Goal: Task Accomplishment & Management: Use online tool/utility

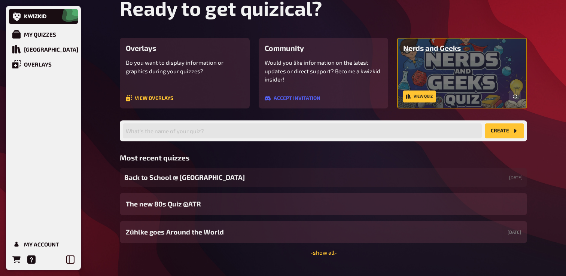
scroll to position [49, 0]
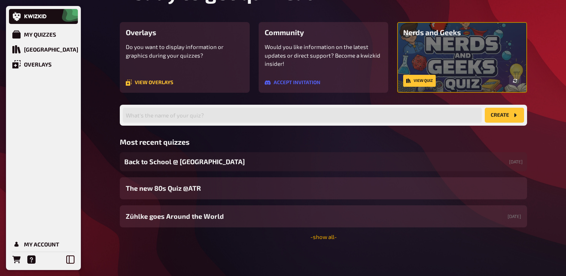
click at [325, 237] on link "- show all -" at bounding box center [323, 237] width 27 height 7
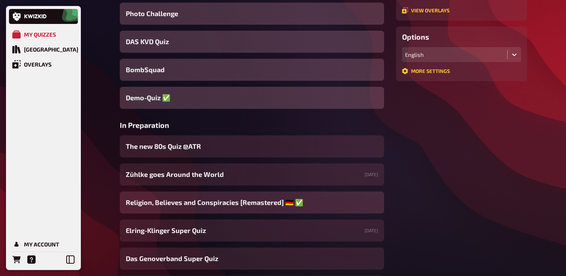
scroll to position [94, 0]
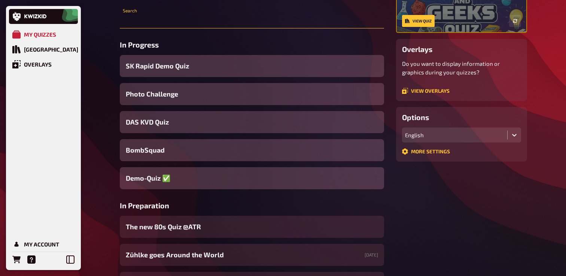
click at [166, 22] on input "text" at bounding box center [252, 20] width 264 height 15
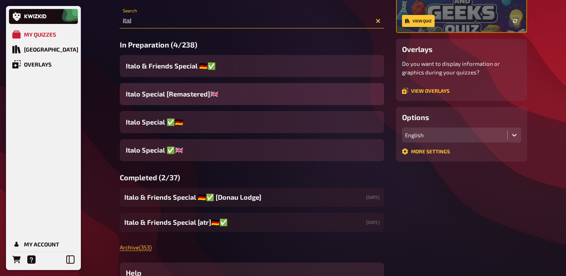
type input "ital"
click at [209, 92] on span "Italo Special [Remastered]🇬🇧​" at bounding box center [172, 94] width 93 height 10
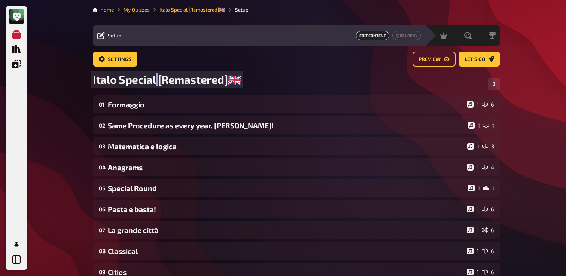
drag, startPoint x: 159, startPoint y: 82, endPoint x: 156, endPoint y: 76, distance: 6.9
click at [156, 76] on span "Italo Special [Remastered]🇬🇧​" at bounding box center [167, 80] width 149 height 14
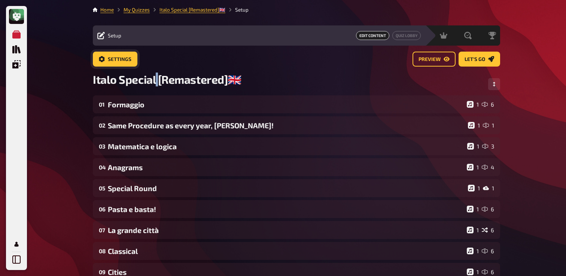
click at [123, 60] on span "Settings" at bounding box center [120, 59] width 24 height 5
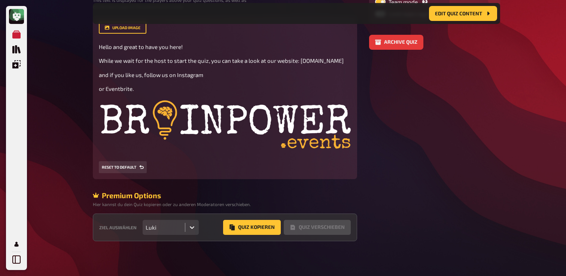
scroll to position [200, 0]
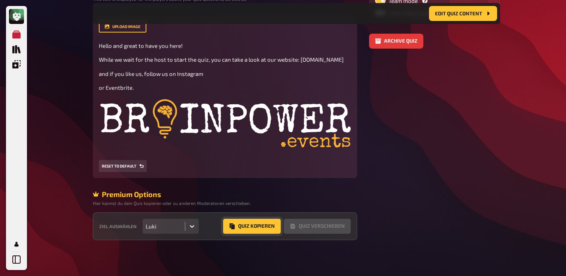
click at [242, 232] on button "Quiz Kopieren" at bounding box center [252, 226] width 58 height 15
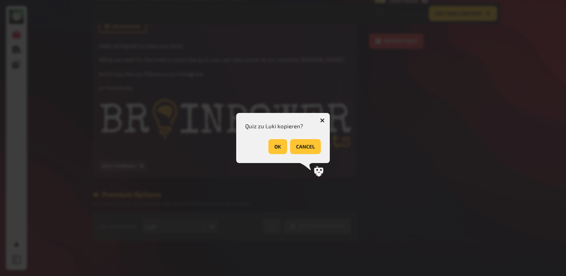
click at [278, 150] on button "OK" at bounding box center [278, 146] width 19 height 15
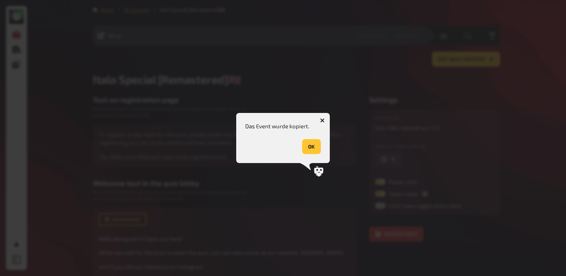
click at [316, 148] on button "OK" at bounding box center [311, 146] width 19 height 15
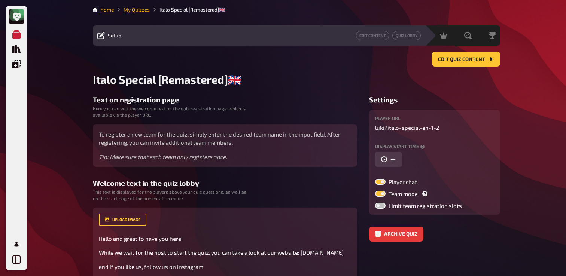
click at [128, 11] on link "My Quizzes" at bounding box center [137, 10] width 26 height 6
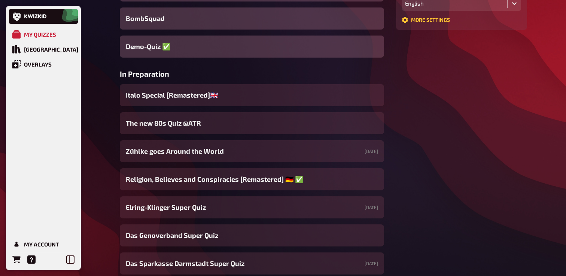
scroll to position [227, 0]
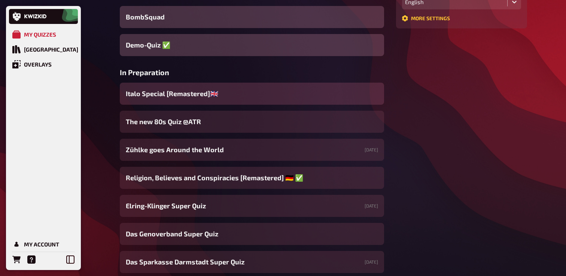
click at [205, 91] on span "Italo Special [Remastered]🇬🇧​" at bounding box center [172, 94] width 93 height 10
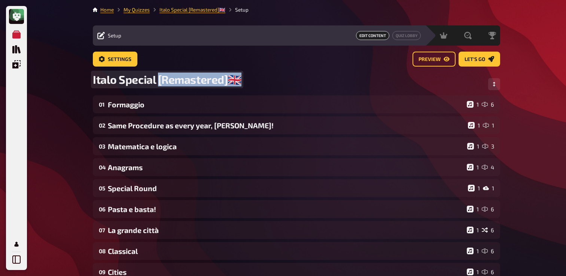
drag, startPoint x: 158, startPoint y: 81, endPoint x: 278, endPoint y: 87, distance: 120.0
click at [278, 87] on div "Italo Special [Remastered]🇬🇧​" at bounding box center [296, 84] width 407 height 23
click at [203, 81] on span "Italo Special [Remastered]🇬🇧​" at bounding box center [167, 80] width 149 height 14
drag, startPoint x: 158, startPoint y: 78, endPoint x: 292, endPoint y: 78, distance: 133.7
click at [292, 78] on div "Italo Special [Remastered]🇬🇧​" at bounding box center [296, 84] width 407 height 23
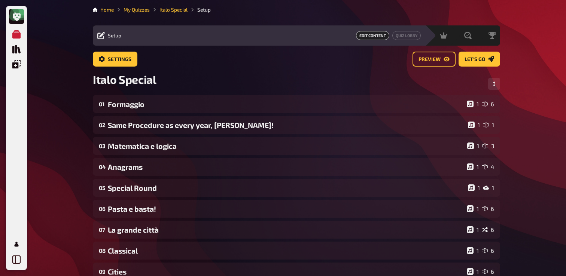
click at [83, 106] on div "My Quizzes Quiz Library Overlays My Account Home My Quizzes Italo Special Setup…" at bounding box center [283, 255] width 566 height 511
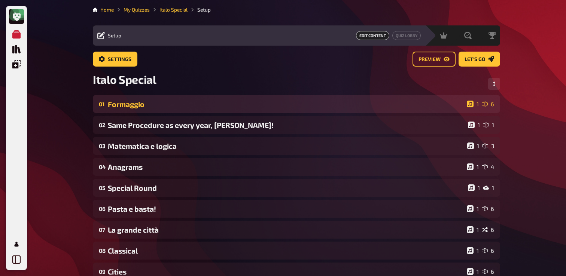
click at [125, 106] on div "Formaggio" at bounding box center [286, 104] width 356 height 9
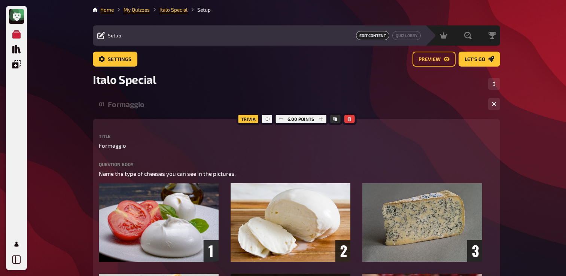
click at [125, 106] on div "Formaggio" at bounding box center [295, 104] width 375 height 9
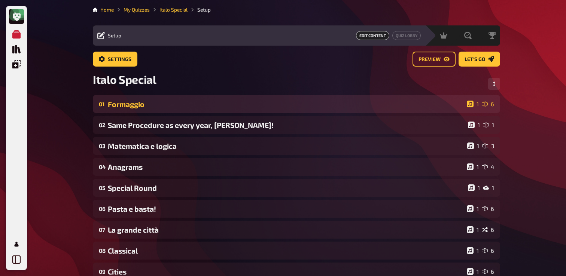
click at [122, 100] on div "Formaggio" at bounding box center [286, 104] width 356 height 9
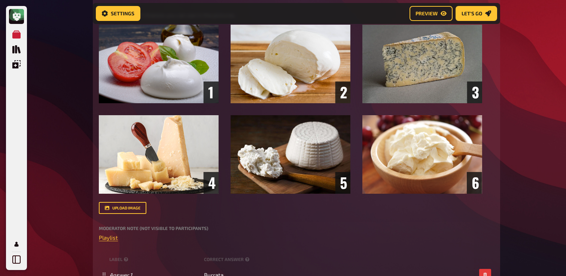
scroll to position [237, 0]
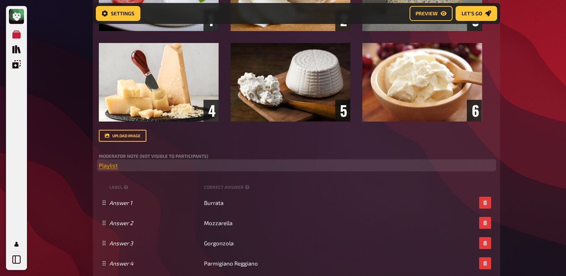
click at [104, 166] on span "Playlist" at bounding box center [108, 165] width 19 height 7
click at [107, 149] on icon "button" at bounding box center [108, 151] width 4 height 4
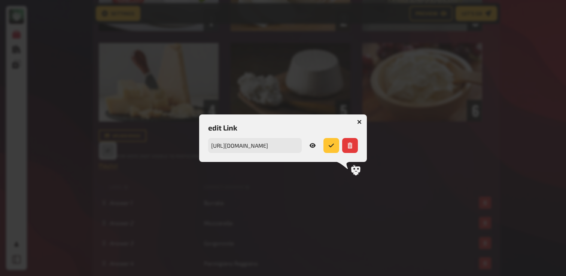
click at [313, 144] on icon at bounding box center [313, 146] width 6 height 6
click at [315, 144] on icon at bounding box center [313, 146] width 6 height 6
click at [358, 121] on icon "button" at bounding box center [359, 121] width 7 height 7
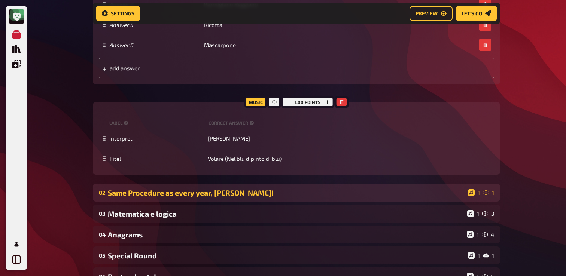
click at [156, 196] on div "Same Procedure as every year, [PERSON_NAME]!" at bounding box center [286, 193] width 357 height 9
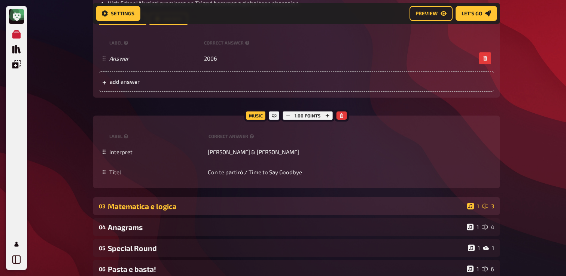
click at [179, 202] on div "03 Matematica e logica 1 3" at bounding box center [296, 206] width 407 height 18
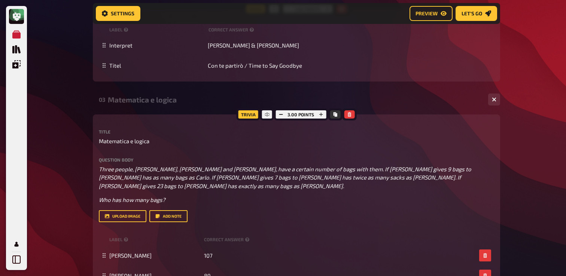
scroll to position [910, 0]
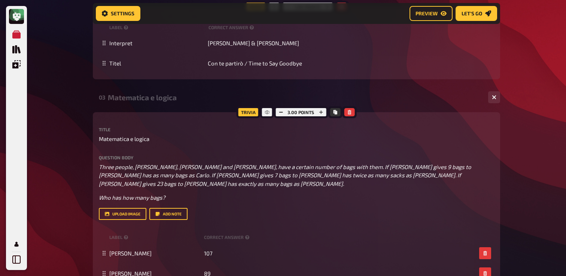
click at [135, 99] on div "Matematica e logica" at bounding box center [295, 97] width 375 height 9
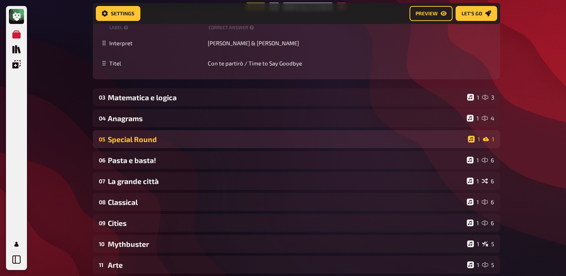
click at [135, 133] on div "05 Special Round 1 1" at bounding box center [296, 139] width 407 height 18
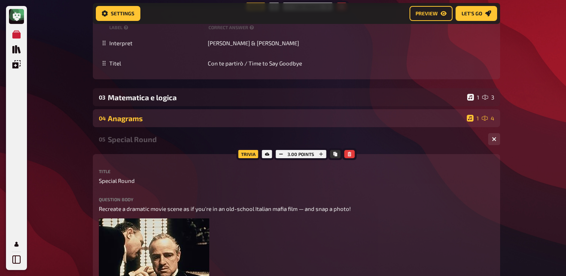
click at [145, 116] on div "Anagrams" at bounding box center [286, 118] width 356 height 9
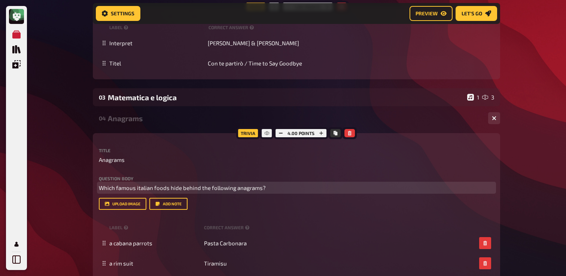
click at [140, 193] on p "Which famous italian foods hide behind the following anagrams?" at bounding box center [296, 188] width 395 height 9
click at [181, 187] on span "Which famous italian foods hide behind the following anagrams?" at bounding box center [182, 188] width 167 height 7
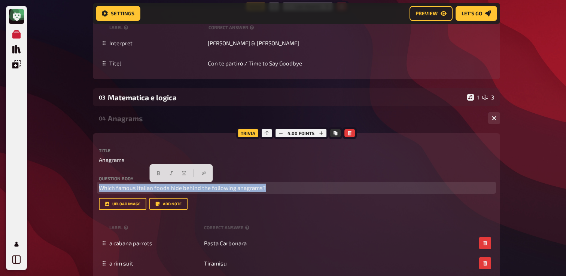
click at [181, 187] on span "Which famous italian foods hide behind the following anagrams?" at bounding box center [182, 188] width 167 height 7
click at [157, 170] on button "button" at bounding box center [159, 173] width 12 height 12
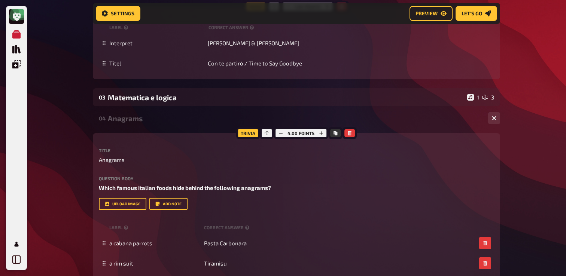
click at [75, 127] on div "My Quizzes Quiz Library Overlays My Account Home My Quizzes Italo Special Setup…" at bounding box center [283, 103] width 566 height 2026
click at [140, 110] on div "04 Anagrams 1 4" at bounding box center [296, 118] width 407 height 18
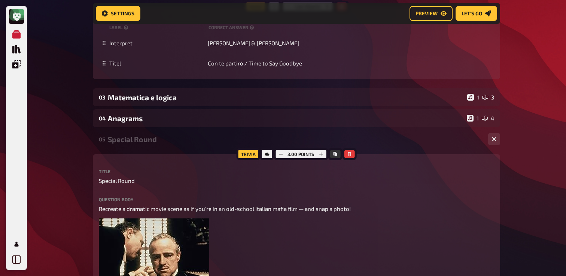
click at [144, 143] on div "Special Round" at bounding box center [295, 139] width 375 height 9
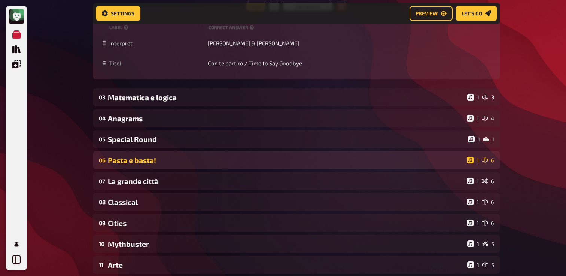
click at [137, 164] on div "Pasta e basta!" at bounding box center [286, 160] width 356 height 9
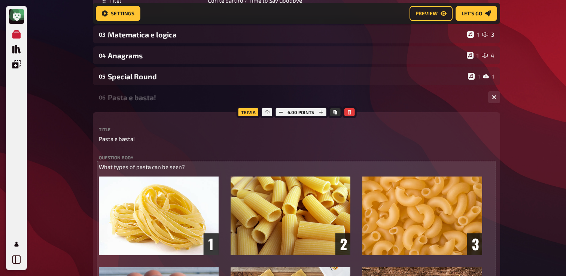
scroll to position [955, 0]
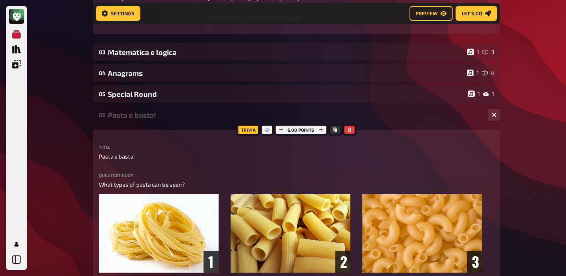
click at [158, 107] on div "06 Pasta e basta! 1 6" at bounding box center [296, 115] width 407 height 18
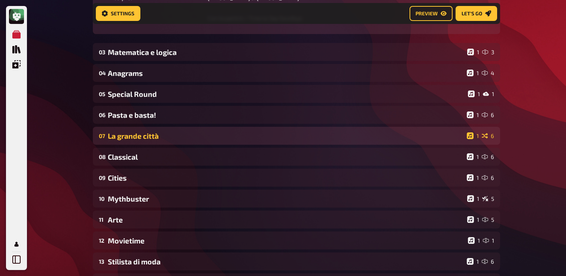
click at [139, 133] on div "La grande città" at bounding box center [286, 136] width 356 height 9
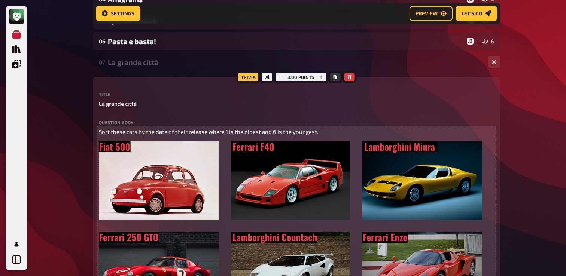
scroll to position [1013, 0]
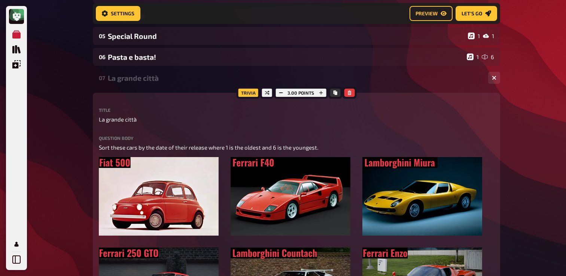
click at [145, 85] on div "07 La grande città 1 6" at bounding box center [296, 78] width 407 height 18
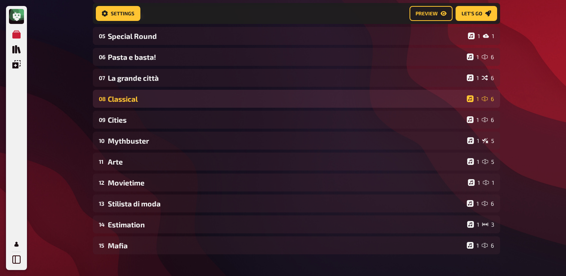
click at [145, 104] on div "08 Classical 1 6" at bounding box center [296, 99] width 407 height 18
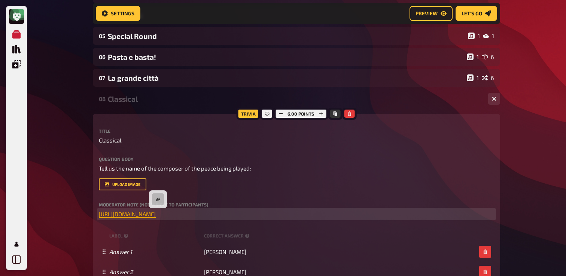
click at [156, 215] on span "[URL][DOMAIN_NAME]" at bounding box center [127, 214] width 57 height 7
click at [161, 200] on button "button" at bounding box center [158, 200] width 12 height 12
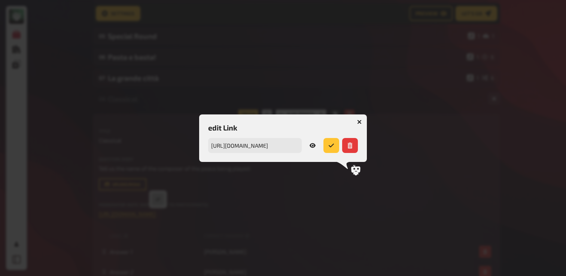
click at [309, 142] on link at bounding box center [313, 145] width 16 height 15
click at [356, 117] on button "button" at bounding box center [360, 122] width 12 height 12
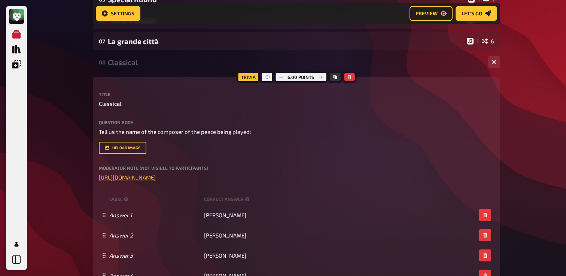
scroll to position [1052, 0]
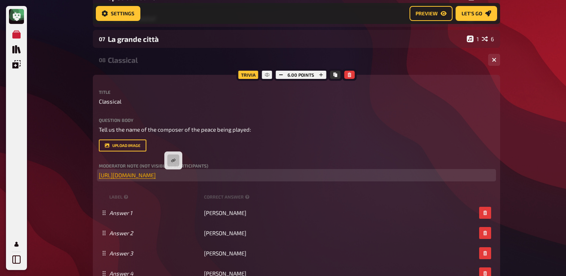
click at [156, 175] on span "[URL][DOMAIN_NAME]" at bounding box center [127, 175] width 57 height 7
click at [172, 161] on icon "button" at bounding box center [174, 160] width 4 height 3
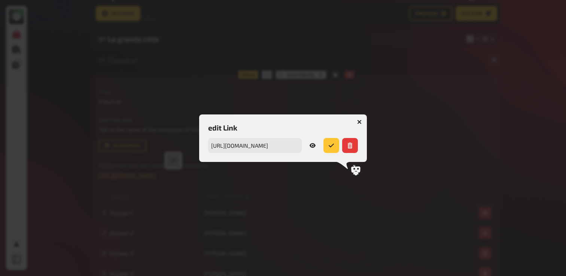
click at [312, 144] on icon at bounding box center [313, 146] width 6 height 6
click at [360, 123] on icon "button" at bounding box center [359, 121] width 7 height 7
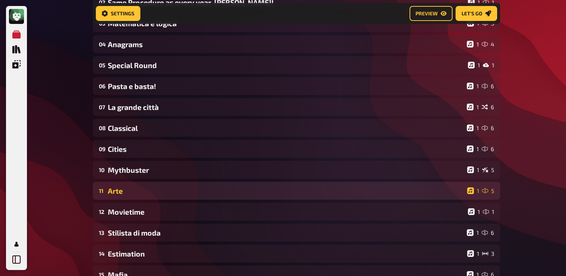
scroll to position [137, 0]
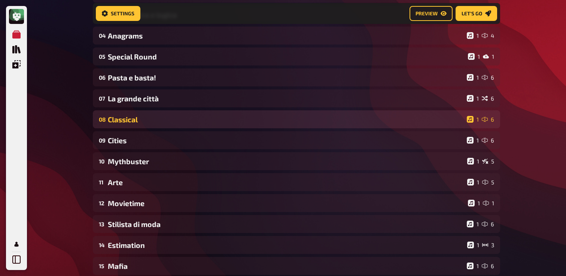
click at [155, 127] on div "08 Classical 1 6" at bounding box center [296, 119] width 407 height 18
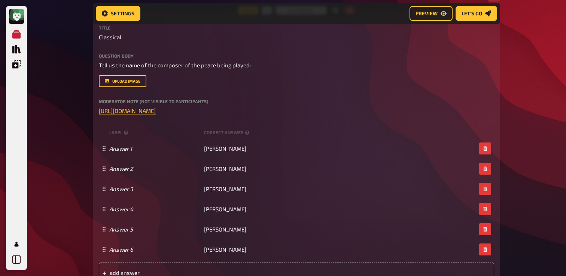
scroll to position [263, 0]
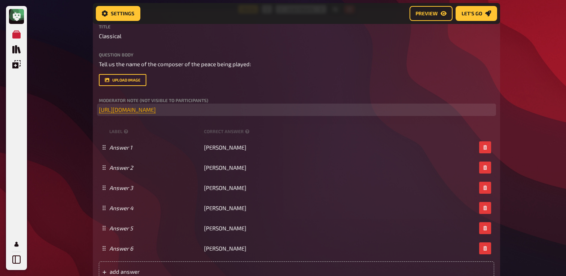
click at [156, 110] on span "[URL][DOMAIN_NAME]" at bounding box center [127, 109] width 57 height 7
click at [212, 92] on button "button" at bounding box center [210, 95] width 12 height 12
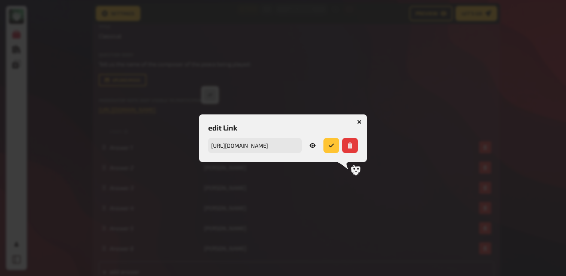
click at [311, 141] on link at bounding box center [313, 145] width 16 height 15
click at [361, 125] on button "button" at bounding box center [360, 122] width 12 height 12
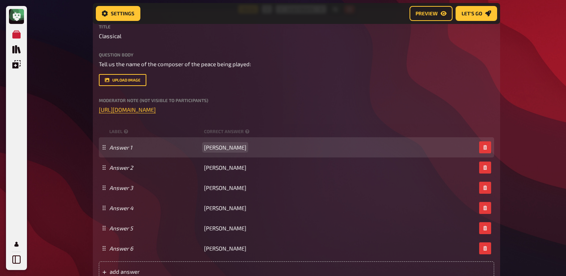
click at [216, 148] on span "[PERSON_NAME]" at bounding box center [225, 147] width 42 height 7
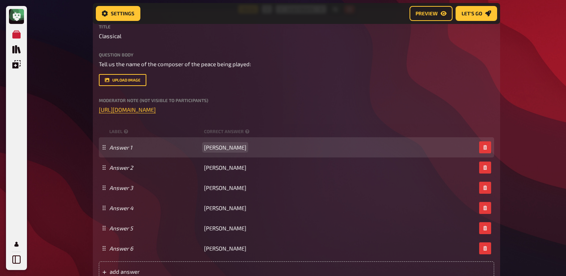
click at [225, 147] on span "Guseppe Verdi" at bounding box center [225, 147] width 42 height 7
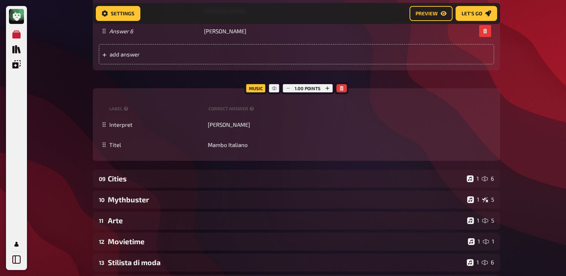
scroll to position [483, 0]
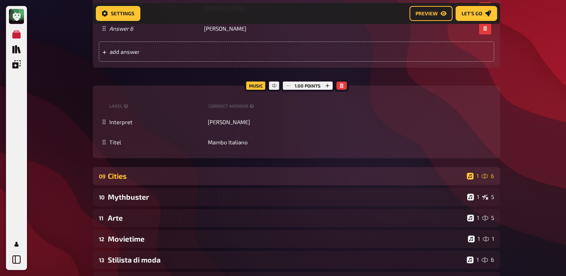
click at [142, 177] on div "Cities" at bounding box center [286, 176] width 356 height 9
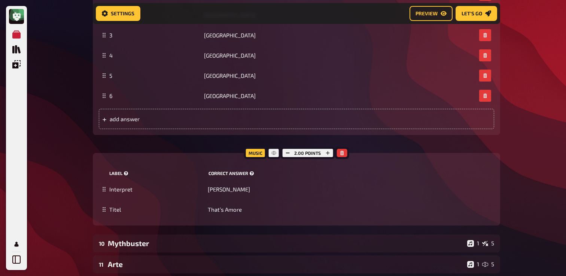
scroll to position [1025, 0]
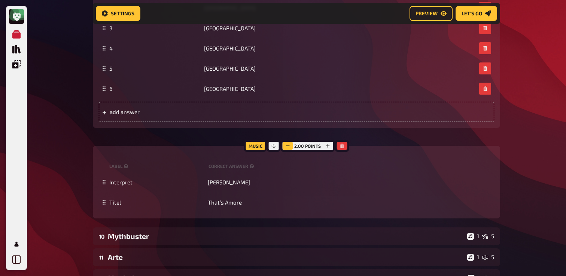
click at [288, 146] on rect "button" at bounding box center [288, 146] width 4 height 1
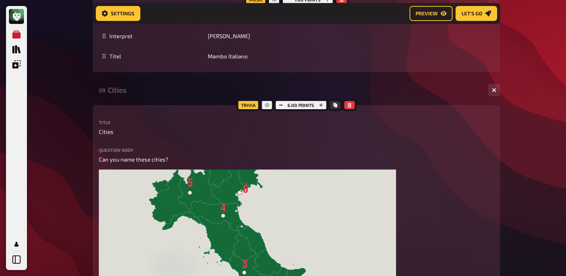
scroll to position [598, 0]
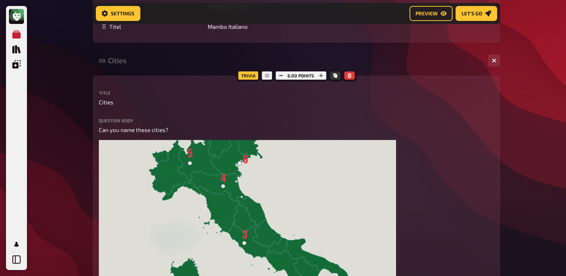
click at [189, 57] on div "Cities" at bounding box center [295, 60] width 375 height 9
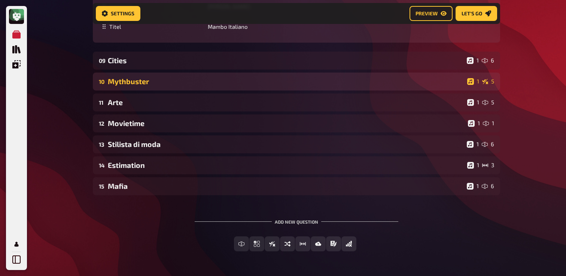
click at [184, 84] on div "Mythbuster" at bounding box center [286, 81] width 357 height 9
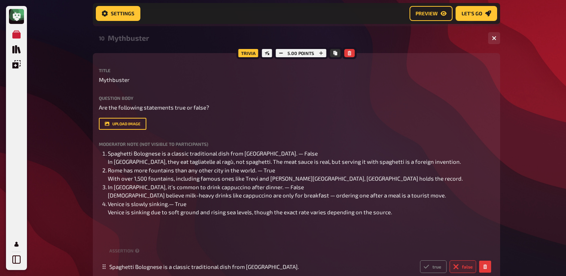
scroll to position [645, 0]
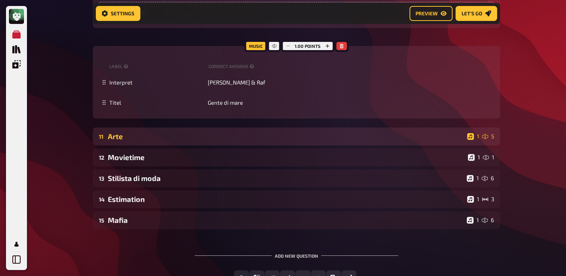
click at [224, 141] on div "Arte" at bounding box center [286, 136] width 357 height 9
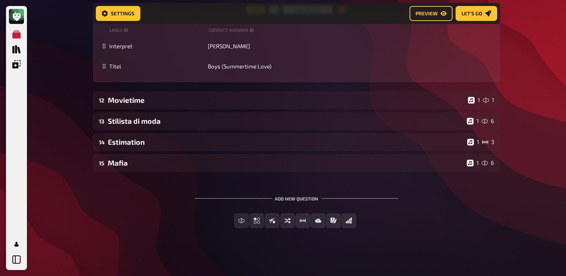
scroll to position [1635, 0]
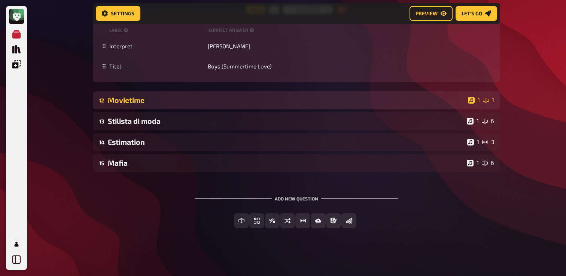
click at [213, 103] on div "12 Movietime 1 1" at bounding box center [296, 100] width 407 height 18
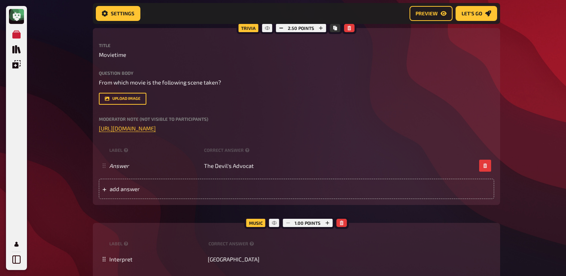
scroll to position [1767, 0]
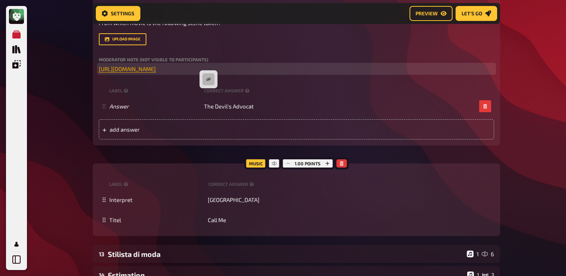
click at [156, 72] on span "[URL][DOMAIN_NAME]" at bounding box center [127, 69] width 57 height 7
click at [207, 81] on icon "button" at bounding box center [208, 79] width 4 height 4
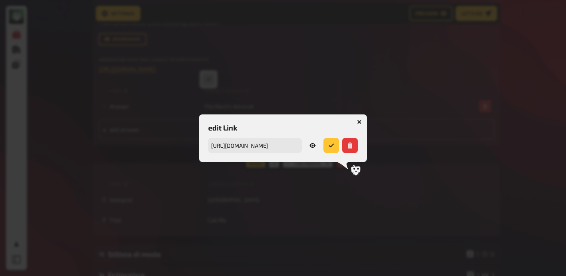
click at [315, 145] on icon at bounding box center [313, 145] width 6 height 4
click at [363, 119] on button "button" at bounding box center [360, 122] width 12 height 12
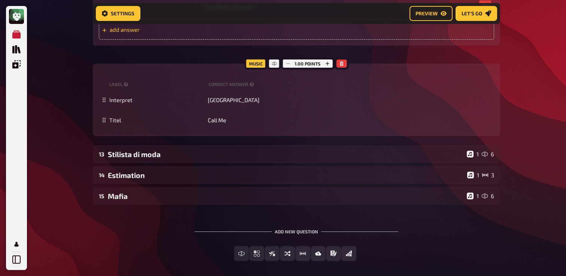
scroll to position [1882, 0]
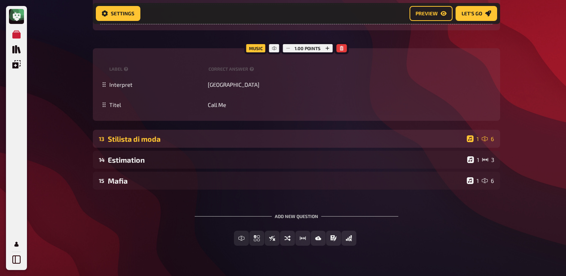
click at [230, 143] on div "Stilista di moda" at bounding box center [286, 139] width 356 height 9
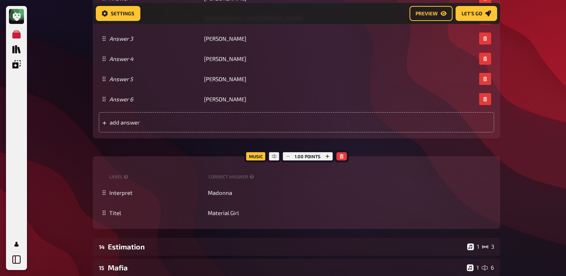
scroll to position [2461, 0]
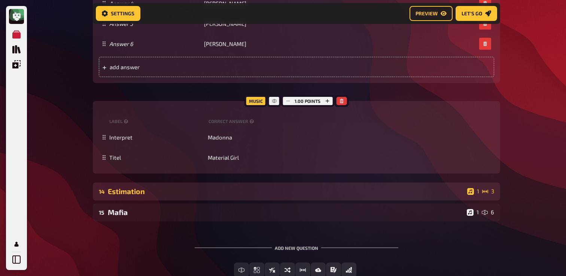
click at [188, 196] on div "Estimation" at bounding box center [286, 191] width 357 height 9
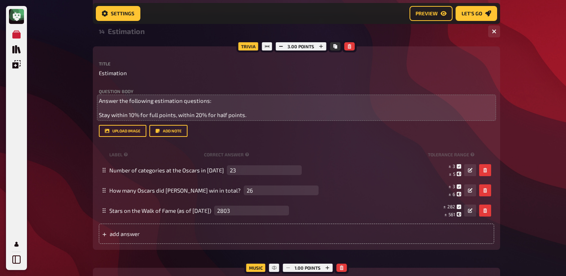
scroll to position [2621, 0]
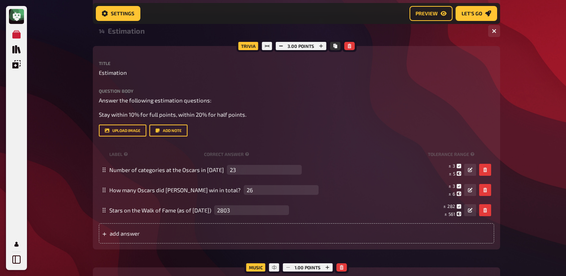
click at [177, 40] on div "14 Estimation 1 3" at bounding box center [296, 31] width 407 height 18
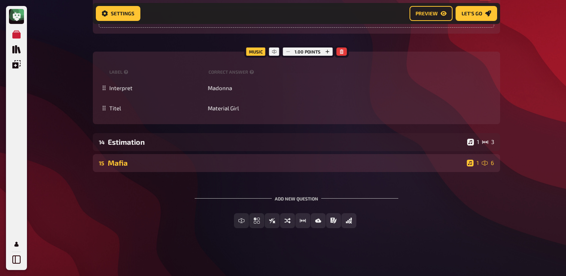
click at [158, 160] on div "Mafia" at bounding box center [286, 163] width 356 height 9
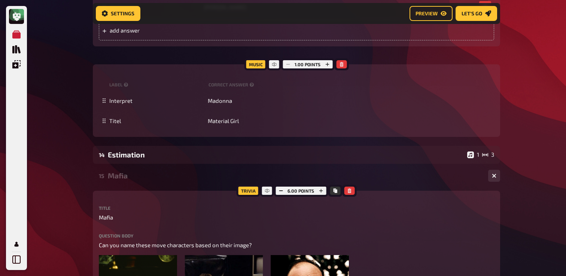
click at [131, 180] on div "Mafia" at bounding box center [295, 176] width 375 height 9
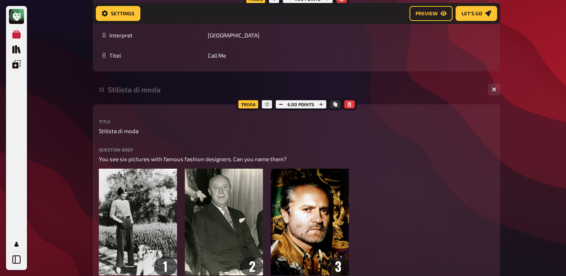
scroll to position [1916, 0]
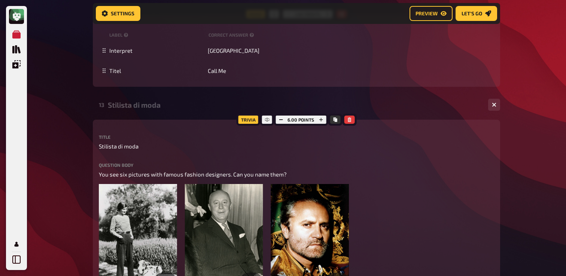
click at [147, 109] on div "Stilista di moda" at bounding box center [295, 105] width 375 height 9
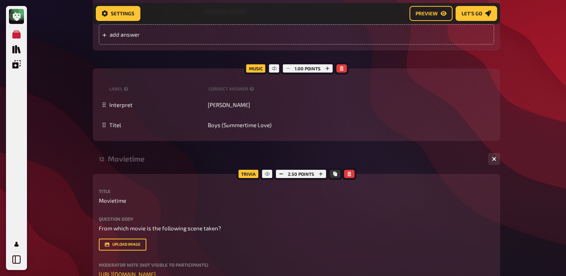
click at [116, 163] on div "Movietime" at bounding box center [295, 159] width 375 height 9
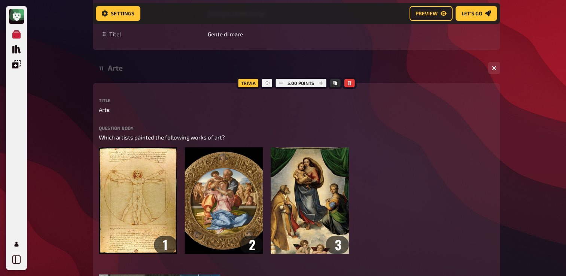
scroll to position [983, 0]
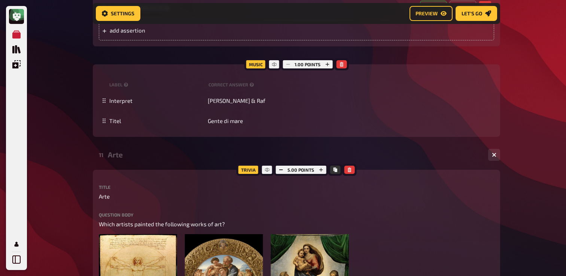
click at [121, 164] on div "11 Arte 1 5" at bounding box center [296, 155] width 407 height 18
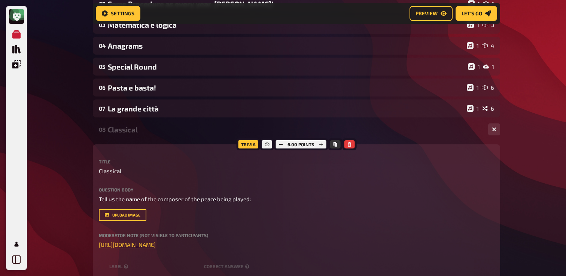
scroll to position [0, 0]
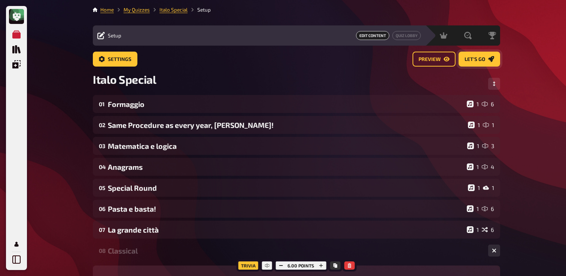
click at [482, 57] on span "Let's go" at bounding box center [475, 59] width 21 height 5
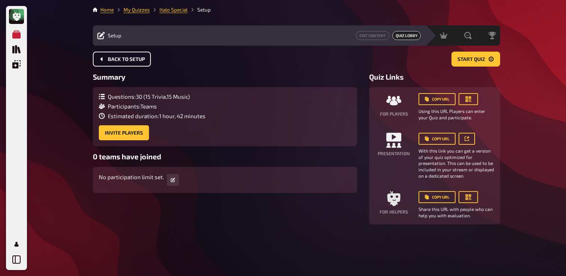
click at [132, 63] on button "Back to setup" at bounding box center [122, 59] width 58 height 15
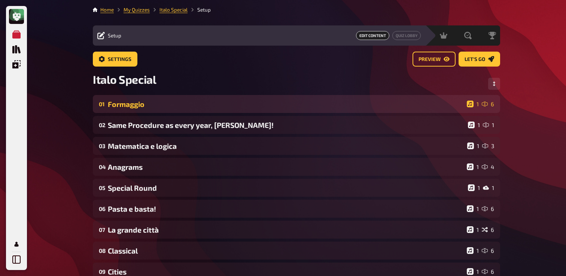
click at [149, 106] on div "Formaggio" at bounding box center [286, 104] width 356 height 9
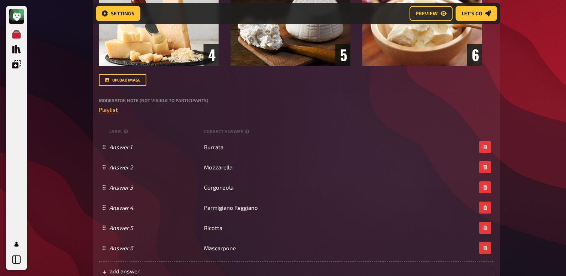
scroll to position [295, 0]
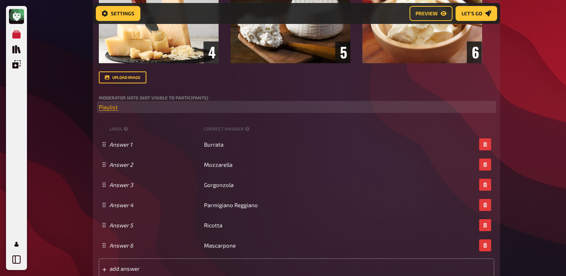
click at [111, 109] on span "Playlist" at bounding box center [108, 107] width 19 height 7
click at [111, 90] on button "button" at bounding box center [112, 93] width 12 height 12
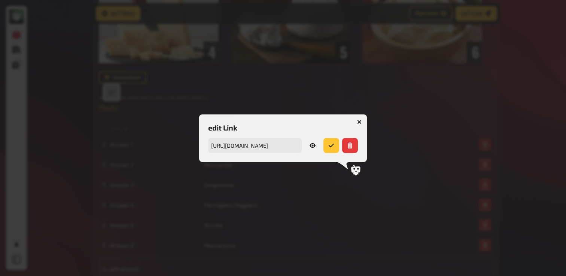
click at [315, 147] on icon at bounding box center [313, 146] width 6 height 6
click at [359, 121] on icon "button" at bounding box center [359, 122] width 4 height 4
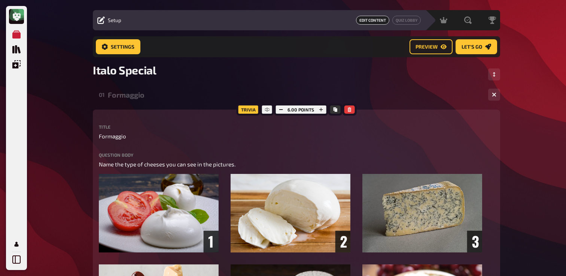
scroll to position [0, 0]
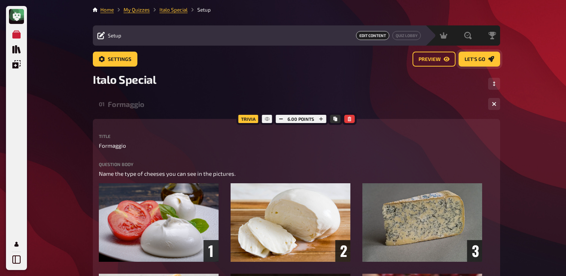
click at [468, 60] on span "Let's go" at bounding box center [475, 59] width 21 height 5
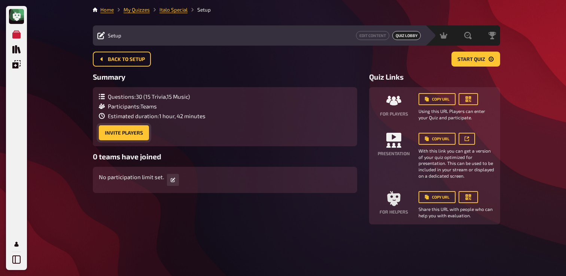
click at [138, 136] on button "Invite Players" at bounding box center [124, 132] width 50 height 15
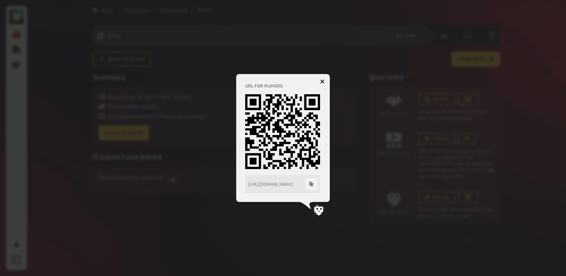
click at [321, 83] on h4 "URL for players" at bounding box center [283, 85] width 76 height 5
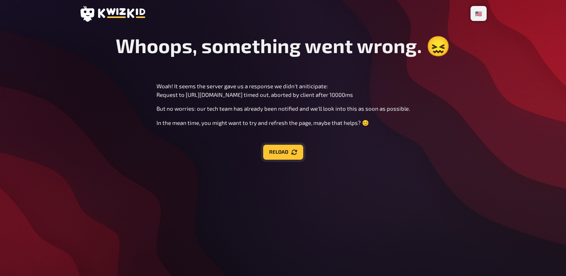
click at [295, 148] on button "Reload" at bounding box center [283, 152] width 40 height 15
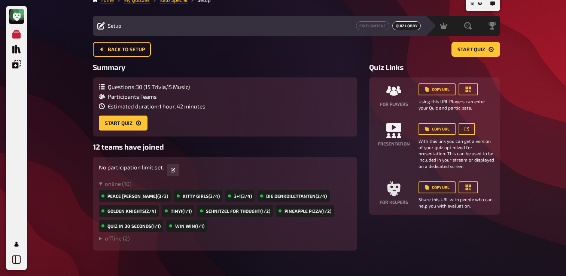
scroll to position [21, 0]
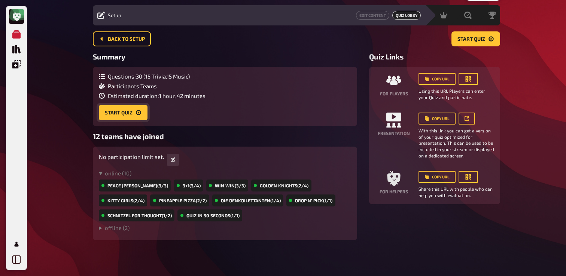
click at [128, 115] on button "Start Quiz" at bounding box center [123, 112] width 49 height 15
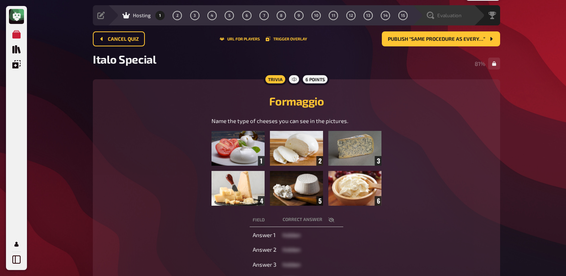
scroll to position [16, 0]
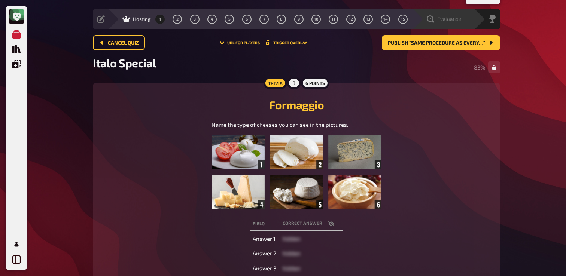
click at [456, 18] on span "Evaluation" at bounding box center [449, 19] width 24 height 6
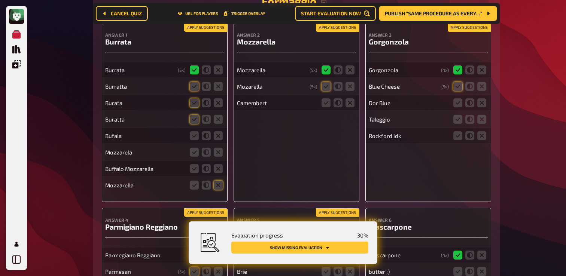
scroll to position [169, 0]
click at [193, 88] on icon at bounding box center [194, 86] width 9 height 9
click at [0, 0] on input "radio" at bounding box center [0, 0] width 0 height 0
click at [192, 107] on icon at bounding box center [194, 103] width 9 height 9
click at [0, 0] on input "radio" at bounding box center [0, 0] width 0 height 0
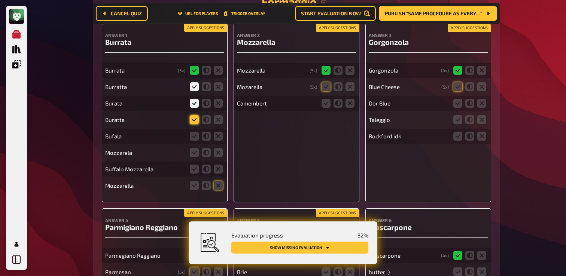
click at [194, 123] on icon at bounding box center [194, 119] width 9 height 9
click at [0, 0] on input "radio" at bounding box center [0, 0] width 0 height 0
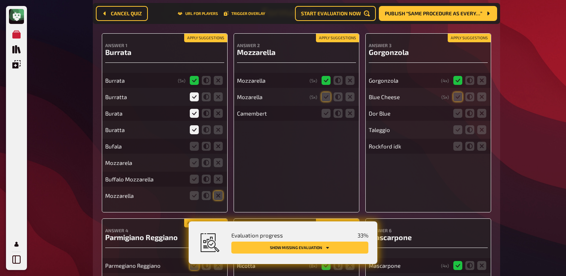
scroll to position [152, 0]
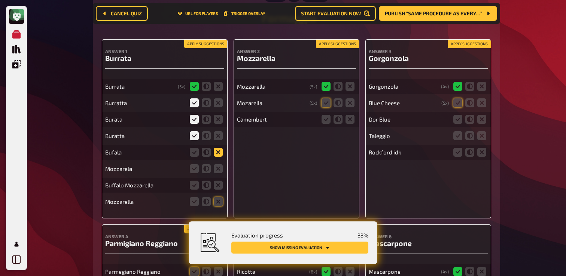
click at [219, 155] on icon at bounding box center [218, 152] width 9 height 9
click at [0, 0] on input "radio" at bounding box center [0, 0] width 0 height 0
click at [218, 175] on fieldset at bounding box center [206, 169] width 36 height 12
click at [218, 190] on icon at bounding box center [218, 185] width 9 height 9
click at [0, 0] on input "radio" at bounding box center [0, 0] width 0 height 0
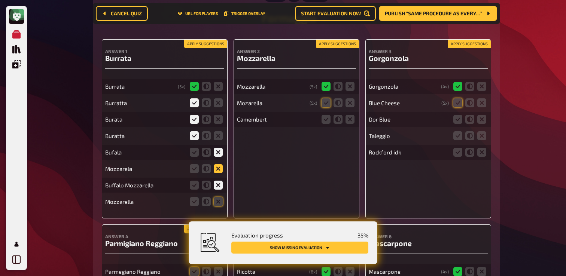
click at [219, 169] on icon at bounding box center [218, 168] width 9 height 9
click at [0, 0] on input "radio" at bounding box center [0, 0] width 0 height 0
click at [221, 206] on icon at bounding box center [218, 201] width 9 height 9
click at [0, 0] on input "radio" at bounding box center [0, 0] width 0 height 0
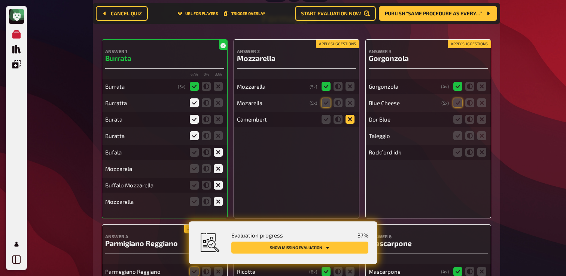
click at [350, 122] on icon at bounding box center [350, 119] width 9 height 9
click at [0, 0] on input "radio" at bounding box center [0, 0] width 0 height 0
click at [322, 103] on icon at bounding box center [326, 102] width 9 height 9
click at [0, 0] on input "radio" at bounding box center [0, 0] width 0 height 0
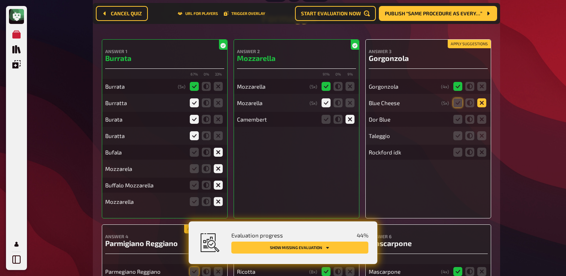
click at [479, 105] on icon at bounding box center [482, 102] width 9 height 9
click at [0, 0] on input "radio" at bounding box center [0, 0] width 0 height 0
click at [483, 124] on icon at bounding box center [482, 119] width 9 height 9
click at [0, 0] on input "radio" at bounding box center [0, 0] width 0 height 0
click at [481, 137] on icon at bounding box center [482, 135] width 9 height 9
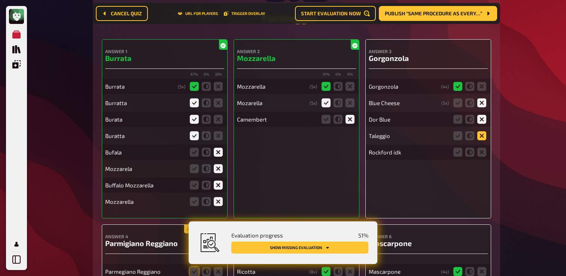
click at [0, 0] on input "radio" at bounding box center [0, 0] width 0 height 0
click at [481, 151] on icon at bounding box center [482, 152] width 9 height 9
click at [0, 0] on input "radio" at bounding box center [0, 0] width 0 height 0
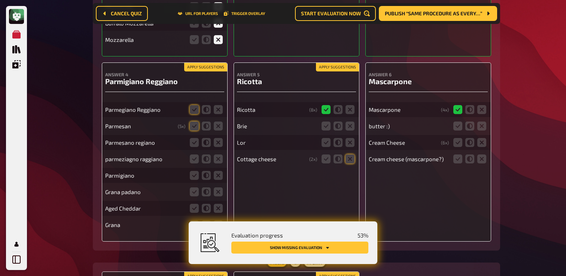
scroll to position [321, 0]
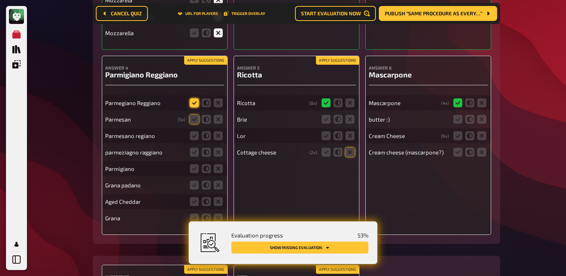
click at [194, 105] on icon at bounding box center [194, 102] width 9 height 9
click at [0, 0] on input "radio" at bounding box center [0, 0] width 0 height 0
click at [219, 123] on icon at bounding box center [218, 119] width 9 height 9
click at [0, 0] on input "radio" at bounding box center [0, 0] width 0 height 0
click at [198, 138] on icon at bounding box center [194, 135] width 9 height 9
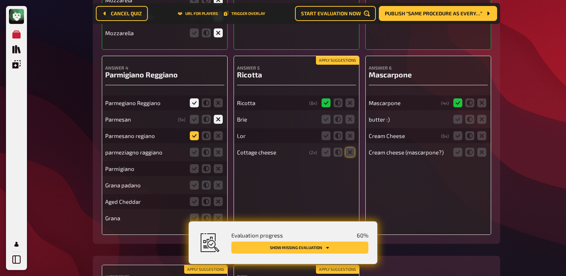
click at [0, 0] on input "radio" at bounding box center [0, 0] width 0 height 0
click at [192, 154] on icon at bounding box center [194, 152] width 9 height 9
click at [0, 0] on input "radio" at bounding box center [0, 0] width 0 height 0
click at [207, 172] on icon at bounding box center [206, 168] width 9 height 9
click at [0, 0] on input "radio" at bounding box center [0, 0] width 0 height 0
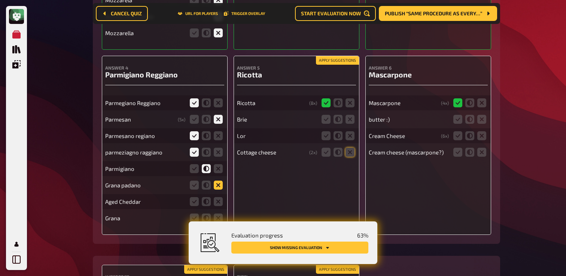
click at [217, 188] on icon at bounding box center [218, 185] width 9 height 9
click at [0, 0] on input "radio" at bounding box center [0, 0] width 0 height 0
click at [216, 202] on icon at bounding box center [218, 201] width 9 height 9
click at [0, 0] on input "radio" at bounding box center [0, 0] width 0 height 0
click at [218, 216] on icon at bounding box center [218, 218] width 9 height 9
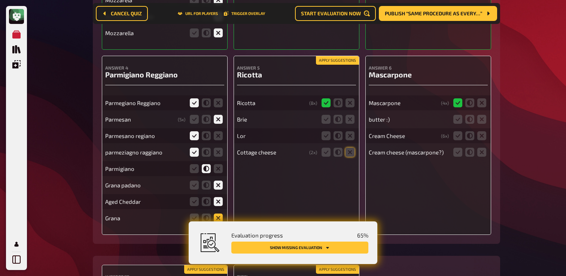
click at [0, 0] on input "radio" at bounding box center [0, 0] width 0 height 0
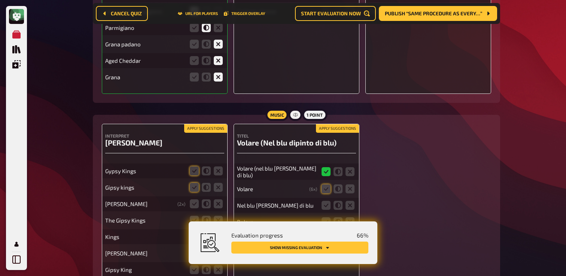
scroll to position [464, 0]
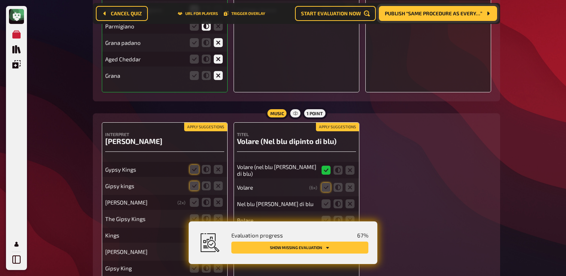
click at [457, 12] on span "Publish “Same Procedure as every…”" at bounding box center [433, 13] width 97 height 5
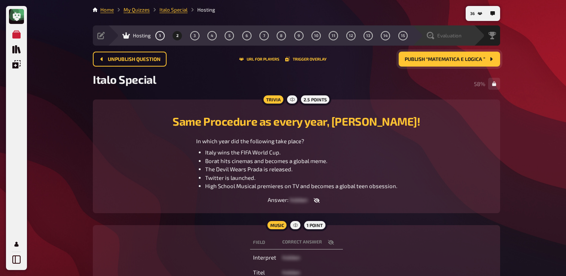
click at [457, 39] on div "Evaluation" at bounding box center [444, 35] width 35 height 7
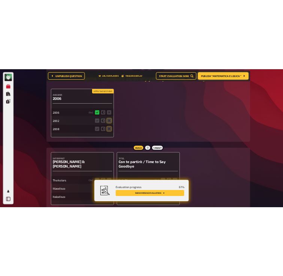
scroll to position [815, 0]
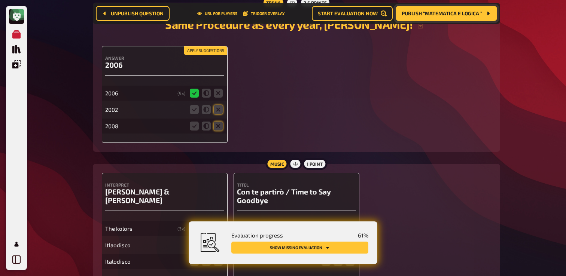
click at [387, 251] on div "Interpret Andrea Bocelli & Sarah Brightman The kolors ( 3 x) Itlaodisco Italodi…" at bounding box center [297, 226] width 390 height 106
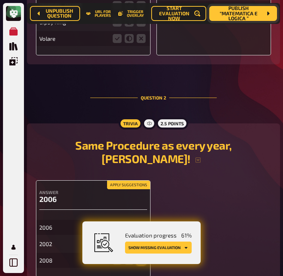
click at [212, 203] on div "Apply suggestions Answer 2006 2006 ( 10 x) 2002 2008" at bounding box center [153, 229] width 235 height 97
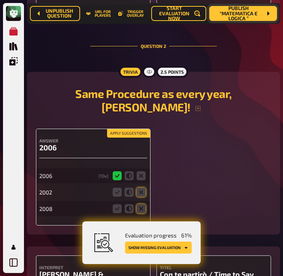
scroll to position [884, 0]
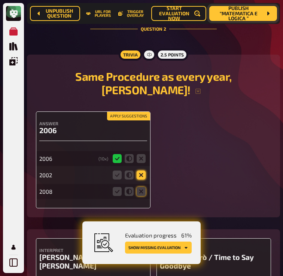
click at [142, 171] on icon at bounding box center [141, 175] width 9 height 9
click at [0, 0] on input "radio" at bounding box center [0, 0] width 0 height 0
click at [139, 187] on icon at bounding box center [141, 191] width 9 height 9
click at [0, 0] on input "radio" at bounding box center [0, 0] width 0 height 0
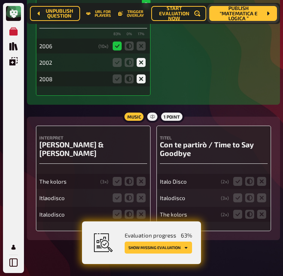
scroll to position [998, 0]
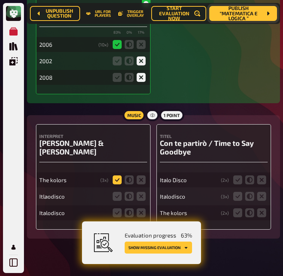
click at [119, 176] on icon at bounding box center [117, 180] width 9 height 9
click at [0, 0] on input "radio" at bounding box center [0, 0] width 0 height 0
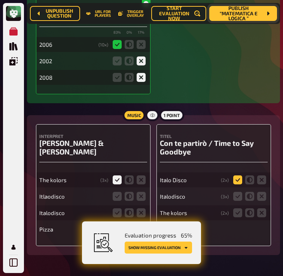
click at [238, 176] on icon at bounding box center [237, 180] width 9 height 9
click at [0, 0] on input "radio" at bounding box center [0, 0] width 0 height 0
click at [235, 192] on icon at bounding box center [237, 196] width 9 height 9
click at [0, 0] on input "radio" at bounding box center [0, 0] width 0 height 0
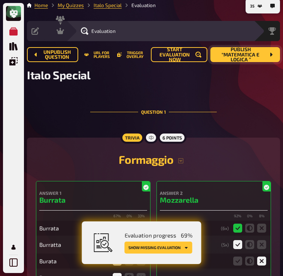
scroll to position [0, 0]
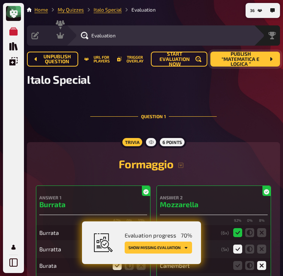
click at [252, 57] on span "Publish “Matematica e logica ”" at bounding box center [240, 59] width 49 height 15
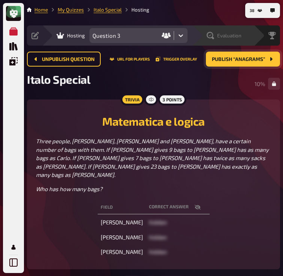
click at [237, 36] on span "Evaluation" at bounding box center [229, 36] width 24 height 6
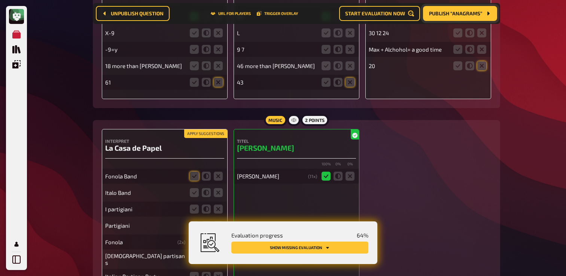
scroll to position [1312, 0]
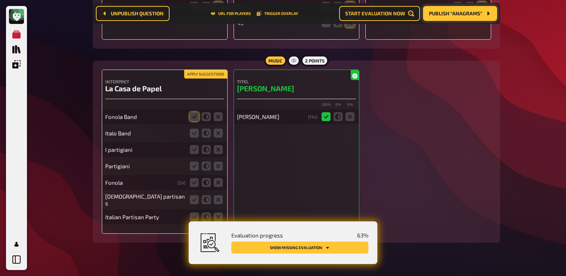
click at [459, 14] on span "Publish “Anagrams”" at bounding box center [455, 13] width 53 height 5
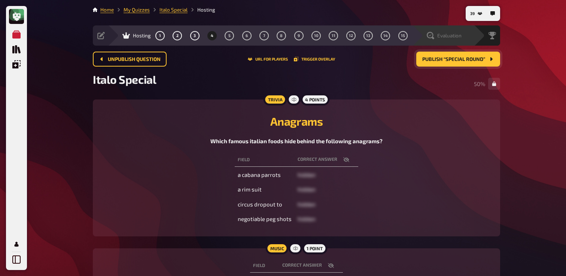
click at [435, 36] on div "Evaluation" at bounding box center [444, 35] width 35 height 7
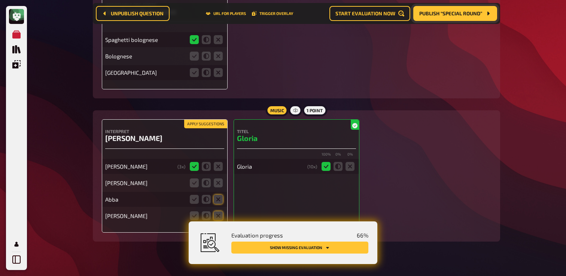
scroll to position [1802, 0]
click at [209, 187] on icon at bounding box center [206, 182] width 9 height 9
click at [0, 0] on input "radio" at bounding box center [0, 0] width 0 height 0
click at [219, 205] on fieldset at bounding box center [206, 199] width 36 height 12
click at [219, 203] on icon at bounding box center [218, 198] width 9 height 9
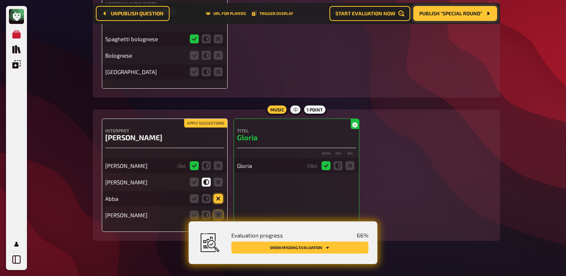
click at [0, 0] on input "radio" at bounding box center [0, 0] width 0 height 0
click at [219, 217] on icon at bounding box center [218, 215] width 9 height 9
click at [0, 0] on input "radio" at bounding box center [0, 0] width 0 height 0
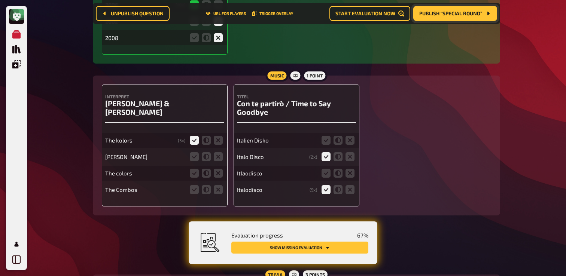
scroll to position [889, 0]
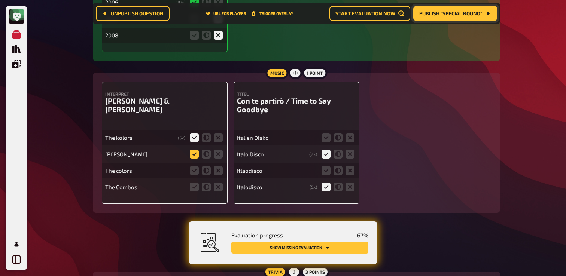
click at [196, 150] on icon at bounding box center [194, 154] width 9 height 9
click at [0, 0] on input "radio" at bounding box center [0, 0] width 0 height 0
click at [193, 166] on icon at bounding box center [194, 170] width 9 height 9
click at [0, 0] on input "radio" at bounding box center [0, 0] width 0 height 0
click at [193, 184] on icon at bounding box center [194, 187] width 9 height 9
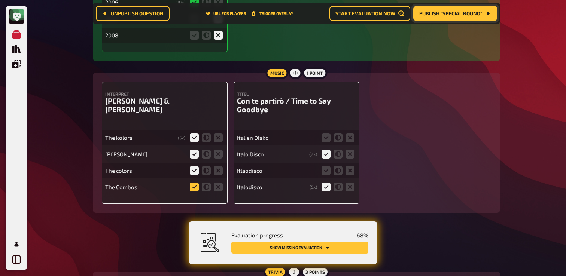
click at [0, 0] on input "radio" at bounding box center [0, 0] width 0 height 0
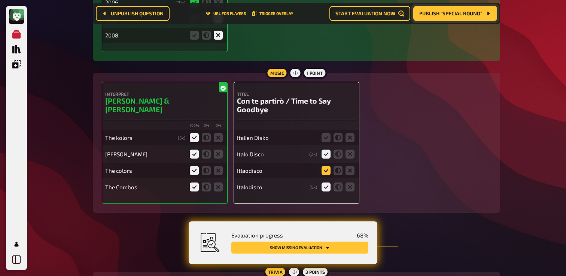
click at [327, 172] on icon at bounding box center [326, 170] width 9 height 9
click at [0, 0] on input "radio" at bounding box center [0, 0] width 0 height 0
click at [325, 140] on icon at bounding box center [326, 137] width 9 height 9
click at [0, 0] on input "radio" at bounding box center [0, 0] width 0 height 0
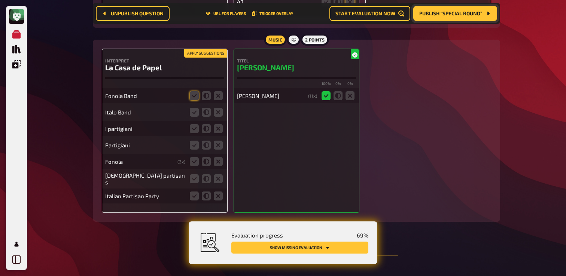
scroll to position [1363, 0]
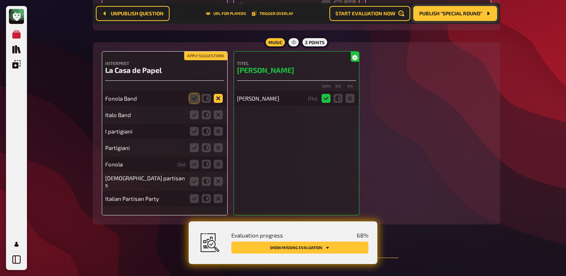
click at [219, 103] on icon at bounding box center [218, 98] width 9 height 9
click at [0, 0] on input "radio" at bounding box center [0, 0] width 0 height 0
click at [216, 121] on fieldset at bounding box center [206, 115] width 36 height 12
click at [216, 117] on icon at bounding box center [218, 114] width 9 height 9
click at [0, 0] on input "radio" at bounding box center [0, 0] width 0 height 0
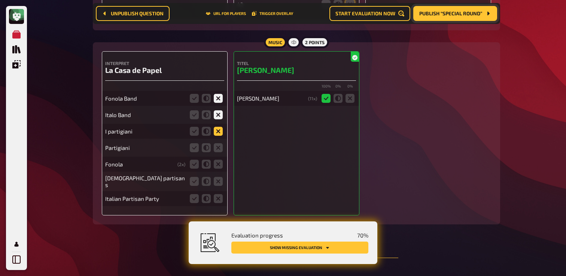
click at [216, 136] on icon at bounding box center [218, 131] width 9 height 9
click at [0, 0] on input "radio" at bounding box center [0, 0] width 0 height 0
click at [218, 152] on icon at bounding box center [218, 147] width 9 height 9
click at [0, 0] on input "radio" at bounding box center [0, 0] width 0 height 0
click at [219, 169] on icon at bounding box center [218, 164] width 9 height 9
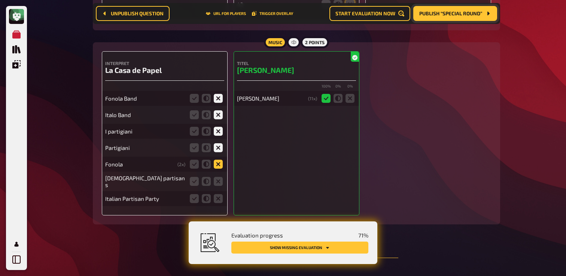
click at [0, 0] on input "radio" at bounding box center [0, 0] width 0 height 0
click at [216, 184] on icon at bounding box center [218, 181] width 9 height 9
click at [0, 0] on input "radio" at bounding box center [0, 0] width 0 height 0
click at [207, 186] on icon at bounding box center [206, 181] width 9 height 9
click at [0, 0] on input "radio" at bounding box center [0, 0] width 0 height 0
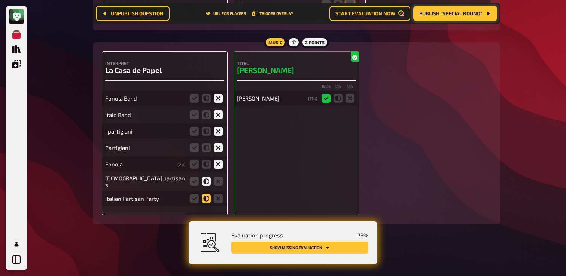
click at [206, 201] on icon at bounding box center [206, 198] width 9 height 9
click at [0, 0] on input "radio" at bounding box center [0, 0] width 0 height 0
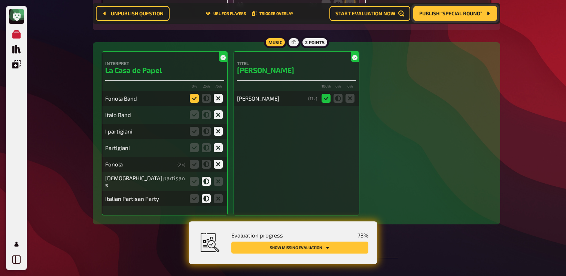
click at [194, 102] on icon at bounding box center [194, 98] width 9 height 9
click at [0, 0] on input "radio" at bounding box center [0, 0] width 0 height 0
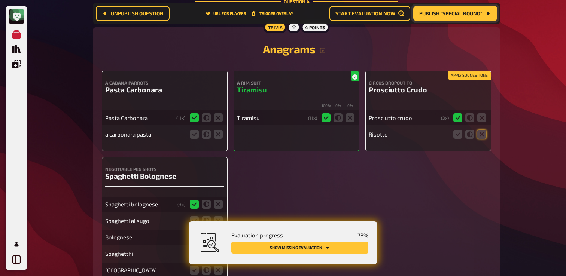
scroll to position [1643, 0]
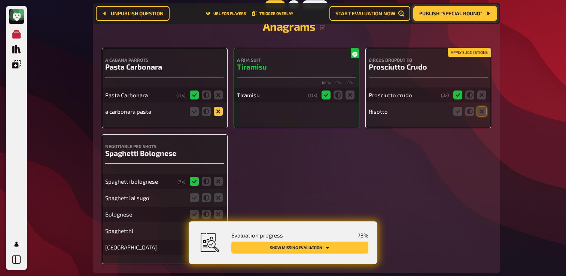
click at [218, 114] on icon at bounding box center [218, 111] width 9 height 9
click at [0, 0] on input "radio" at bounding box center [0, 0] width 0 height 0
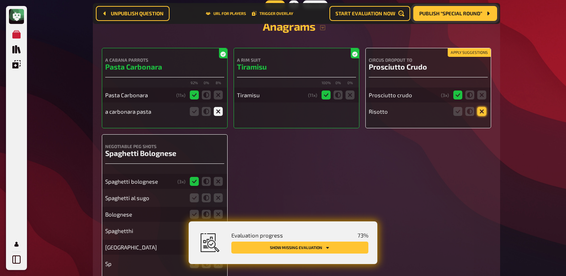
click at [482, 113] on icon at bounding box center [482, 111] width 9 height 9
click at [0, 0] on input "radio" at bounding box center [0, 0] width 0 height 0
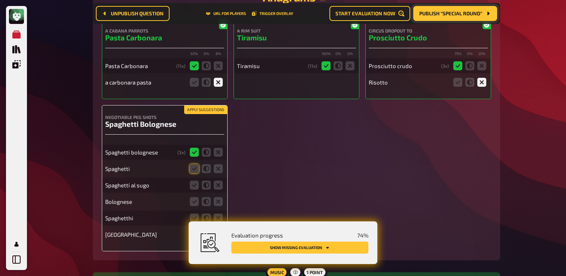
scroll to position [1685, 0]
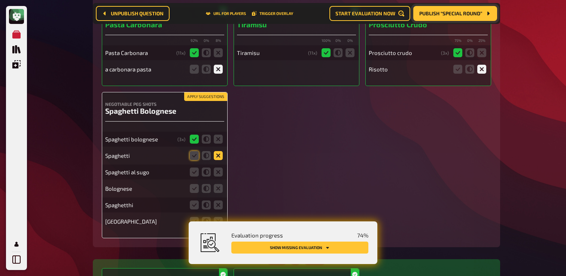
click at [216, 160] on icon at bounding box center [218, 155] width 9 height 9
click at [0, 0] on input "radio" at bounding box center [0, 0] width 0 height 0
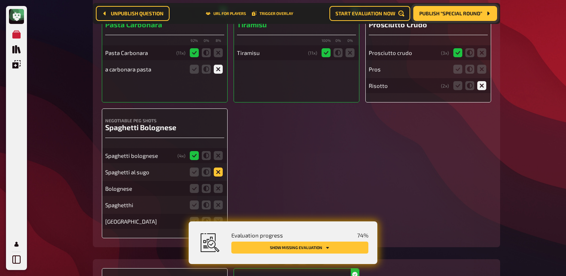
click at [218, 176] on icon at bounding box center [218, 172] width 9 height 9
click at [0, 0] on input "radio" at bounding box center [0, 0] width 0 height 0
click at [218, 193] on icon at bounding box center [218, 188] width 9 height 9
click at [0, 0] on input "radio" at bounding box center [0, 0] width 0 height 0
click at [219, 207] on icon at bounding box center [218, 205] width 9 height 9
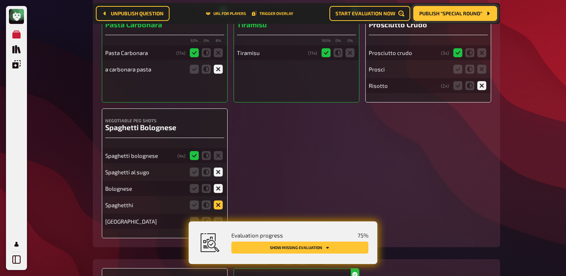
click at [0, 0] on input "radio" at bounding box center [0, 0] width 0 height 0
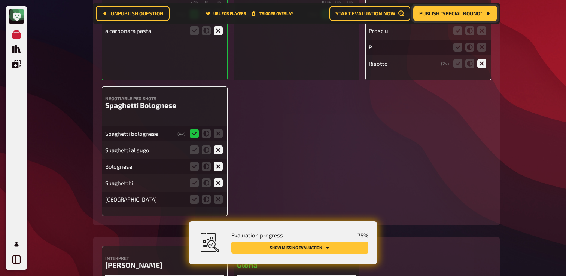
scroll to position [1739, 0]
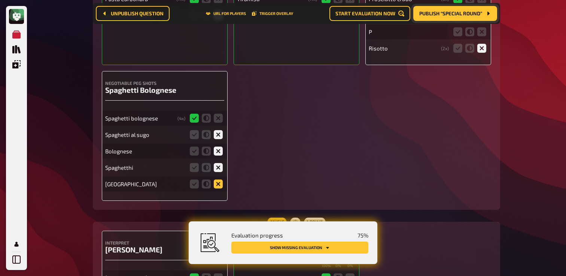
click at [221, 185] on icon at bounding box center [218, 184] width 9 height 9
click at [0, 0] on input "radio" at bounding box center [0, 0] width 0 height 0
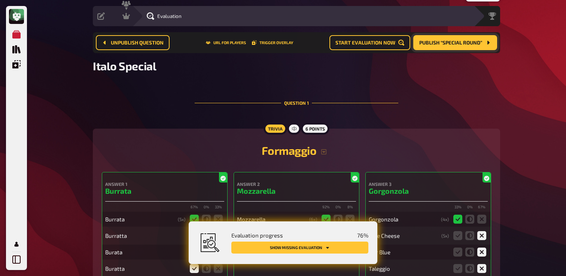
scroll to position [0, 0]
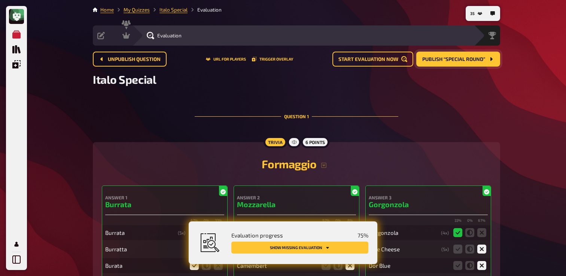
click at [449, 58] on span "Publish “Special Round”" at bounding box center [453, 59] width 63 height 5
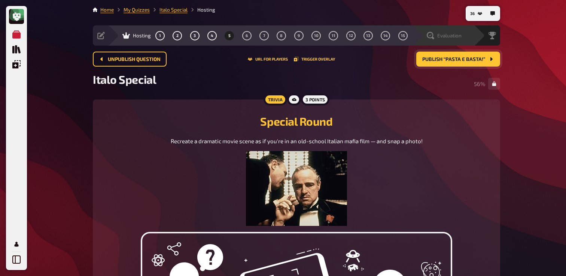
click at [457, 36] on span "Evaluation" at bounding box center [449, 36] width 24 height 6
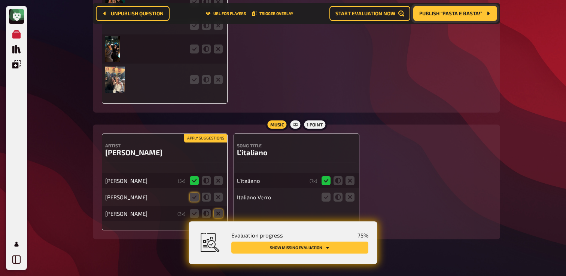
scroll to position [2296, 0]
click at [194, 84] on icon at bounding box center [194, 79] width 9 height 9
click at [0, 0] on input "radio" at bounding box center [0, 0] width 0 height 0
click at [196, 52] on icon at bounding box center [194, 49] width 9 height 9
click at [0, 0] on input "radio" at bounding box center [0, 0] width 0 height 0
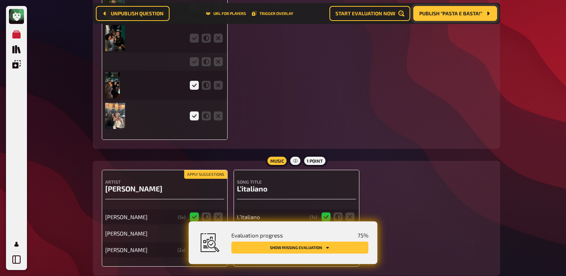
scroll to position [2232, 0]
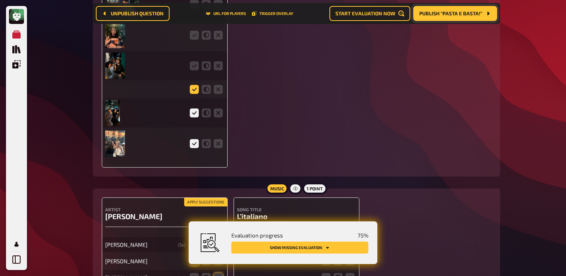
click at [196, 94] on icon at bounding box center [194, 89] width 9 height 9
click at [0, 0] on input "radio" at bounding box center [0, 0] width 0 height 0
click at [217, 94] on icon at bounding box center [218, 89] width 9 height 9
click at [0, 0] on input "radio" at bounding box center [0, 0] width 0 height 0
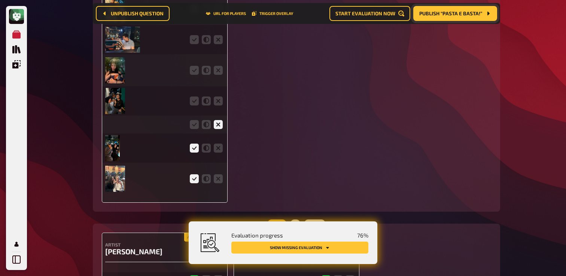
scroll to position [2176, 0]
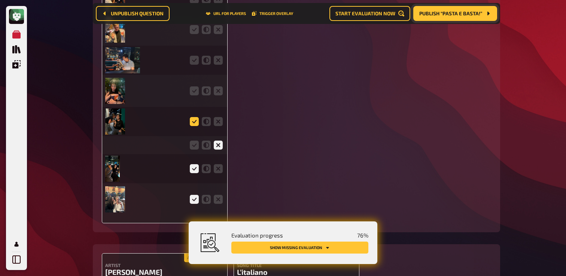
click at [198, 126] on icon at bounding box center [194, 121] width 9 height 9
click at [0, 0] on input "radio" at bounding box center [0, 0] width 0 height 0
click at [191, 94] on icon at bounding box center [194, 91] width 9 height 9
click at [0, 0] on input "radio" at bounding box center [0, 0] width 0 height 0
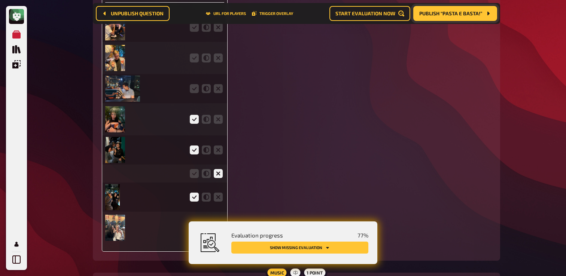
scroll to position [2146, 0]
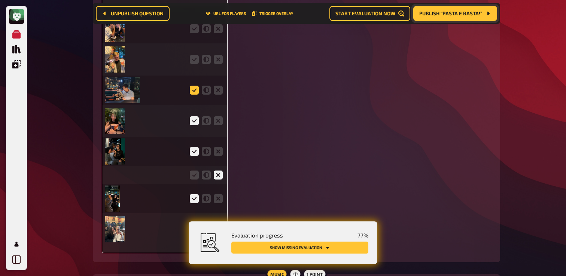
click at [192, 94] on icon at bounding box center [194, 90] width 9 height 9
click at [0, 0] on input "radio" at bounding box center [0, 0] width 0 height 0
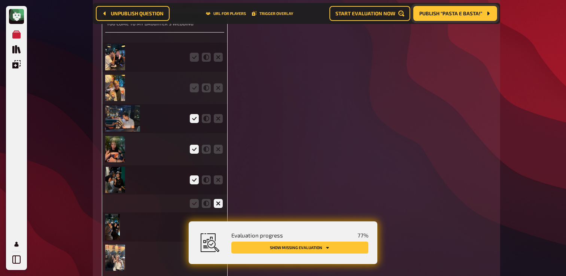
scroll to position [2093, 0]
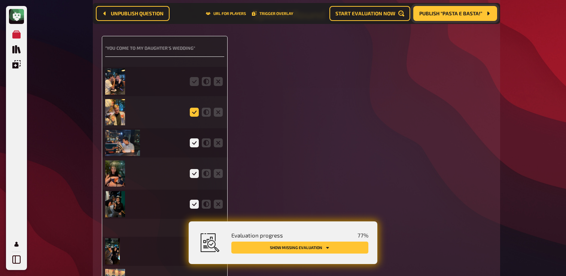
click at [194, 115] on icon at bounding box center [194, 112] width 9 height 9
click at [0, 0] on input "radio" at bounding box center [0, 0] width 0 height 0
click at [193, 86] on icon at bounding box center [194, 81] width 9 height 9
click at [0, 0] on input "radio" at bounding box center [0, 0] width 0 height 0
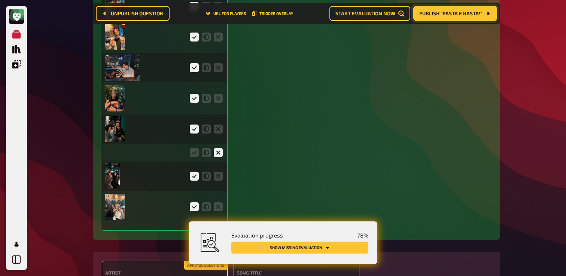
scroll to position [2184, 0]
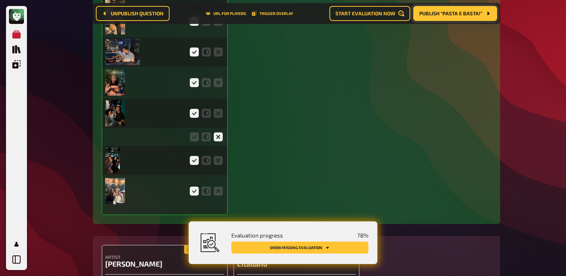
click at [125, 58] on img at bounding box center [122, 52] width 35 height 26
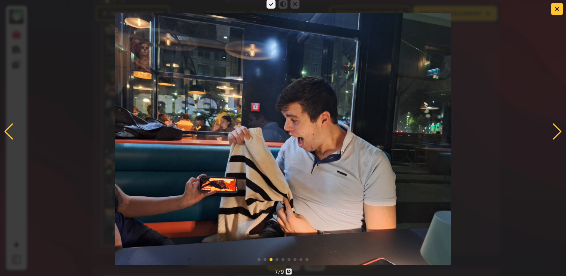
click at [516, 103] on div at bounding box center [283, 131] width 566 height 267
click at [556, 15] on div at bounding box center [283, 131] width 566 height 267
click at [555, 10] on icon "button" at bounding box center [557, 8] width 7 height 7
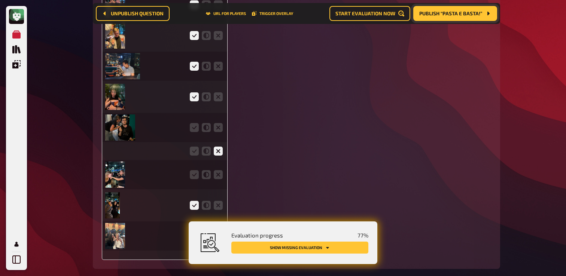
scroll to position [2342, 0]
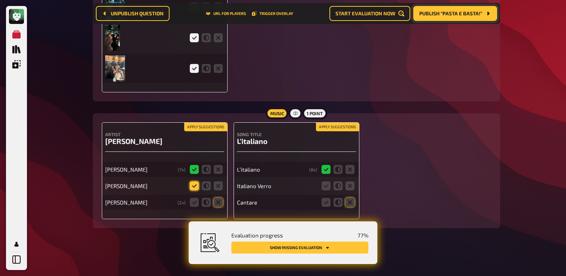
click at [195, 188] on icon at bounding box center [194, 186] width 9 height 9
click at [0, 0] on input "radio" at bounding box center [0, 0] width 0 height 0
click at [221, 203] on icon at bounding box center [218, 202] width 9 height 9
click at [0, 0] on input "radio" at bounding box center [0, 0] width 0 height 0
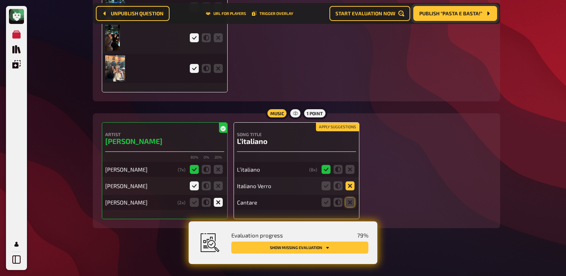
click at [346, 187] on icon at bounding box center [350, 186] width 9 height 9
click at [0, 0] on input "radio" at bounding box center [0, 0] width 0 height 0
click at [350, 203] on icon at bounding box center [350, 202] width 9 height 9
click at [0, 0] on input "radio" at bounding box center [0, 0] width 0 height 0
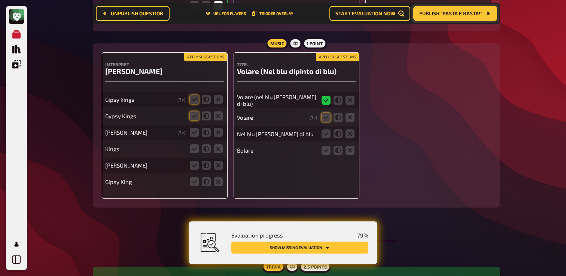
scroll to position [535, 0]
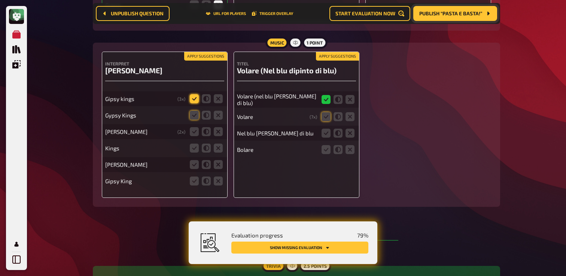
click at [192, 101] on icon at bounding box center [194, 98] width 9 height 9
click at [0, 0] on input "radio" at bounding box center [0, 0] width 0 height 0
click at [195, 120] on icon at bounding box center [194, 115] width 9 height 9
click at [0, 0] on input "radio" at bounding box center [0, 0] width 0 height 0
click at [327, 118] on icon at bounding box center [326, 116] width 9 height 9
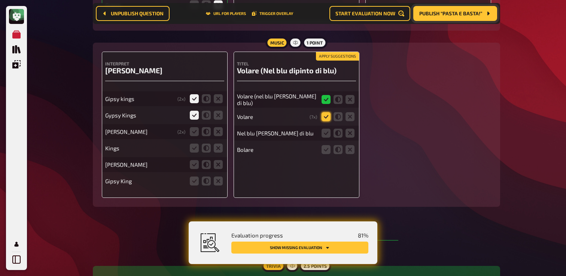
click at [0, 0] on input "radio" at bounding box center [0, 0] width 0 height 0
click at [349, 133] on icon at bounding box center [350, 133] width 9 height 9
click at [0, 0] on input "radio" at bounding box center [0, 0] width 0 height 0
click at [349, 149] on icon at bounding box center [350, 149] width 9 height 9
click at [0, 0] on input "radio" at bounding box center [0, 0] width 0 height 0
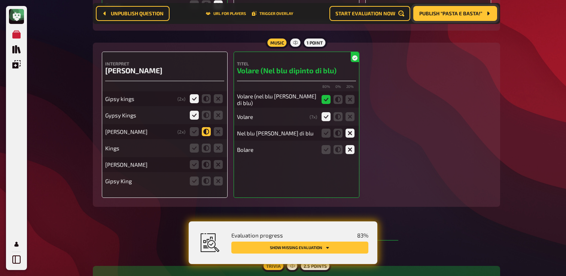
click at [205, 135] on icon at bounding box center [206, 131] width 9 height 9
click at [0, 0] on input "radio" at bounding box center [0, 0] width 0 height 0
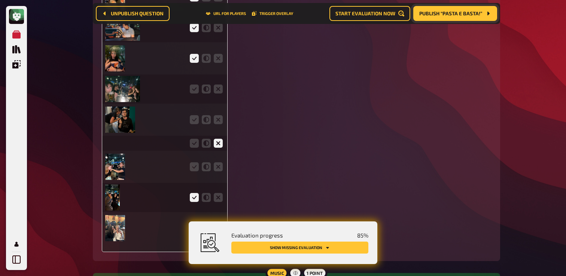
scroll to position [2209, 0]
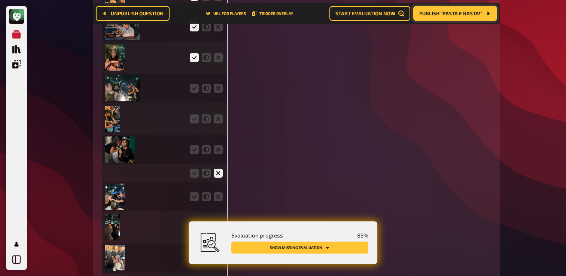
click at [460, 16] on span "Publish “Pasta e basta!”" at bounding box center [450, 13] width 63 height 5
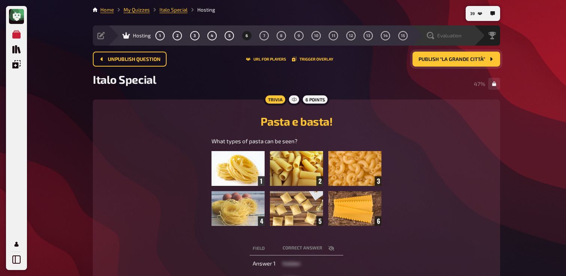
click at [448, 35] on span "Evaluation" at bounding box center [449, 36] width 24 height 6
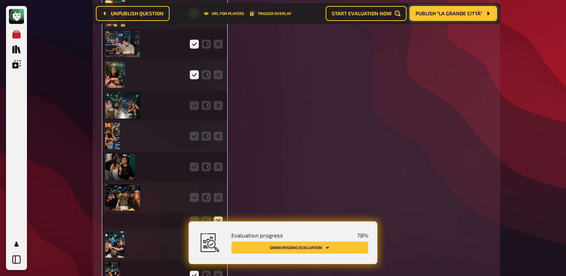
scroll to position [2191, 0]
click at [191, 202] on icon at bounding box center [194, 198] width 9 height 9
click at [0, 0] on input "radio" at bounding box center [0, 0] width 0 height 0
click at [192, 171] on icon at bounding box center [194, 167] width 9 height 9
click at [0, 0] on input "radio" at bounding box center [0, 0] width 0 height 0
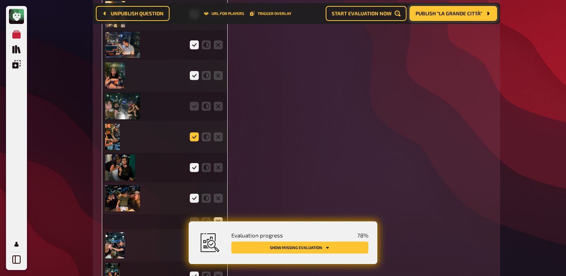
click at [194, 142] on icon at bounding box center [194, 137] width 9 height 9
click at [0, 0] on input "radio" at bounding box center [0, 0] width 0 height 0
click at [192, 110] on icon at bounding box center [194, 106] width 9 height 9
click at [0, 0] on input "radio" at bounding box center [0, 0] width 0 height 0
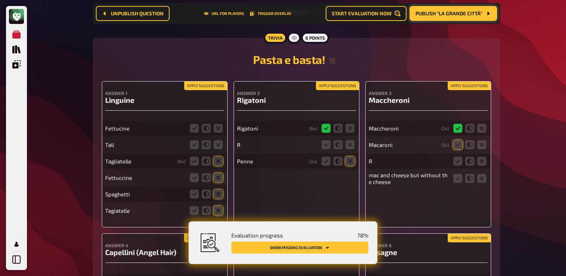
scroll to position [2683, 0]
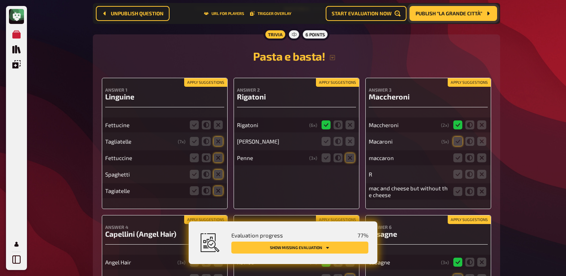
click at [287, 176] on div "Apply suggestions Answer 2 Rigatoni Rigatoni ( 6 x) Canell Penne ( 3 x)" at bounding box center [297, 143] width 126 height 131
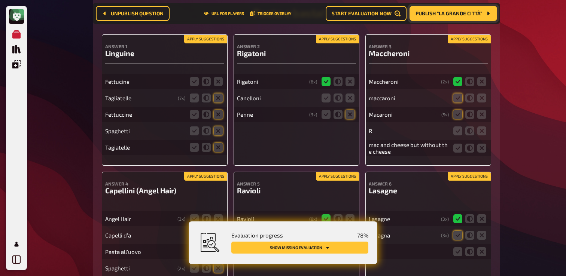
scroll to position [2710, 0]
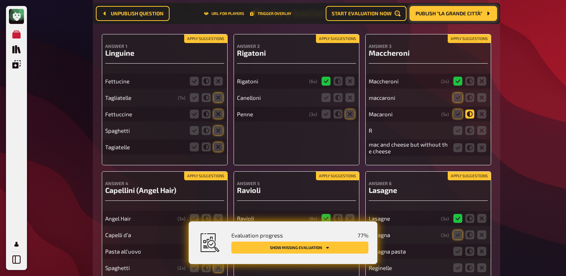
click at [469, 119] on icon at bounding box center [470, 114] width 9 height 9
click at [0, 0] on input "radio" at bounding box center [0, 0] width 0 height 0
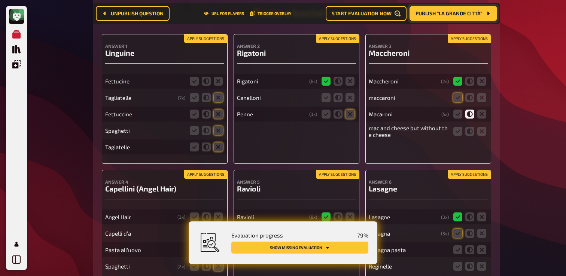
click at [453, 118] on fieldset at bounding box center [470, 114] width 36 height 12
click at [455, 119] on icon at bounding box center [458, 114] width 9 height 9
click at [0, 0] on input "radio" at bounding box center [0, 0] width 0 height 0
click at [455, 102] on icon at bounding box center [458, 97] width 9 height 9
click at [0, 0] on input "radio" at bounding box center [0, 0] width 0 height 0
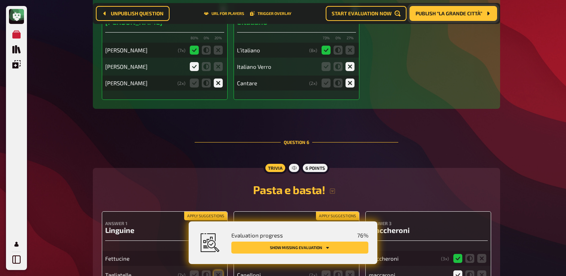
scroll to position [2552, 0]
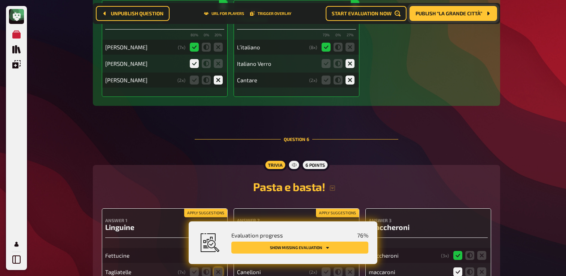
click at [442, 17] on button "Publish “La grande città”" at bounding box center [454, 13] width 88 height 15
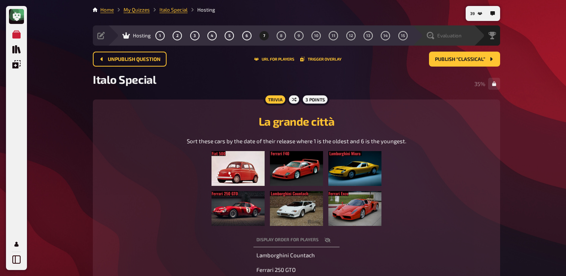
click at [444, 33] on span "Evaluation" at bounding box center [449, 36] width 24 height 6
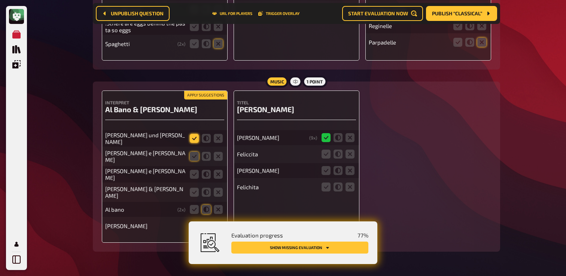
scroll to position [2984, 0]
click at [194, 143] on icon at bounding box center [194, 138] width 9 height 9
click at [0, 0] on input "radio" at bounding box center [0, 0] width 0 height 0
click at [219, 160] on icon at bounding box center [218, 156] width 9 height 9
click at [0, 0] on input "radio" at bounding box center [0, 0] width 0 height 0
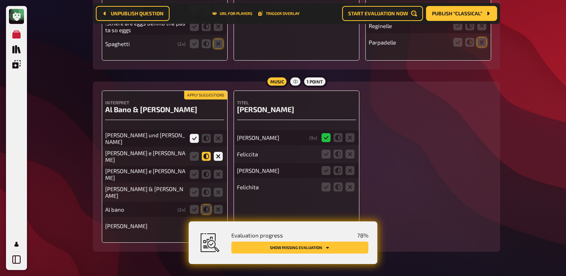
click at [208, 161] on icon at bounding box center [206, 156] width 9 height 9
click at [0, 0] on input "radio" at bounding box center [0, 0] width 0 height 0
click at [197, 178] on icon at bounding box center [194, 174] width 9 height 9
click at [0, 0] on input "radio" at bounding box center [0, 0] width 0 height 0
click at [207, 194] on icon at bounding box center [206, 192] width 9 height 9
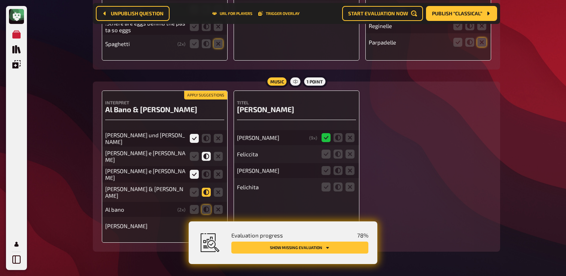
click at [0, 0] on input "radio" at bounding box center [0, 0] width 0 height 0
click at [206, 209] on icon at bounding box center [206, 209] width 9 height 9
click at [0, 0] on input "radio" at bounding box center [0, 0] width 0 height 0
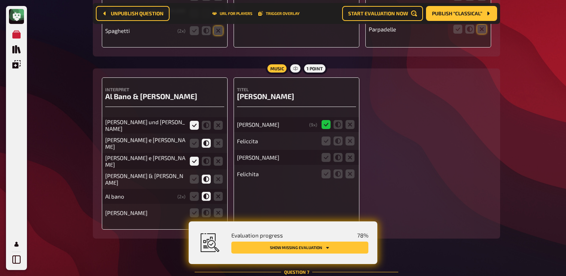
scroll to position [3000, 0]
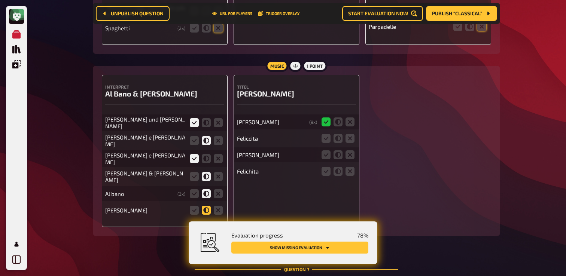
click at [206, 210] on icon at bounding box center [206, 210] width 9 height 9
click at [0, 0] on input "radio" at bounding box center [0, 0] width 0 height 0
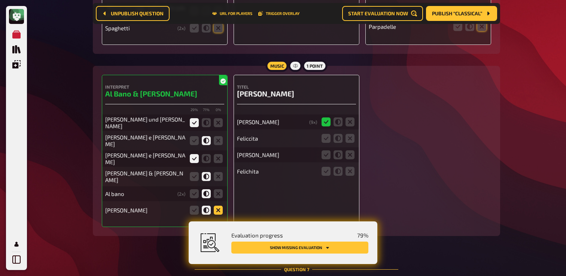
click at [218, 211] on icon at bounding box center [218, 210] width 9 height 9
click at [0, 0] on input "radio" at bounding box center [0, 0] width 0 height 0
click at [203, 211] on icon at bounding box center [206, 210] width 9 height 9
click at [0, 0] on input "radio" at bounding box center [0, 0] width 0 height 0
click at [327, 143] on icon at bounding box center [326, 138] width 9 height 9
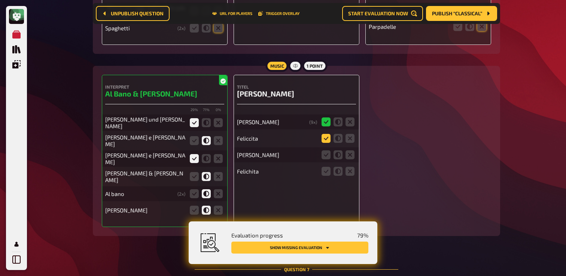
click at [0, 0] on input "radio" at bounding box center [0, 0] width 0 height 0
click at [326, 160] on icon at bounding box center [326, 155] width 9 height 9
click at [0, 0] on input "radio" at bounding box center [0, 0] width 0 height 0
click at [328, 176] on icon at bounding box center [326, 171] width 9 height 9
click at [0, 0] on input "radio" at bounding box center [0, 0] width 0 height 0
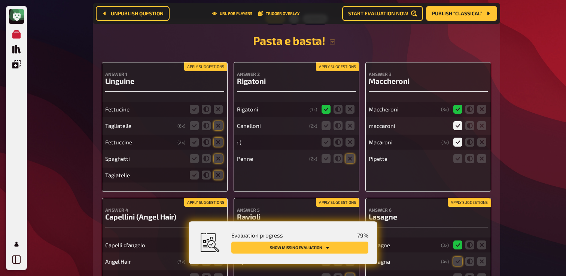
scroll to position [2706, 0]
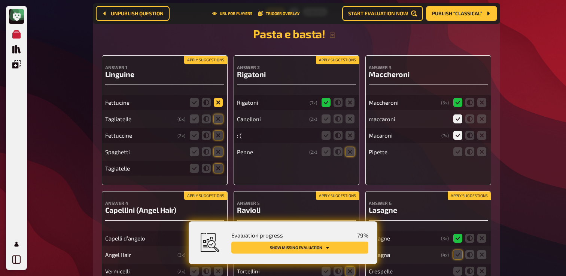
click at [217, 107] on icon at bounding box center [218, 102] width 9 height 9
click at [0, 0] on input "radio" at bounding box center [0, 0] width 0 height 0
click at [217, 121] on icon at bounding box center [218, 119] width 9 height 9
click at [0, 0] on input "radio" at bounding box center [0, 0] width 0 height 0
click at [217, 140] on icon at bounding box center [218, 135] width 9 height 9
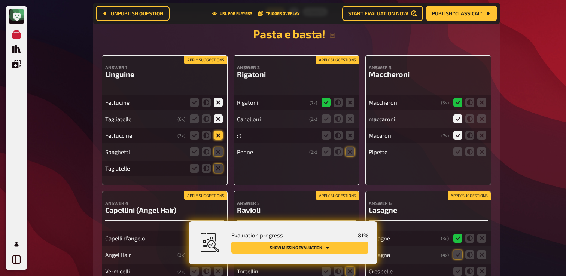
click at [0, 0] on input "radio" at bounding box center [0, 0] width 0 height 0
click at [217, 157] on icon at bounding box center [218, 152] width 9 height 9
click at [0, 0] on input "radio" at bounding box center [0, 0] width 0 height 0
click at [217, 170] on icon at bounding box center [218, 168] width 9 height 9
click at [0, 0] on input "radio" at bounding box center [0, 0] width 0 height 0
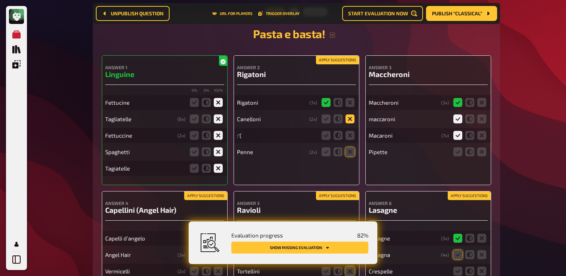
click at [350, 124] on icon at bounding box center [350, 119] width 9 height 9
click at [0, 0] on input "radio" at bounding box center [0, 0] width 0 height 0
click at [351, 140] on icon at bounding box center [350, 135] width 9 height 9
click at [0, 0] on input "radio" at bounding box center [0, 0] width 0 height 0
click at [351, 158] on fieldset at bounding box center [338, 152] width 36 height 12
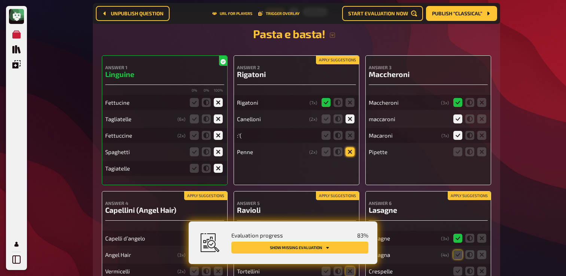
click at [349, 157] on icon at bounding box center [350, 152] width 9 height 9
click at [0, 0] on input "radio" at bounding box center [0, 0] width 0 height 0
click at [350, 140] on icon at bounding box center [350, 135] width 9 height 9
click at [0, 0] on input "radio" at bounding box center [0, 0] width 0 height 0
click at [351, 140] on icon at bounding box center [350, 135] width 9 height 9
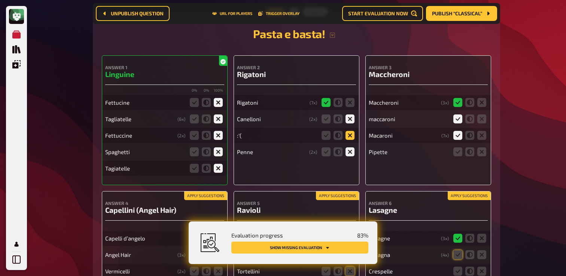
click at [0, 0] on input "radio" at bounding box center [0, 0] width 0 height 0
click at [483, 157] on icon at bounding box center [482, 152] width 9 height 9
click at [0, 0] on input "radio" at bounding box center [0, 0] width 0 height 0
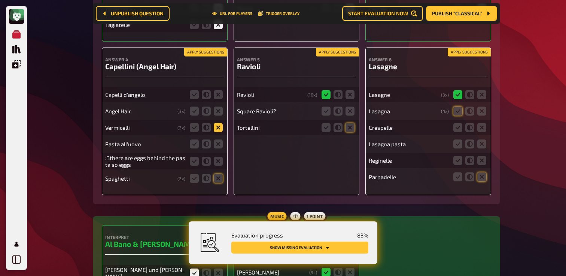
scroll to position [2838, 0]
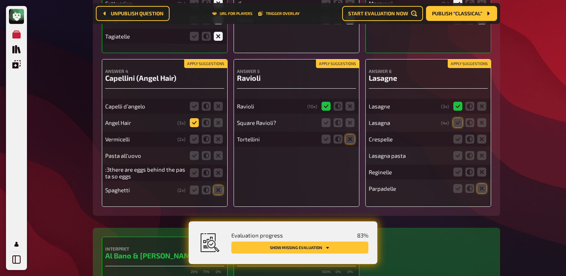
click at [197, 127] on icon at bounding box center [194, 122] width 9 height 9
click at [0, 0] on input "radio" at bounding box center [0, 0] width 0 height 0
click at [193, 111] on icon at bounding box center [194, 106] width 9 height 9
click at [0, 0] on input "radio" at bounding box center [0, 0] width 0 height 0
click at [218, 144] on icon at bounding box center [218, 139] width 9 height 9
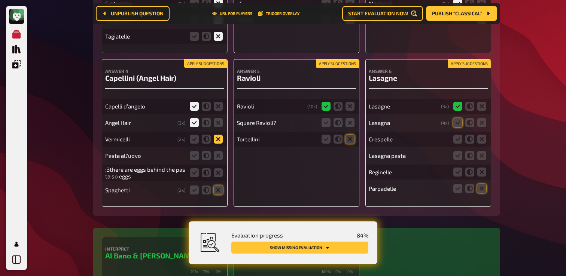
click at [0, 0] on input "radio" at bounding box center [0, 0] width 0 height 0
click at [218, 160] on icon at bounding box center [218, 155] width 9 height 9
click at [0, 0] on input "radio" at bounding box center [0, 0] width 0 height 0
click at [219, 178] on icon at bounding box center [218, 173] width 9 height 9
click at [0, 0] on input "radio" at bounding box center [0, 0] width 0 height 0
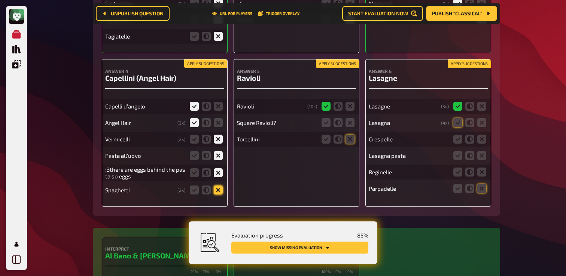
click at [215, 195] on icon at bounding box center [218, 190] width 9 height 9
click at [0, 0] on input "radio" at bounding box center [0, 0] width 0 height 0
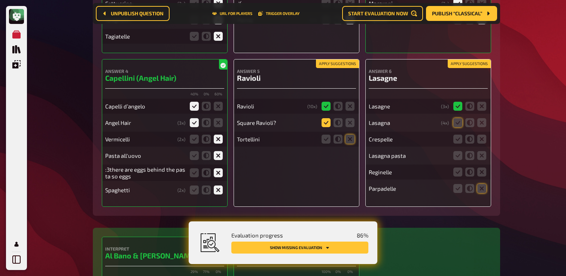
click at [324, 127] on icon at bounding box center [326, 122] width 9 height 9
click at [0, 0] on input "radio" at bounding box center [0, 0] width 0 height 0
click at [352, 144] on icon at bounding box center [350, 139] width 9 height 9
click at [0, 0] on input "radio" at bounding box center [0, 0] width 0 height 0
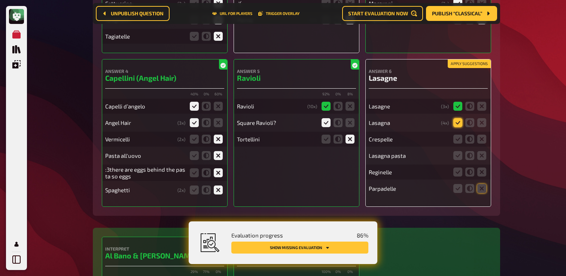
click at [458, 127] on icon at bounding box center [458, 122] width 9 height 9
click at [0, 0] on input "radio" at bounding box center [0, 0] width 0 height 0
click at [485, 144] on icon at bounding box center [482, 139] width 9 height 9
click at [0, 0] on input "radio" at bounding box center [0, 0] width 0 height 0
click at [457, 160] on icon at bounding box center [458, 155] width 9 height 9
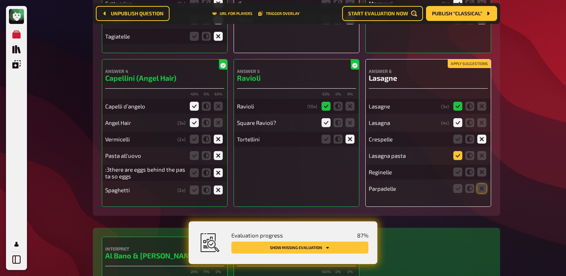
click at [0, 0] on input "radio" at bounding box center [0, 0] width 0 height 0
click at [482, 177] on icon at bounding box center [482, 172] width 9 height 9
click at [0, 0] on input "radio" at bounding box center [0, 0] width 0 height 0
click at [479, 195] on fieldset at bounding box center [470, 189] width 36 height 12
click at [479, 193] on icon at bounding box center [482, 188] width 9 height 9
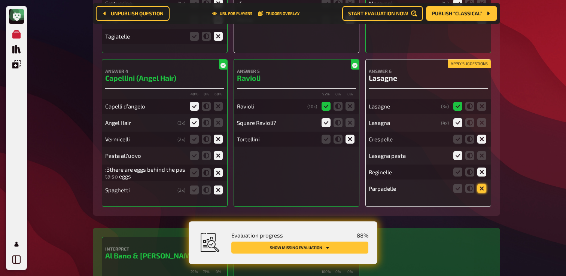
click at [0, 0] on input "radio" at bounding box center [0, 0] width 0 height 0
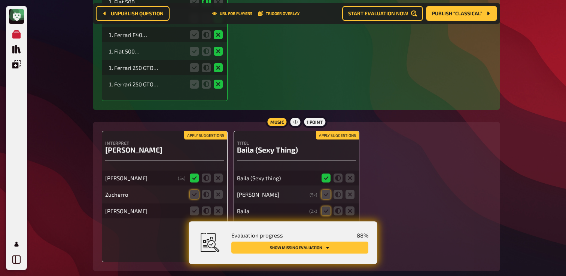
scroll to position [3534, 0]
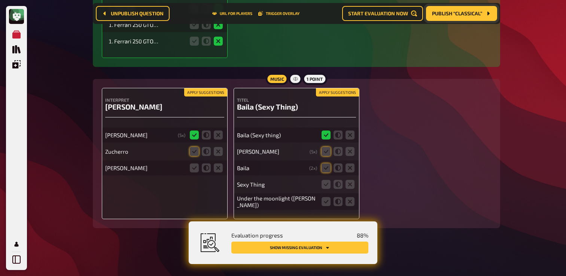
click at [462, 15] on span "Publish “Classical”" at bounding box center [457, 13] width 50 height 5
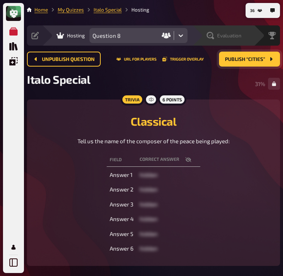
click at [240, 33] on span "Evaluation" at bounding box center [229, 36] width 24 height 6
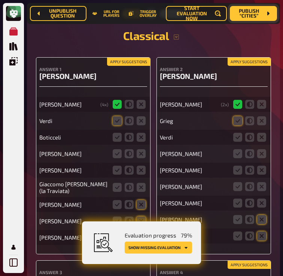
scroll to position [4250, 0]
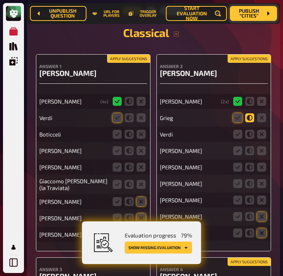
click at [251, 113] on icon at bounding box center [249, 117] width 9 height 9
click at [0, 0] on input "radio" at bounding box center [0, 0] width 0 height 0
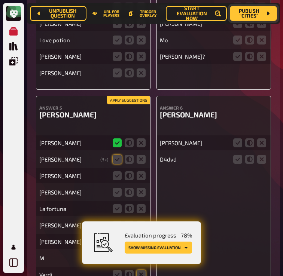
scroll to position [4635, 0]
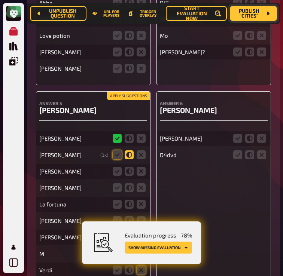
click at [129, 151] on icon at bounding box center [129, 155] width 9 height 9
click at [0, 0] on input "radio" at bounding box center [0, 0] width 0 height 0
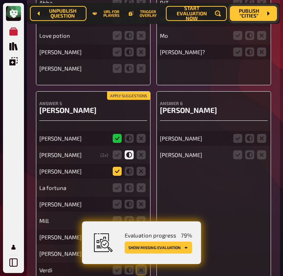
click at [117, 167] on icon at bounding box center [117, 171] width 9 height 9
click at [0, 0] on input "radio" at bounding box center [0, 0] width 0 height 0
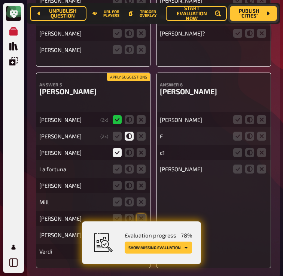
scroll to position [4658, 0]
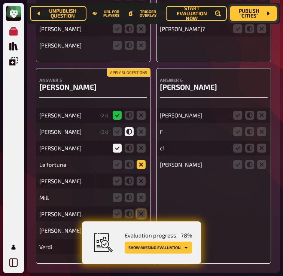
click at [144, 160] on icon at bounding box center [141, 164] width 9 height 9
click at [0, 0] on input "radio" at bounding box center [0, 0] width 0 height 0
click at [142, 177] on icon at bounding box center [141, 181] width 9 height 9
click at [0, 0] on input "radio" at bounding box center [0, 0] width 0 height 0
click at [139, 193] on icon at bounding box center [141, 197] width 9 height 9
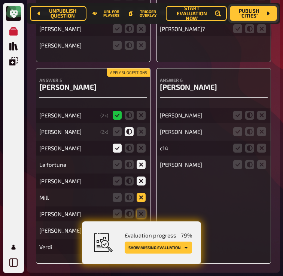
click at [0, 0] on input "radio" at bounding box center [0, 0] width 0 height 0
click at [140, 210] on icon at bounding box center [141, 214] width 9 height 9
click at [0, 0] on input "radio" at bounding box center [0, 0] width 0 height 0
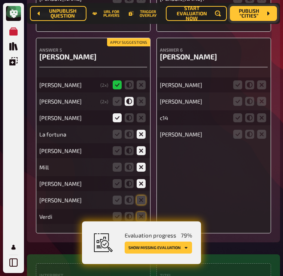
scroll to position [4698, 0]
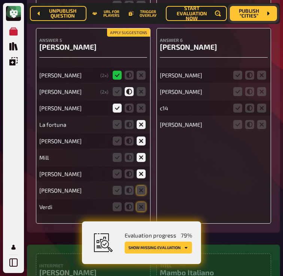
click at [142, 186] on fieldset at bounding box center [129, 191] width 36 height 12
click at [142, 186] on icon at bounding box center [141, 190] width 9 height 9
click at [0, 0] on input "radio" at bounding box center [0, 0] width 0 height 0
click at [142, 200] on div "Verdi" at bounding box center [93, 207] width 108 height 15
click at [142, 203] on icon at bounding box center [141, 207] width 9 height 9
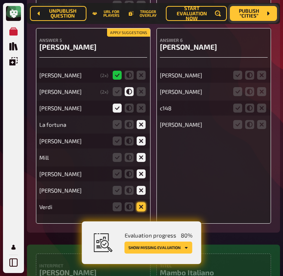
click at [0, 0] on input "radio" at bounding box center [0, 0] width 0 height 0
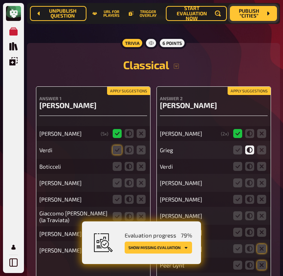
scroll to position [4219, 0]
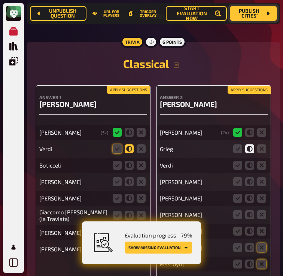
click at [127, 145] on icon at bounding box center [129, 149] width 9 height 9
click at [0, 0] on input "radio" at bounding box center [0, 0] width 0 height 0
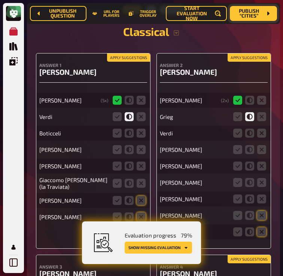
scroll to position [4252, 0]
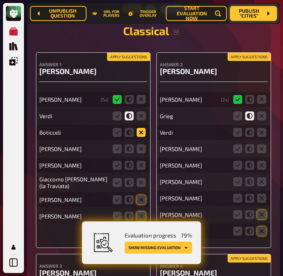
click at [142, 128] on icon at bounding box center [141, 132] width 9 height 9
click at [0, 0] on input "radio" at bounding box center [0, 0] width 0 height 0
click at [142, 145] on icon at bounding box center [141, 149] width 9 height 9
click at [0, 0] on input "radio" at bounding box center [0, 0] width 0 height 0
click at [140, 161] on icon at bounding box center [141, 165] width 9 height 9
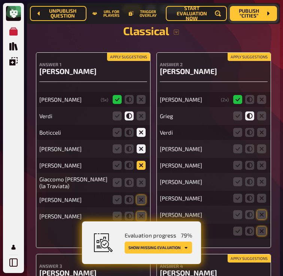
click at [0, 0] on input "radio" at bounding box center [0, 0] width 0 height 0
click at [140, 178] on icon at bounding box center [141, 182] width 9 height 9
click at [0, 0] on input "radio" at bounding box center [0, 0] width 0 height 0
click at [143, 196] on icon at bounding box center [141, 200] width 9 height 9
click at [0, 0] on input "radio" at bounding box center [0, 0] width 0 height 0
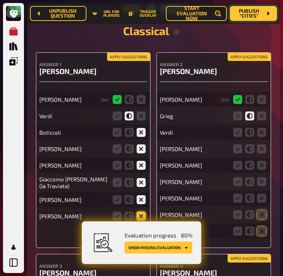
click at [143, 212] on icon at bounding box center [141, 216] width 9 height 9
click at [0, 0] on input "radio" at bounding box center [0, 0] width 0 height 0
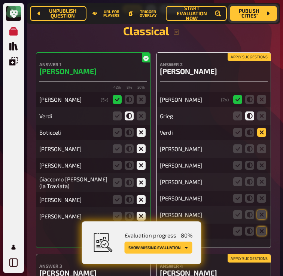
click at [263, 128] on icon at bounding box center [261, 132] width 9 height 9
click at [0, 0] on input "radio" at bounding box center [0, 0] width 0 height 0
click at [259, 145] on icon at bounding box center [261, 149] width 9 height 9
click at [0, 0] on input "radio" at bounding box center [0, 0] width 0 height 0
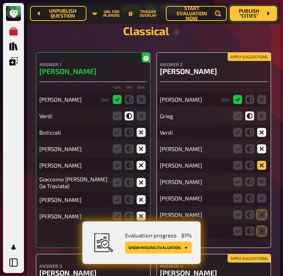
click at [263, 161] on icon at bounding box center [261, 165] width 9 height 9
click at [0, 0] on input "radio" at bounding box center [0, 0] width 0 height 0
click at [263, 178] on icon at bounding box center [261, 182] width 9 height 9
click at [0, 0] on input "radio" at bounding box center [0, 0] width 0 height 0
click at [263, 194] on icon at bounding box center [261, 198] width 9 height 9
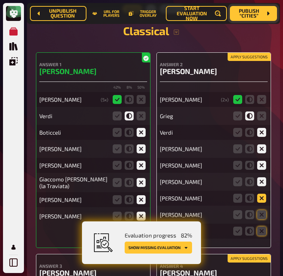
click at [0, 0] on input "radio" at bounding box center [0, 0] width 0 height 0
click at [262, 210] on icon at bounding box center [261, 214] width 9 height 9
click at [0, 0] on input "radio" at bounding box center [0, 0] width 0 height 0
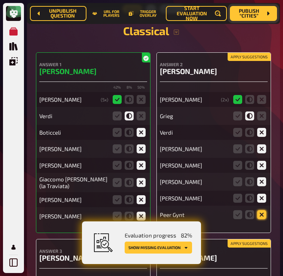
click at [262, 210] on icon at bounding box center [261, 214] width 9 height 9
click at [0, 0] on input "radio" at bounding box center [0, 0] width 0 height 0
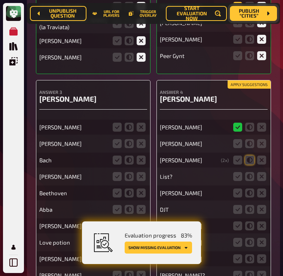
scroll to position [4414, 0]
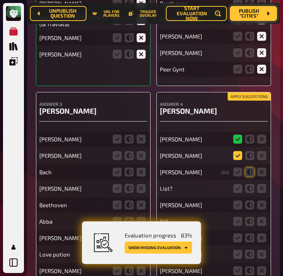
click at [237, 151] on icon at bounding box center [237, 155] width 9 height 9
click at [0, 0] on input "radio" at bounding box center [0, 0] width 0 height 0
click at [259, 184] on icon at bounding box center [261, 188] width 9 height 9
click at [0, 0] on input "radio" at bounding box center [0, 0] width 0 height 0
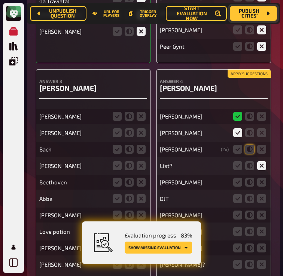
scroll to position [4440, 0]
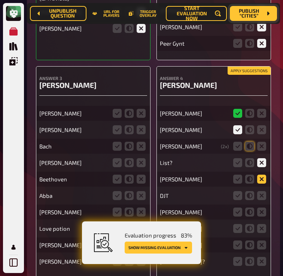
click at [260, 175] on icon at bounding box center [261, 179] width 9 height 9
click at [0, 0] on input "radio" at bounding box center [0, 0] width 0 height 0
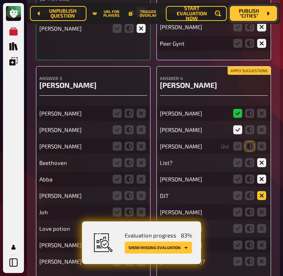
click at [262, 191] on icon at bounding box center [261, 195] width 9 height 9
click at [0, 0] on input "radio" at bounding box center [0, 0] width 0 height 0
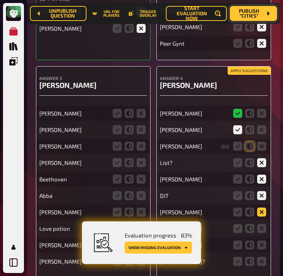
click at [262, 208] on icon at bounding box center [261, 212] width 9 height 9
click at [0, 0] on input "radio" at bounding box center [0, 0] width 0 height 0
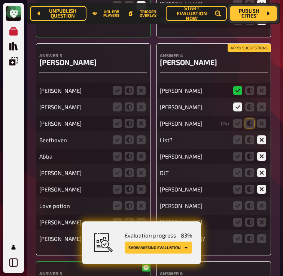
scroll to position [4464, 0]
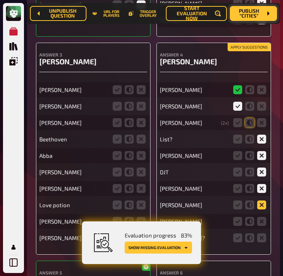
click at [263, 201] on icon at bounding box center [261, 205] width 9 height 9
click at [0, 0] on input "radio" at bounding box center [0, 0] width 0 height 0
click at [250, 201] on icon at bounding box center [249, 205] width 9 height 9
click at [0, 0] on input "radio" at bounding box center [0, 0] width 0 height 0
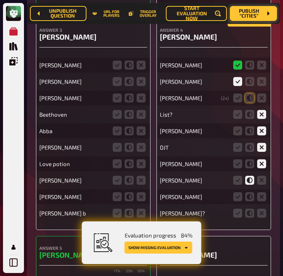
scroll to position [4509, 0]
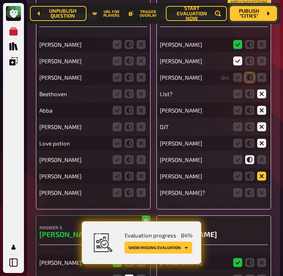
click at [259, 172] on icon at bounding box center [261, 176] width 9 height 9
click at [0, 0] on input "radio" at bounding box center [0, 0] width 0 height 0
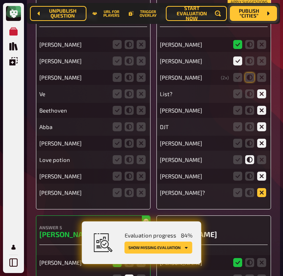
click at [263, 188] on icon at bounding box center [261, 192] width 9 height 9
click at [0, 0] on input "radio" at bounding box center [0, 0] width 0 height 0
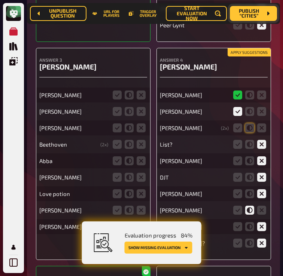
scroll to position [4483, 0]
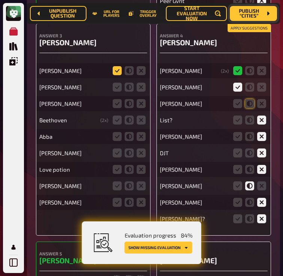
click at [116, 66] on icon at bounding box center [117, 70] width 9 height 9
click at [0, 0] on input "radio" at bounding box center [0, 0] width 0 height 0
click at [139, 83] on icon at bounding box center [141, 87] width 9 height 9
click at [0, 0] on input "radio" at bounding box center [0, 0] width 0 height 0
click at [140, 99] on icon at bounding box center [141, 103] width 9 height 9
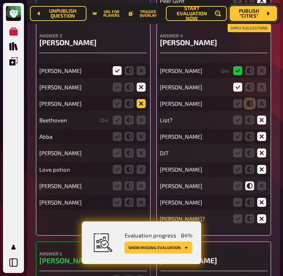
click at [0, 0] on input "radio" at bounding box center [0, 0] width 0 height 0
click at [139, 116] on icon at bounding box center [141, 120] width 9 height 9
click at [0, 0] on input "radio" at bounding box center [0, 0] width 0 height 0
click at [139, 132] on icon at bounding box center [141, 136] width 9 height 9
click at [0, 0] on input "radio" at bounding box center [0, 0] width 0 height 0
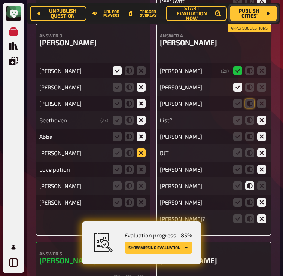
click at [139, 149] on icon at bounding box center [141, 153] width 9 height 9
click at [0, 0] on input "radio" at bounding box center [0, 0] width 0 height 0
click at [140, 165] on icon at bounding box center [141, 169] width 9 height 9
click at [0, 0] on input "radio" at bounding box center [0, 0] width 0 height 0
click at [140, 182] on icon at bounding box center [141, 186] width 9 height 9
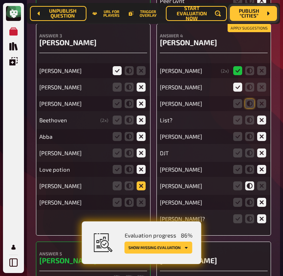
click at [0, 0] on input "radio" at bounding box center [0, 0] width 0 height 0
click at [140, 198] on icon at bounding box center [141, 202] width 9 height 9
click at [0, 0] on input "radio" at bounding box center [0, 0] width 0 height 0
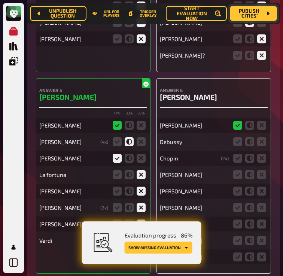
scroll to position [4687, 0]
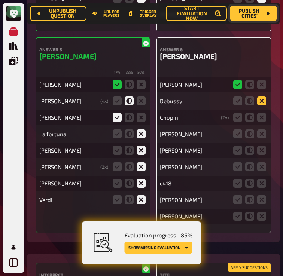
click at [262, 97] on icon at bounding box center [261, 101] width 9 height 9
click at [0, 0] on input "radio" at bounding box center [0, 0] width 0 height 0
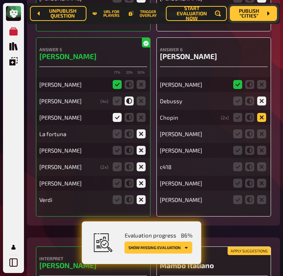
click at [260, 113] on icon at bounding box center [261, 117] width 9 height 9
click at [0, 0] on input "radio" at bounding box center [0, 0] width 0 height 0
click at [260, 130] on icon at bounding box center [261, 134] width 9 height 9
click at [0, 0] on input "radio" at bounding box center [0, 0] width 0 height 0
click at [260, 146] on icon at bounding box center [261, 150] width 9 height 9
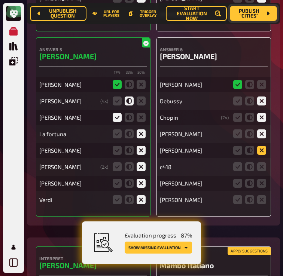
click at [0, 0] on input "radio" at bounding box center [0, 0] width 0 height 0
click at [260, 163] on icon at bounding box center [261, 167] width 9 height 9
click at [0, 0] on input "radio" at bounding box center [0, 0] width 0 height 0
click at [260, 179] on div "ludovico einaudi" at bounding box center [214, 183] width 108 height 15
click at [261, 196] on icon at bounding box center [261, 200] width 9 height 9
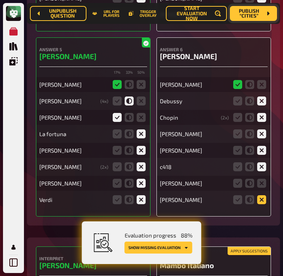
click at [0, 0] on input "radio" at bounding box center [0, 0] width 0 height 0
click at [264, 179] on icon at bounding box center [261, 183] width 9 height 9
click at [0, 0] on input "radio" at bounding box center [0, 0] width 0 height 0
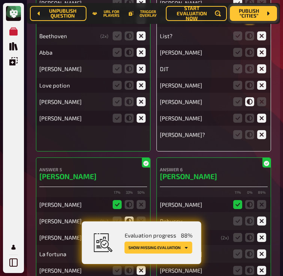
scroll to position [4787, 0]
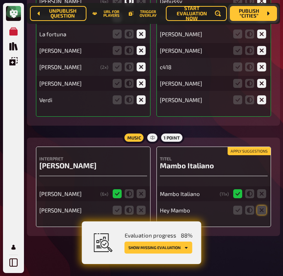
click at [248, 18] on span "Publish “Cities”" at bounding box center [249, 14] width 26 height 10
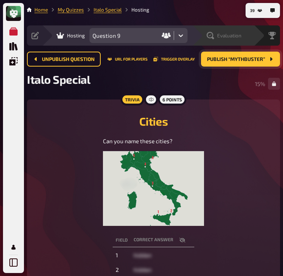
click at [225, 37] on span "Evaluation" at bounding box center [229, 36] width 24 height 6
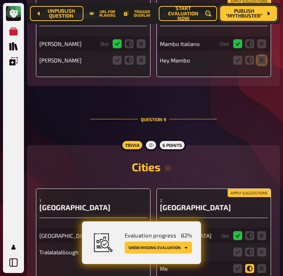
scroll to position [4950, 0]
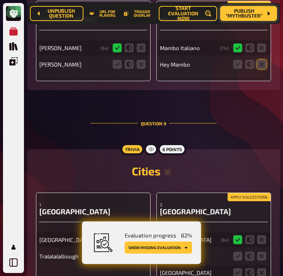
click at [251, 16] on span "Publish “Mythbuster”" at bounding box center [244, 14] width 37 height 10
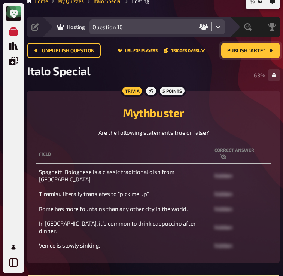
scroll to position [2, 0]
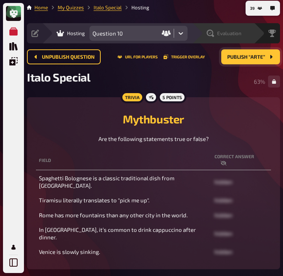
click at [247, 33] on div "Evaluation" at bounding box center [228, 33] width 52 height 7
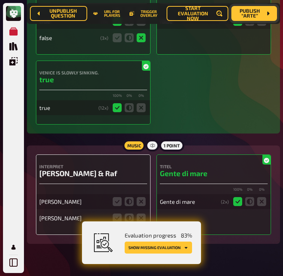
scroll to position [5964, 0]
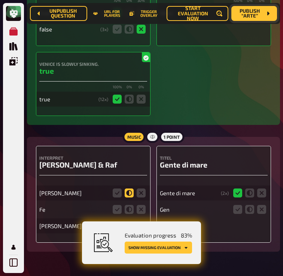
click at [126, 189] on icon at bounding box center [129, 193] width 9 height 9
click at [0, 0] on input "radio" at bounding box center [0, 0] width 0 height 0
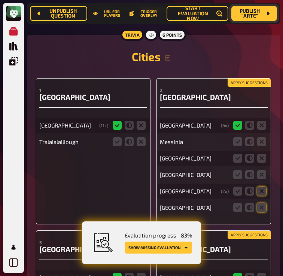
scroll to position [5062, 0]
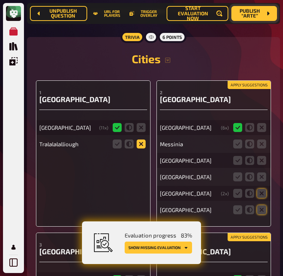
click at [138, 140] on icon at bounding box center [141, 144] width 9 height 9
click at [0, 0] on input "radio" at bounding box center [0, 0] width 0 height 0
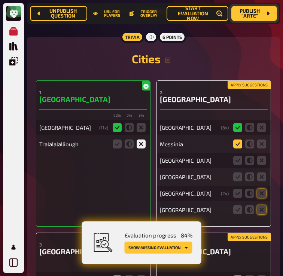
click at [240, 140] on icon at bounding box center [237, 144] width 9 height 9
click at [0, 0] on input "radio" at bounding box center [0, 0] width 0 height 0
click at [262, 156] on icon at bounding box center [261, 160] width 9 height 9
click at [0, 0] on input "radio" at bounding box center [0, 0] width 0 height 0
click at [262, 173] on icon at bounding box center [261, 177] width 9 height 9
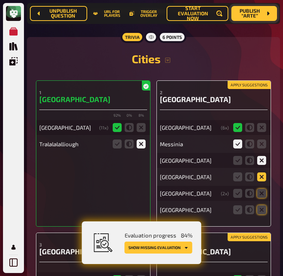
click at [0, 0] on input "radio" at bounding box center [0, 0] width 0 height 0
click at [258, 189] on icon at bounding box center [261, 193] width 9 height 9
click at [0, 0] on input "radio" at bounding box center [0, 0] width 0 height 0
click at [260, 206] on icon at bounding box center [261, 210] width 9 height 9
click at [0, 0] on input "radio" at bounding box center [0, 0] width 0 height 0
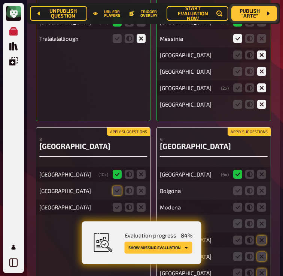
scroll to position [5193, 0]
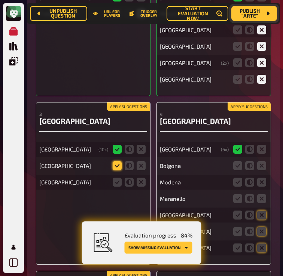
click at [118, 161] on icon at bounding box center [117, 165] width 9 height 9
click at [0, 0] on input "radio" at bounding box center [0, 0] width 0 height 0
click at [142, 178] on icon at bounding box center [141, 182] width 9 height 9
click at [0, 0] on input "radio" at bounding box center [0, 0] width 0 height 0
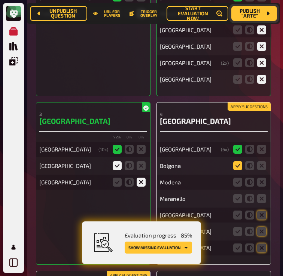
click at [241, 161] on icon at bounding box center [237, 165] width 9 height 9
click at [0, 0] on input "radio" at bounding box center [0, 0] width 0 height 0
click at [261, 178] on icon at bounding box center [261, 182] width 9 height 9
click at [0, 0] on input "radio" at bounding box center [0, 0] width 0 height 0
click at [261, 194] on icon at bounding box center [261, 198] width 9 height 9
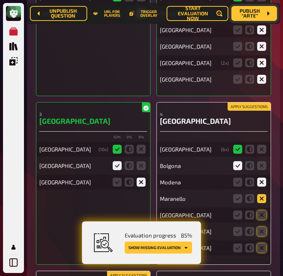
click at [0, 0] on input "radio" at bounding box center [0, 0] width 0 height 0
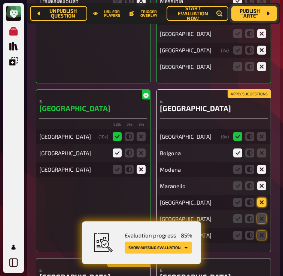
click at [260, 198] on icon at bounding box center [261, 202] width 9 height 9
click at [0, 0] on input "radio" at bounding box center [0, 0] width 0 height 0
click at [261, 215] on icon at bounding box center [261, 219] width 9 height 9
click at [0, 0] on input "radio" at bounding box center [0, 0] width 0 height 0
click at [263, 231] on icon at bounding box center [261, 235] width 9 height 9
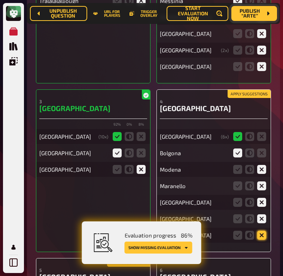
click at [0, 0] on input "radio" at bounding box center [0, 0] width 0 height 0
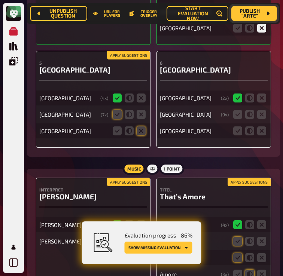
scroll to position [5435, 0]
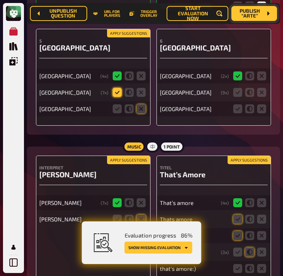
click at [116, 88] on icon at bounding box center [117, 92] width 9 height 9
click at [0, 0] on input "radio" at bounding box center [0, 0] width 0 height 0
click at [144, 104] on icon at bounding box center [141, 108] width 9 height 9
click at [0, 0] on input "radio" at bounding box center [0, 0] width 0 height 0
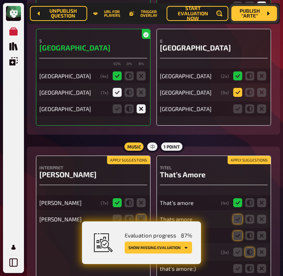
click at [238, 88] on icon at bounding box center [237, 92] width 9 height 9
click at [0, 0] on input "radio" at bounding box center [0, 0] width 0 height 0
click at [263, 104] on icon at bounding box center [261, 108] width 9 height 9
click at [0, 0] on input "radio" at bounding box center [0, 0] width 0 height 0
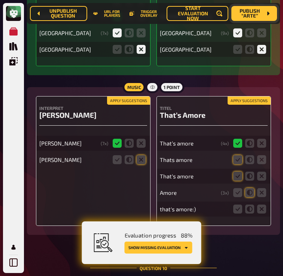
scroll to position [5526, 0]
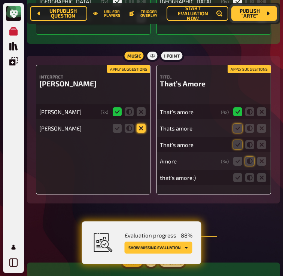
click at [141, 124] on icon at bounding box center [141, 128] width 9 height 9
click at [0, 0] on input "radio" at bounding box center [0, 0] width 0 height 0
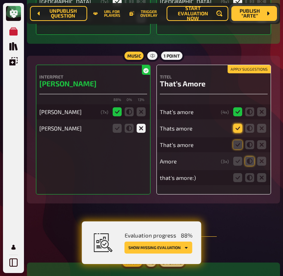
click at [237, 124] on icon at bounding box center [237, 128] width 9 height 9
click at [0, 0] on input "radio" at bounding box center [0, 0] width 0 height 0
click at [238, 140] on icon at bounding box center [237, 144] width 9 height 9
click at [0, 0] on input "radio" at bounding box center [0, 0] width 0 height 0
click at [251, 157] on icon at bounding box center [249, 161] width 9 height 9
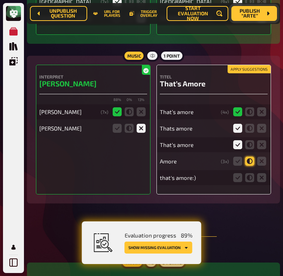
click at [0, 0] on input "radio" at bounding box center [0, 0] width 0 height 0
click at [262, 173] on icon at bounding box center [261, 177] width 9 height 9
click at [0, 0] on input "radio" at bounding box center [0, 0] width 0 height 0
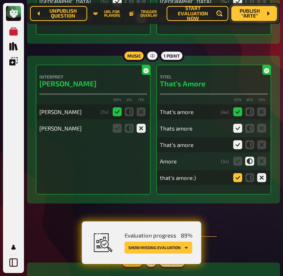
click at [237, 173] on icon at bounding box center [237, 177] width 9 height 9
click at [0, 0] on input "radio" at bounding box center [0, 0] width 0 height 0
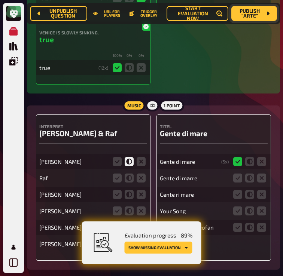
scroll to position [6063, 0]
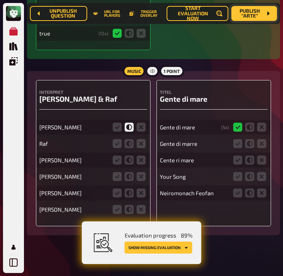
click at [261, 17] on span "Publish “Arte”" at bounding box center [249, 14] width 25 height 10
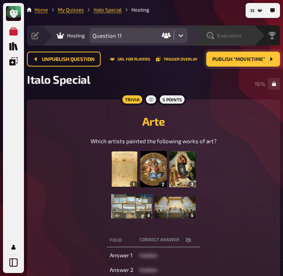
click at [235, 36] on span "Evaluation" at bounding box center [229, 36] width 24 height 6
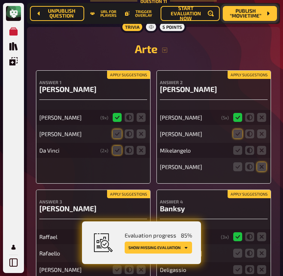
scroll to position [6284, 0]
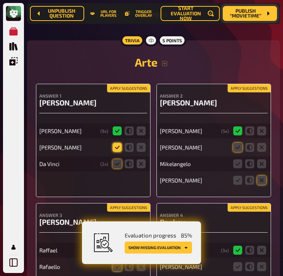
click at [117, 143] on icon at bounding box center [117, 147] width 9 height 9
click at [0, 0] on input "radio" at bounding box center [0, 0] width 0 height 0
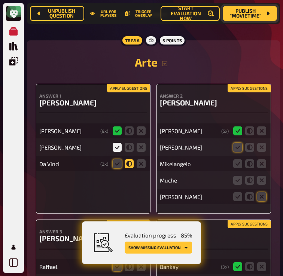
click at [131, 160] on icon at bounding box center [129, 164] width 9 height 9
click at [0, 0] on input "radio" at bounding box center [0, 0] width 0 height 0
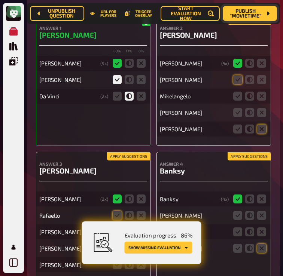
scroll to position [6335, 0]
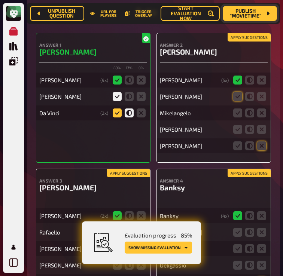
click at [117, 109] on icon at bounding box center [117, 113] width 9 height 9
click at [0, 0] on input "radio" at bounding box center [0, 0] width 0 height 0
click at [233, 92] on icon at bounding box center [237, 96] width 9 height 9
click at [0, 0] on input "radio" at bounding box center [0, 0] width 0 height 0
click at [235, 125] on icon at bounding box center [237, 129] width 9 height 9
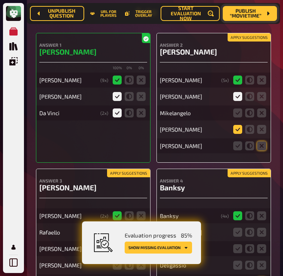
click at [0, 0] on input "radio" at bounding box center [0, 0] width 0 height 0
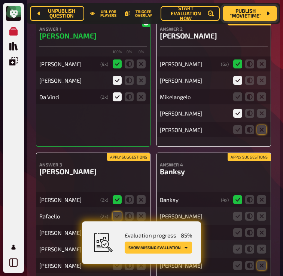
scroll to position [6356, 0]
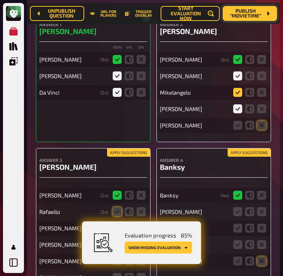
click at [238, 88] on icon at bounding box center [237, 92] width 9 height 9
click at [0, 0] on input "radio" at bounding box center [0, 0] width 0 height 0
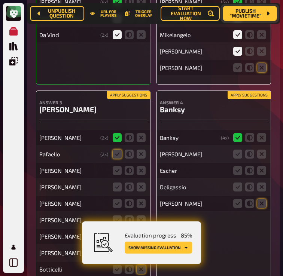
scroll to position [6440, 0]
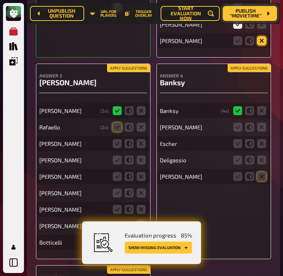
click at [264, 36] on icon at bounding box center [261, 40] width 9 height 9
click at [0, 0] on input "radio" at bounding box center [0, 0] width 0 height 0
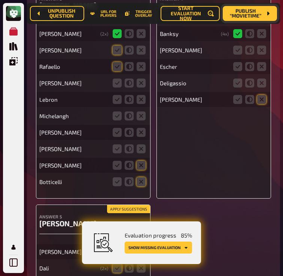
scroll to position [6535, 0]
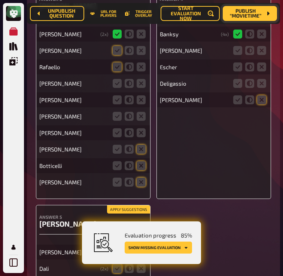
click at [243, 17] on span "Publish “Movietime”" at bounding box center [245, 14] width 33 height 10
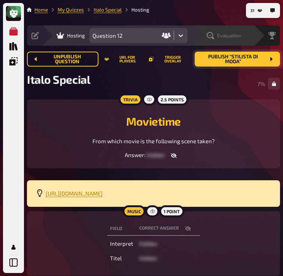
click at [238, 34] on span "Evaluation" at bounding box center [229, 36] width 24 height 6
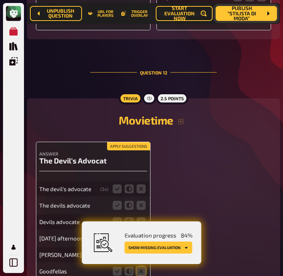
scroll to position [7008, 0]
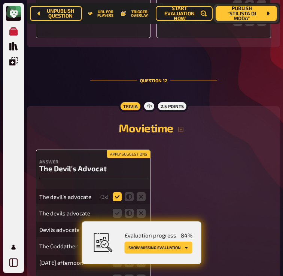
click at [115, 194] on icon at bounding box center [117, 197] width 9 height 9
click at [0, 0] on input "radio" at bounding box center [0, 0] width 0 height 0
click at [115, 209] on icon at bounding box center [117, 213] width 9 height 9
click at [0, 0] on input "radio" at bounding box center [0, 0] width 0 height 0
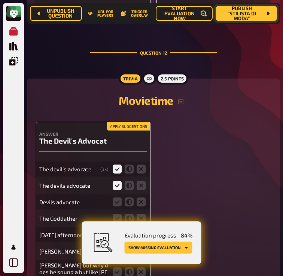
scroll to position [7053, 0]
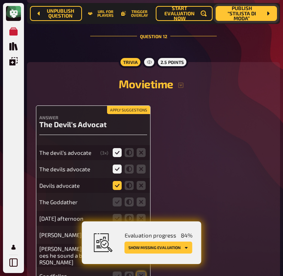
click at [118, 184] on icon at bounding box center [117, 185] width 9 height 9
click at [0, 0] on input "radio" at bounding box center [0, 0] width 0 height 0
click at [138, 198] on icon at bounding box center [141, 202] width 9 height 9
click at [0, 0] on input "radio" at bounding box center [0, 0] width 0 height 0
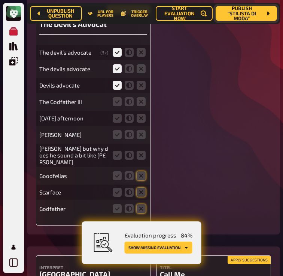
scroll to position [7259, 0]
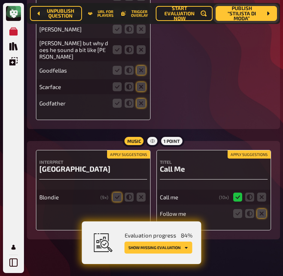
click at [259, 15] on span "Publish “Stilista di moda”" at bounding box center [242, 13] width 40 height 15
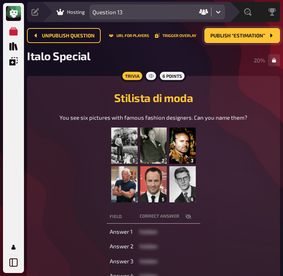
scroll to position [24, 0]
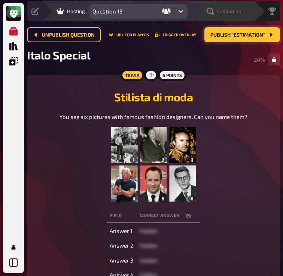
click at [216, 13] on div "Evaluation" at bounding box center [224, 10] width 35 height 7
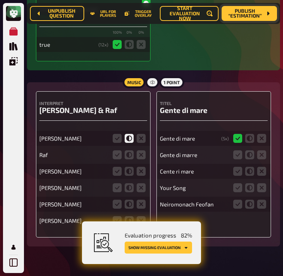
scroll to position [6017, 0]
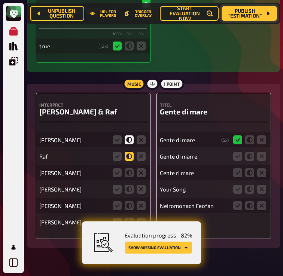
click at [127, 152] on icon at bounding box center [129, 156] width 9 height 9
click at [0, 0] on input "radio" at bounding box center [0, 0] width 0 height 0
click at [139, 169] on icon at bounding box center [141, 173] width 9 height 9
click at [0, 0] on input "radio" at bounding box center [0, 0] width 0 height 0
click at [131, 185] on icon at bounding box center [129, 189] width 9 height 9
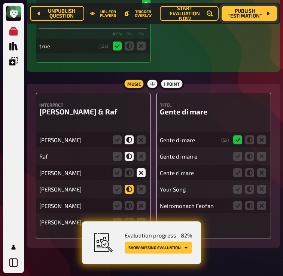
click at [0, 0] on input "radio" at bounding box center [0, 0] width 0 height 0
click at [131, 201] on icon at bounding box center [129, 205] width 9 height 9
click at [0, 0] on input "radio" at bounding box center [0, 0] width 0 height 0
click at [143, 218] on icon at bounding box center [141, 222] width 9 height 9
click at [0, 0] on input "radio" at bounding box center [0, 0] width 0 height 0
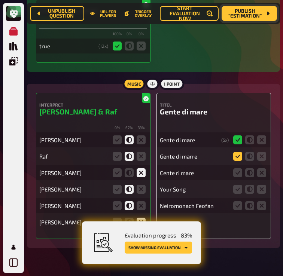
click at [240, 152] on icon at bounding box center [237, 156] width 9 height 9
click at [0, 0] on input "radio" at bounding box center [0, 0] width 0 height 0
drag, startPoint x: 239, startPoint y: 166, endPoint x: 264, endPoint y: 163, distance: 26.0
click at [264, 167] on fieldset at bounding box center [250, 173] width 36 height 12
click at [252, 169] on icon at bounding box center [249, 173] width 9 height 9
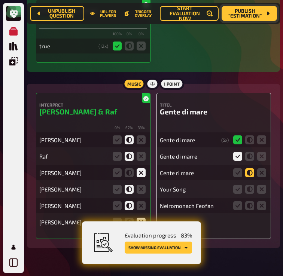
click at [0, 0] on input "radio" at bounding box center [0, 0] width 0 height 0
click at [261, 169] on icon at bounding box center [261, 173] width 9 height 9
click at [0, 0] on input "radio" at bounding box center [0, 0] width 0 height 0
click at [252, 169] on icon at bounding box center [249, 173] width 9 height 9
click at [0, 0] on input "radio" at bounding box center [0, 0] width 0 height 0
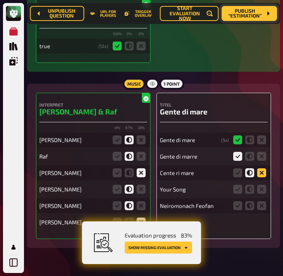
click at [264, 169] on icon at bounding box center [261, 173] width 9 height 9
click at [0, 0] on input "radio" at bounding box center [0, 0] width 0 height 0
click at [263, 185] on icon at bounding box center [261, 189] width 9 height 9
click at [0, 0] on input "radio" at bounding box center [0, 0] width 0 height 0
click at [263, 201] on icon at bounding box center [261, 205] width 9 height 9
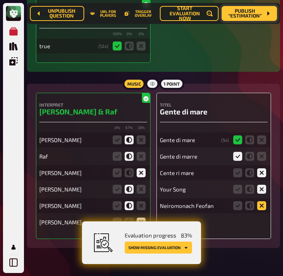
click at [0, 0] on input "radio" at bounding box center [0, 0] width 0 height 0
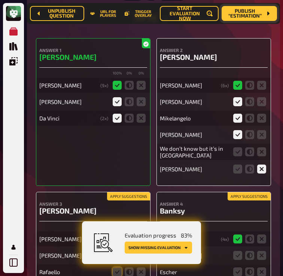
scroll to position [6337, 0]
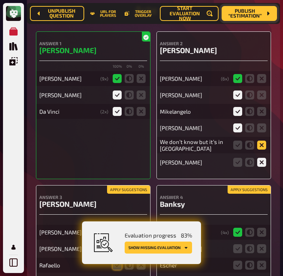
click at [260, 141] on icon at bounding box center [261, 145] width 9 height 9
click at [0, 0] on input "radio" at bounding box center [0, 0] width 0 height 0
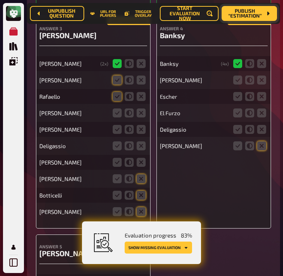
scroll to position [6513, 0]
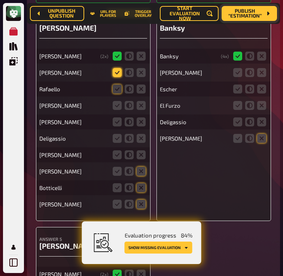
click at [118, 68] on icon at bounding box center [117, 72] width 9 height 9
click at [0, 0] on input "radio" at bounding box center [0, 0] width 0 height 0
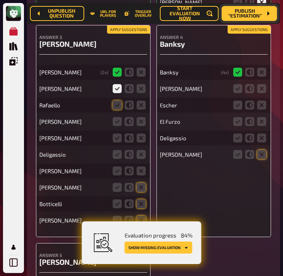
scroll to position [6491, 0]
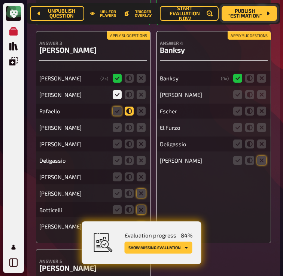
click at [132, 107] on icon at bounding box center [129, 111] width 9 height 9
click at [0, 0] on input "radio" at bounding box center [0, 0] width 0 height 0
click at [140, 108] on icon at bounding box center [141, 111] width 9 height 9
click at [0, 0] on input "radio" at bounding box center [0, 0] width 0 height 0
click at [132, 107] on icon at bounding box center [129, 111] width 9 height 9
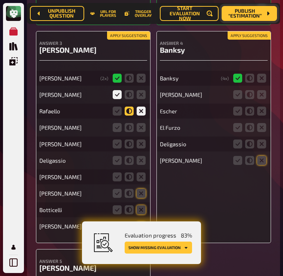
click at [0, 0] on input "radio" at bounding box center [0, 0] width 0 height 0
click at [141, 107] on icon at bounding box center [141, 111] width 9 height 9
click at [0, 0] on input "radio" at bounding box center [0, 0] width 0 height 0
click at [141, 124] on icon at bounding box center [141, 127] width 9 height 9
click at [0, 0] on input "radio" at bounding box center [0, 0] width 0 height 0
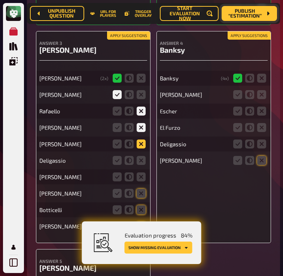
click at [142, 140] on icon at bounding box center [141, 144] width 9 height 9
click at [0, 0] on input "radio" at bounding box center [0, 0] width 0 height 0
click at [142, 156] on icon at bounding box center [141, 160] width 9 height 9
click at [0, 0] on input "radio" at bounding box center [0, 0] width 0 height 0
click at [141, 170] on div "Raffaello Sanzio" at bounding box center [93, 177] width 108 height 15
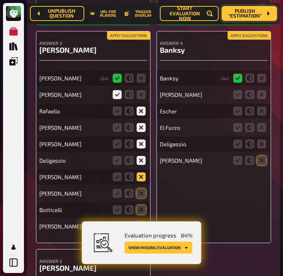
click at [141, 173] on icon at bounding box center [141, 177] width 9 height 9
click at [0, 0] on input "radio" at bounding box center [0, 0] width 0 height 0
click at [142, 189] on icon at bounding box center [141, 193] width 9 height 9
click at [0, 0] on input "radio" at bounding box center [0, 0] width 0 height 0
click at [143, 207] on icon at bounding box center [141, 210] width 9 height 9
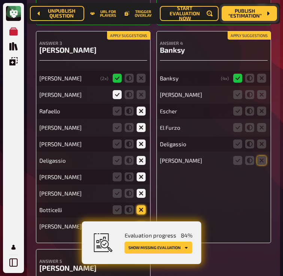
click at [0, 0] on input "radio" at bounding box center [0, 0] width 0 height 0
click at [143, 222] on icon at bounding box center [141, 226] width 9 height 9
click at [0, 0] on input "radio" at bounding box center [0, 0] width 0 height 0
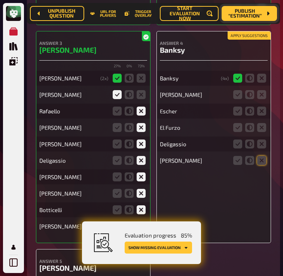
scroll to position [6478, 0]
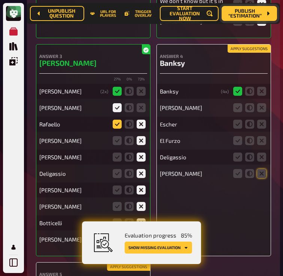
click at [117, 120] on icon at bounding box center [117, 124] width 9 height 9
click at [0, 0] on input "radio" at bounding box center [0, 0] width 0 height 0
click at [114, 186] on icon at bounding box center [117, 190] width 9 height 9
click at [0, 0] on input "radio" at bounding box center [0, 0] width 0 height 0
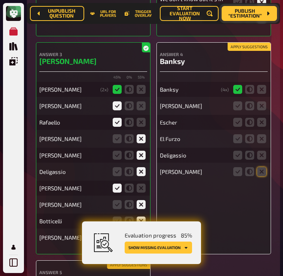
scroll to position [6477, 0]
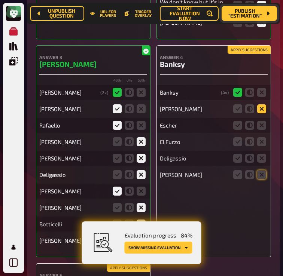
click at [261, 104] on icon at bounding box center [261, 108] width 9 height 9
click at [0, 0] on input "radio" at bounding box center [0, 0] width 0 height 0
click at [262, 121] on icon at bounding box center [261, 125] width 9 height 9
click at [0, 0] on input "radio" at bounding box center [0, 0] width 0 height 0
click at [260, 137] on icon at bounding box center [261, 141] width 9 height 9
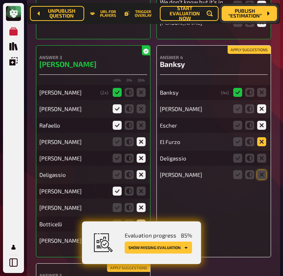
click at [0, 0] on input "radio" at bounding box center [0, 0] width 0 height 0
click at [260, 154] on icon at bounding box center [261, 158] width 9 height 9
click at [0, 0] on input "radio" at bounding box center [0, 0] width 0 height 0
click at [261, 173] on fieldset at bounding box center [250, 175] width 36 height 12
click at [261, 171] on icon at bounding box center [261, 174] width 9 height 9
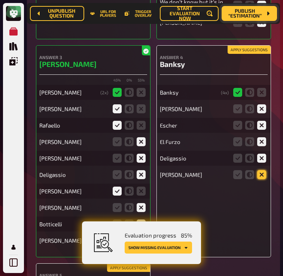
click at [0, 0] on input "radio" at bounding box center [0, 0] width 0 height 0
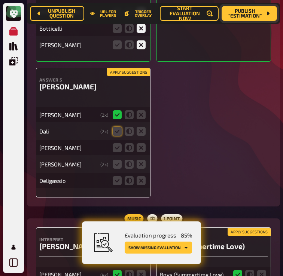
scroll to position [6673, 0]
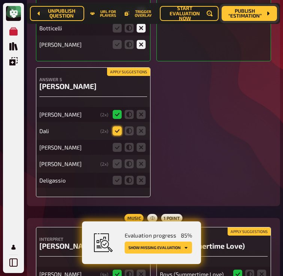
click at [117, 127] on icon at bounding box center [117, 131] width 9 height 9
click at [0, 0] on input "radio" at bounding box center [0, 0] width 0 height 0
click at [139, 143] on icon at bounding box center [141, 147] width 9 height 9
click at [0, 0] on input "radio" at bounding box center [0, 0] width 0 height 0
click at [139, 160] on icon at bounding box center [141, 164] width 9 height 9
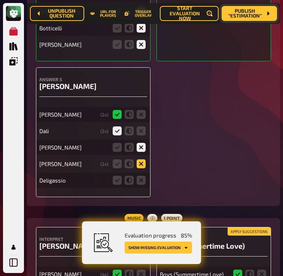
click at [0, 0] on input "radio" at bounding box center [0, 0] width 0 height 0
click at [139, 179] on icon at bounding box center [141, 180] width 9 height 9
click at [0, 0] on input "radio" at bounding box center [0, 0] width 0 height 0
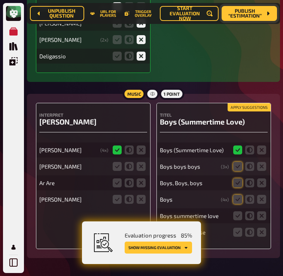
scroll to position [6806, 0]
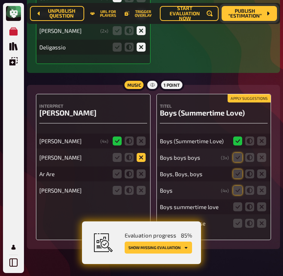
click at [141, 153] on icon at bounding box center [141, 157] width 9 height 9
click at [0, 0] on input "radio" at bounding box center [0, 0] width 0 height 0
click at [141, 170] on icon at bounding box center [141, 174] width 9 height 9
click at [0, 0] on input "radio" at bounding box center [0, 0] width 0 height 0
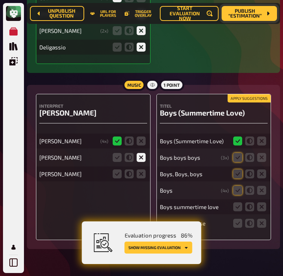
click at [141, 183] on div "Interpret Sabrina Sabrina ( 4 x) Federico Zach Bryan" at bounding box center [93, 167] width 115 height 146
click at [143, 170] on icon at bounding box center [141, 174] width 9 height 9
click at [0, 0] on input "radio" at bounding box center [0, 0] width 0 height 0
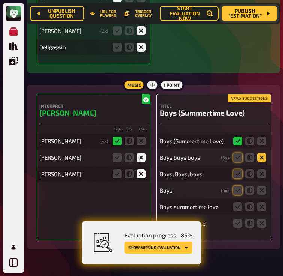
click at [262, 153] on icon at bounding box center [261, 157] width 9 height 9
click at [0, 0] on input "radio" at bounding box center [0, 0] width 0 height 0
click at [262, 170] on icon at bounding box center [261, 174] width 9 height 9
click at [0, 0] on input "radio" at bounding box center [0, 0] width 0 height 0
click at [262, 186] on icon at bounding box center [261, 190] width 9 height 9
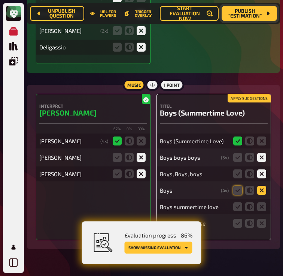
click at [0, 0] on input "radio" at bounding box center [0, 0] width 0 height 0
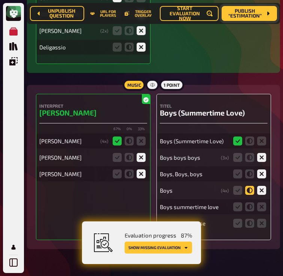
click at [248, 186] on icon at bounding box center [249, 190] width 9 height 9
click at [0, 0] on input "radio" at bounding box center [0, 0] width 0 height 0
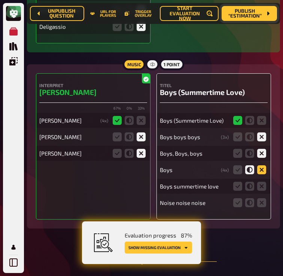
scroll to position [6833, 0]
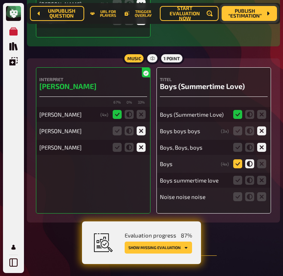
click at [238, 160] on icon at bounding box center [237, 164] width 9 height 9
click at [0, 0] on input "radio" at bounding box center [0, 0] width 0 height 0
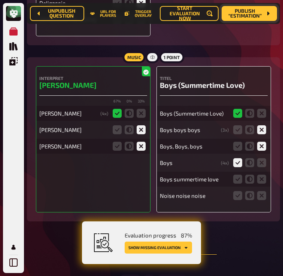
scroll to position [6860, 0]
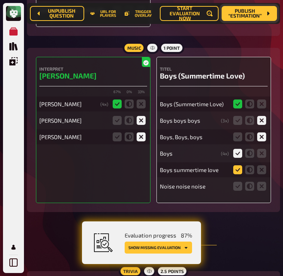
click at [239, 166] on icon at bounding box center [237, 170] width 9 height 9
click at [0, 0] on input "radio" at bounding box center [0, 0] width 0 height 0
click at [261, 182] on icon at bounding box center [261, 186] width 9 height 9
click at [0, 0] on input "radio" at bounding box center [0, 0] width 0 height 0
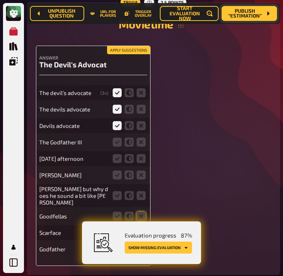
scroll to position [7135, 0]
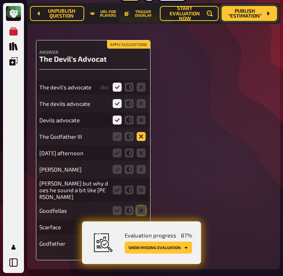
click at [142, 134] on icon at bounding box center [141, 136] width 9 height 9
click at [0, 0] on input "radio" at bounding box center [0, 0] width 0 height 0
click at [142, 149] on icon at bounding box center [141, 153] width 9 height 9
click at [0, 0] on input "radio" at bounding box center [0, 0] width 0 height 0
click at [142, 167] on icon at bounding box center [141, 169] width 9 height 9
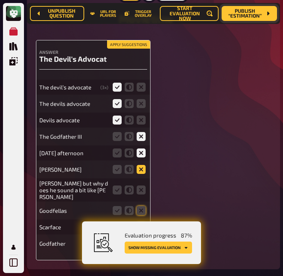
click at [0, 0] on input "radio" at bounding box center [0, 0] width 0 height 0
click at [141, 186] on icon at bounding box center [141, 190] width 9 height 9
click at [0, 0] on input "radio" at bounding box center [0, 0] width 0 height 0
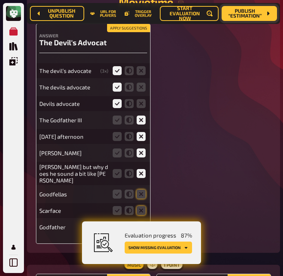
scroll to position [7156, 0]
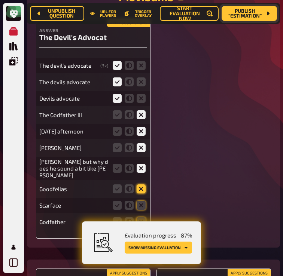
click at [141, 185] on icon at bounding box center [141, 189] width 9 height 9
click at [0, 0] on input "radio" at bounding box center [0, 0] width 0 height 0
click at [141, 201] on icon at bounding box center [141, 205] width 9 height 9
click at [0, 0] on input "radio" at bounding box center [0, 0] width 0 height 0
click at [141, 218] on icon at bounding box center [141, 222] width 9 height 9
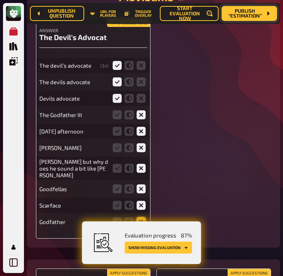
click at [0, 0] on input "radio" at bounding box center [0, 0] width 0 height 0
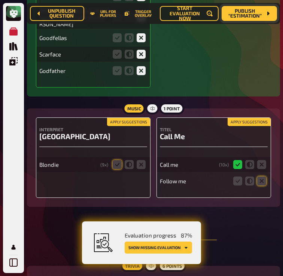
scroll to position [7308, 0]
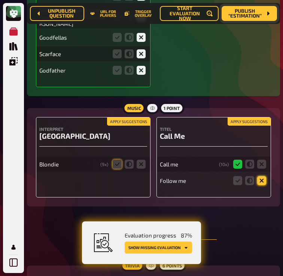
click at [263, 176] on icon at bounding box center [261, 180] width 9 height 9
click at [0, 0] on input "radio" at bounding box center [0, 0] width 0 height 0
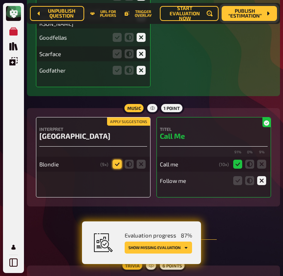
click at [117, 160] on icon at bounding box center [117, 164] width 9 height 9
click at [0, 0] on input "radio" at bounding box center [0, 0] width 0 height 0
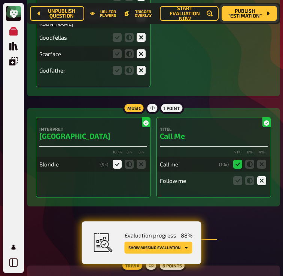
click at [53, 132] on h3 "[GEOGRAPHIC_DATA]" at bounding box center [93, 136] width 108 height 9
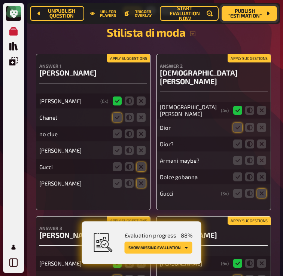
scroll to position [7565, 0]
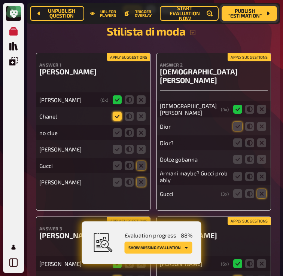
click at [118, 112] on icon at bounding box center [117, 116] width 9 height 9
click at [0, 0] on input "radio" at bounding box center [0, 0] width 0 height 0
click at [143, 128] on icon at bounding box center [141, 132] width 9 height 9
click at [0, 0] on input "radio" at bounding box center [0, 0] width 0 height 0
click at [144, 145] on icon at bounding box center [141, 149] width 9 height 9
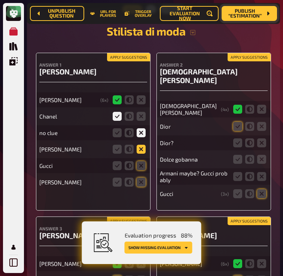
click at [0, 0] on input "radio" at bounding box center [0, 0] width 0 height 0
click at [142, 161] on icon at bounding box center [141, 165] width 9 height 9
click at [0, 0] on input "radio" at bounding box center [0, 0] width 0 height 0
click at [140, 178] on icon at bounding box center [141, 182] width 9 height 9
click at [0, 0] on input "radio" at bounding box center [0, 0] width 0 height 0
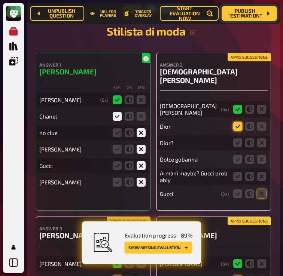
click at [240, 122] on icon at bounding box center [237, 126] width 9 height 9
click at [0, 0] on input "radio" at bounding box center [0, 0] width 0 height 0
click at [240, 139] on icon at bounding box center [237, 143] width 9 height 9
click at [0, 0] on input "radio" at bounding box center [0, 0] width 0 height 0
click at [263, 155] on icon at bounding box center [261, 159] width 9 height 9
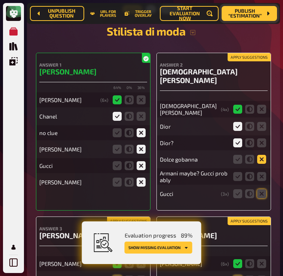
click at [0, 0] on input "radio" at bounding box center [0, 0] width 0 height 0
click at [262, 172] on icon at bounding box center [261, 176] width 9 height 9
click at [0, 0] on input "radio" at bounding box center [0, 0] width 0 height 0
click at [261, 190] on icon at bounding box center [261, 194] width 9 height 9
click at [0, 0] on input "radio" at bounding box center [0, 0] width 0 height 0
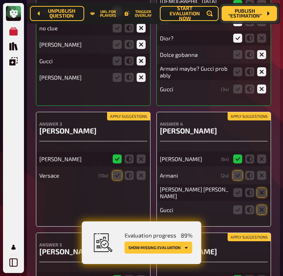
scroll to position [7681, 0]
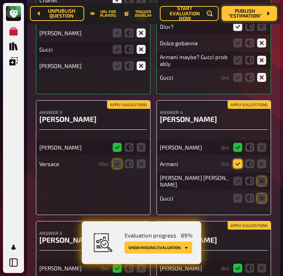
click at [234, 160] on icon at bounding box center [237, 164] width 9 height 9
click at [0, 0] on input "radio" at bounding box center [0, 0] width 0 height 0
click at [238, 160] on icon at bounding box center [237, 164] width 9 height 9
click at [0, 0] on input "radio" at bounding box center [0, 0] width 0 height 0
click at [264, 173] on div "Ralph Lauren" at bounding box center [214, 181] width 108 height 16
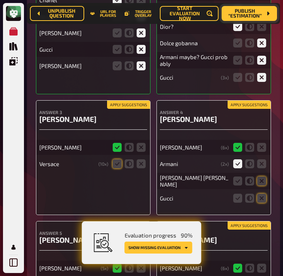
click at [258, 191] on div "Gucci" at bounding box center [214, 198] width 108 height 15
click at [260, 194] on icon at bounding box center [261, 198] width 9 height 9
click at [0, 0] on input "radio" at bounding box center [0, 0] width 0 height 0
click at [261, 177] on icon at bounding box center [261, 181] width 9 height 9
click at [0, 0] on input "radio" at bounding box center [0, 0] width 0 height 0
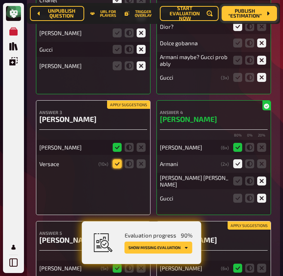
click at [116, 160] on icon at bounding box center [117, 164] width 9 height 9
click at [0, 0] on input "radio" at bounding box center [0, 0] width 0 height 0
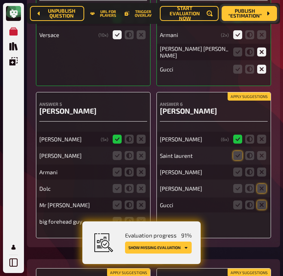
scroll to position [7815, 0]
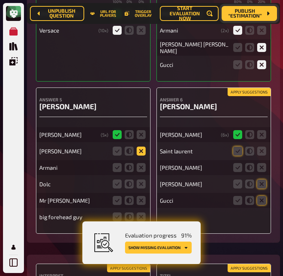
click at [141, 147] on icon at bounding box center [141, 151] width 9 height 9
click at [0, 0] on input "radio" at bounding box center [0, 0] width 0 height 0
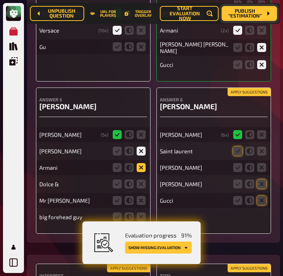
click at [141, 163] on icon at bounding box center [141, 167] width 9 height 9
click at [0, 0] on input "radio" at bounding box center [0, 0] width 0 height 0
click at [141, 180] on icon at bounding box center [141, 184] width 9 height 9
click at [0, 0] on input "radio" at bounding box center [0, 0] width 0 height 0
click at [142, 196] on icon at bounding box center [141, 200] width 9 height 9
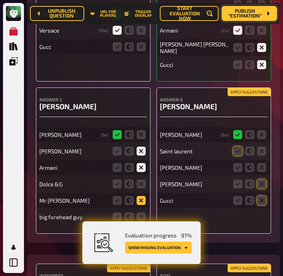
click at [0, 0] on input "radio" at bounding box center [0, 0] width 0 height 0
click at [142, 213] on icon at bounding box center [141, 217] width 9 height 9
click at [0, 0] on input "radio" at bounding box center [0, 0] width 0 height 0
click at [139, 196] on icon at bounding box center [141, 200] width 9 height 9
click at [0, 0] on input "radio" at bounding box center [0, 0] width 0 height 0
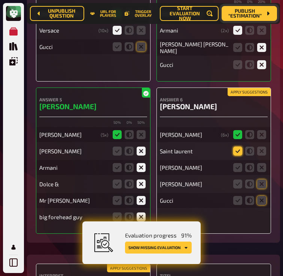
click at [239, 147] on icon at bounding box center [237, 151] width 9 height 9
click at [0, 0] on input "radio" at bounding box center [0, 0] width 0 height 0
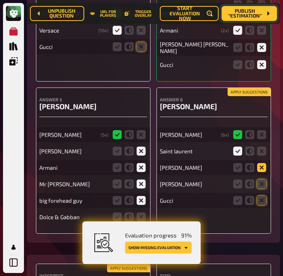
click at [262, 163] on icon at bounding box center [261, 167] width 9 height 9
click at [0, 0] on input "radio" at bounding box center [0, 0] width 0 height 0
click at [262, 180] on icon at bounding box center [261, 184] width 9 height 9
click at [0, 0] on input "radio" at bounding box center [0, 0] width 0 height 0
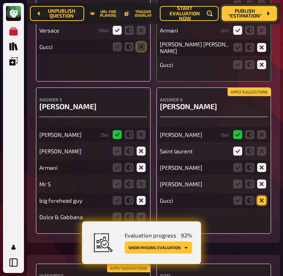
click at [262, 196] on icon at bounding box center [261, 200] width 9 height 9
click at [0, 0] on input "radio" at bounding box center [0, 0] width 0 height 0
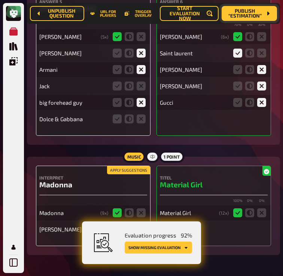
scroll to position [7919, 0]
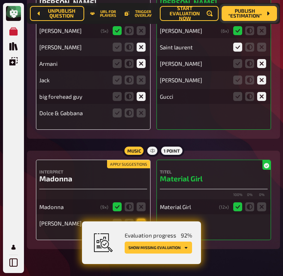
click at [139, 219] on icon at bounding box center [141, 223] width 9 height 9
click at [0, 0] on input "radio" at bounding box center [0, 0] width 0 height 0
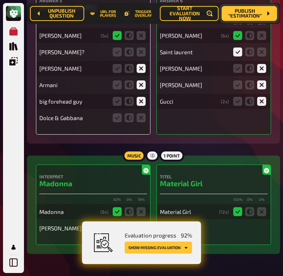
scroll to position [7935, 0]
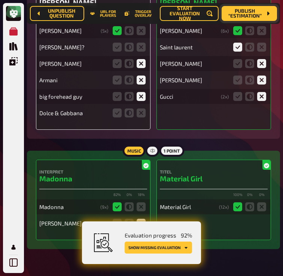
click at [249, 16] on span "Publish “Estimation”" at bounding box center [245, 14] width 34 height 10
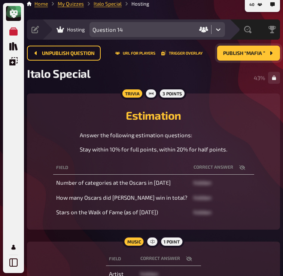
scroll to position [4, 0]
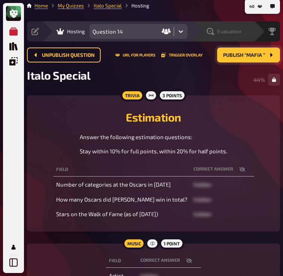
click at [248, 32] on div "Evaluation" at bounding box center [228, 31] width 52 height 7
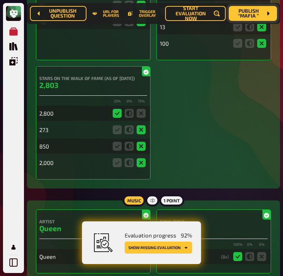
scroll to position [8379, 0]
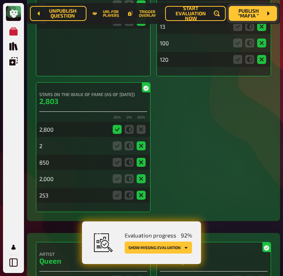
click at [210, 93] on div "Number of categories at the Oscars in 2025 23 67 % 0 % 33 % 25 24 ( 2 x) 23 15 …" at bounding box center [153, 60] width 235 height 304
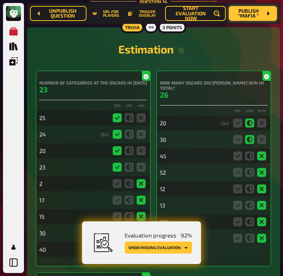
scroll to position [8229, 0]
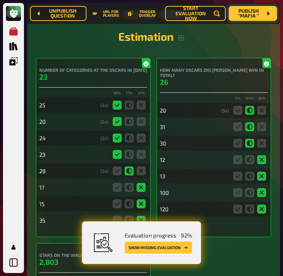
click at [249, 16] on span "Publish “Mafia ”" at bounding box center [248, 14] width 27 height 10
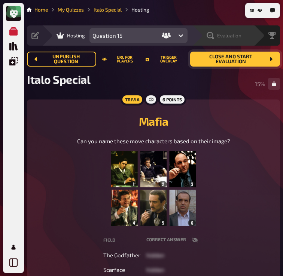
click at [234, 34] on span "Evaluation" at bounding box center [229, 36] width 24 height 6
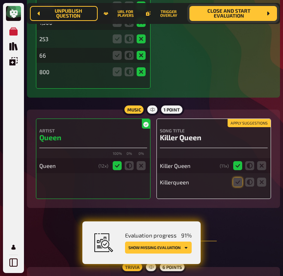
scroll to position [8610, 0]
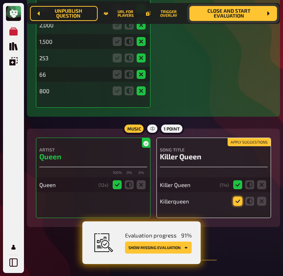
click at [240, 197] on icon at bounding box center [237, 201] width 9 height 9
click at [0, 0] on input "radio" at bounding box center [0, 0] width 0 height 0
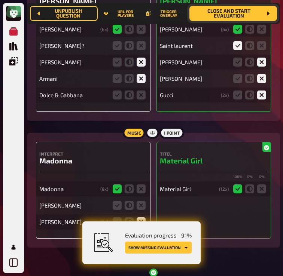
scroll to position [7936, 0]
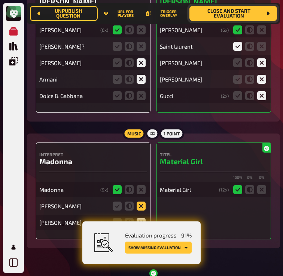
click at [141, 202] on icon at bounding box center [141, 206] width 9 height 9
click at [0, 0] on input "radio" at bounding box center [0, 0] width 0 height 0
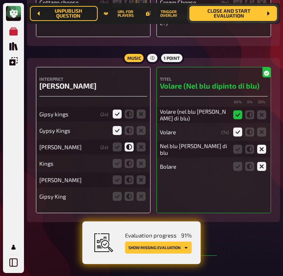
scroll to position [651, 0]
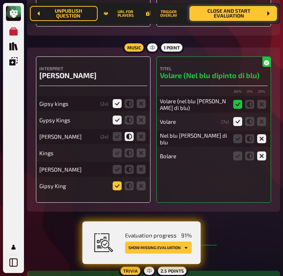
click at [118, 189] on icon at bounding box center [117, 186] width 9 height 9
click at [0, 0] on input "radio" at bounding box center [0, 0] width 0 height 0
click at [142, 171] on icon at bounding box center [141, 169] width 9 height 9
click at [0, 0] on input "radio" at bounding box center [0, 0] width 0 height 0
click at [130, 155] on icon at bounding box center [129, 153] width 9 height 9
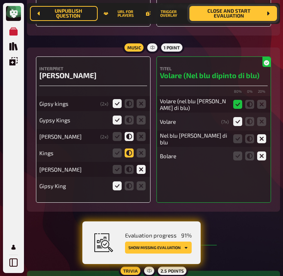
click at [0, 0] on input "radio" at bounding box center [0, 0] width 0 height 0
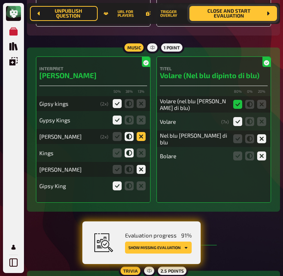
click at [142, 139] on icon at bounding box center [141, 136] width 9 height 9
click at [0, 0] on input "radio" at bounding box center [0, 0] width 0 height 0
click at [100, 79] on h3 "Domenico Modugno" at bounding box center [93, 75] width 108 height 9
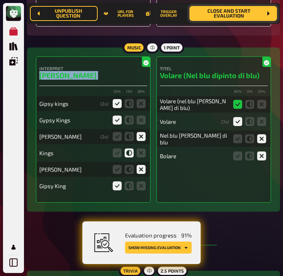
click at [100, 79] on h3 "Domenico Modugno" at bounding box center [93, 75] width 108 height 9
click at [99, 79] on h3 "Domenico Modugno" at bounding box center [93, 75] width 108 height 9
click at [117, 139] on icon at bounding box center [117, 136] width 9 height 9
click at [0, 0] on input "radio" at bounding box center [0, 0] width 0 height 0
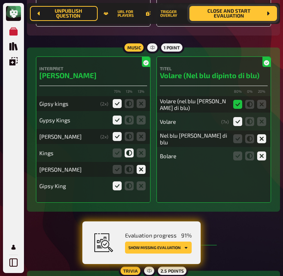
click at [172, 95] on div "80 % 0 % 20 %" at bounding box center [214, 92] width 108 height 6
click at [145, 153] on icon at bounding box center [141, 153] width 9 height 9
click at [0, 0] on input "radio" at bounding box center [0, 0] width 0 height 0
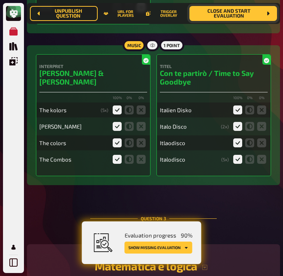
scroll to position [1047, 0]
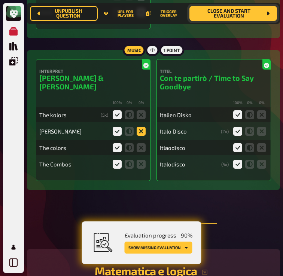
click at [142, 127] on icon at bounding box center [141, 131] width 9 height 9
click at [0, 0] on input "radio" at bounding box center [0, 0] width 0 height 0
click at [143, 143] on icon at bounding box center [141, 147] width 9 height 9
click at [0, 0] on input "radio" at bounding box center [0, 0] width 0 height 0
click at [143, 158] on fieldset at bounding box center [129, 164] width 36 height 12
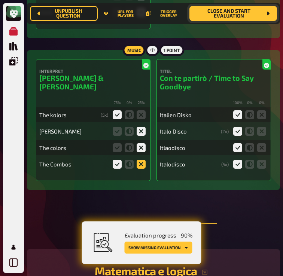
click at [143, 160] on icon at bounding box center [141, 164] width 9 height 9
click at [0, 0] on input "radio" at bounding box center [0, 0] width 0 height 0
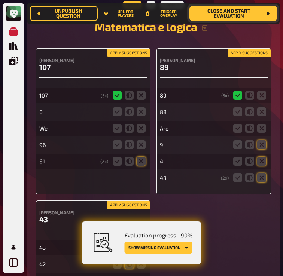
scroll to position [1279, 0]
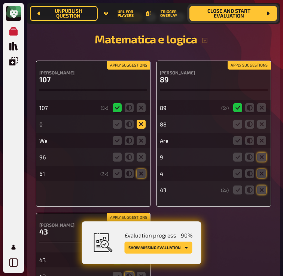
click at [140, 120] on icon at bounding box center [141, 124] width 9 height 9
click at [0, 0] on input "radio" at bounding box center [0, 0] width 0 height 0
click at [140, 136] on icon at bounding box center [141, 140] width 9 height 9
click at [0, 0] on input "radio" at bounding box center [0, 0] width 0 height 0
click at [141, 153] on icon at bounding box center [141, 157] width 9 height 9
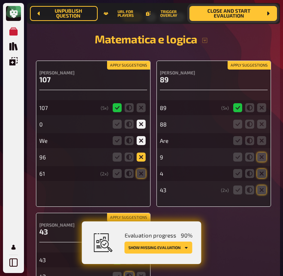
click at [0, 0] on input "radio" at bounding box center [0, 0] width 0 height 0
click at [141, 169] on icon at bounding box center [141, 173] width 9 height 9
click at [0, 0] on input "radio" at bounding box center [0, 0] width 0 height 0
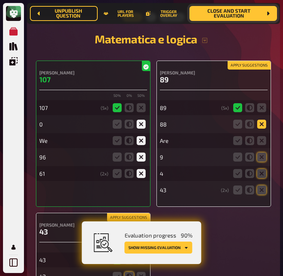
click at [261, 120] on icon at bounding box center [261, 124] width 9 height 9
click at [0, 0] on input "radio" at bounding box center [0, 0] width 0 height 0
click at [261, 136] on icon at bounding box center [261, 140] width 9 height 9
click at [0, 0] on input "radio" at bounding box center [0, 0] width 0 height 0
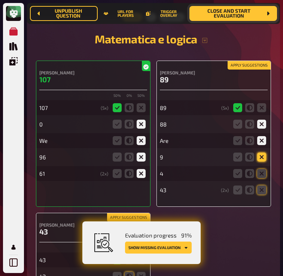
click at [261, 153] on icon at bounding box center [261, 157] width 9 height 9
click at [0, 0] on input "radio" at bounding box center [0, 0] width 0 height 0
click at [261, 169] on icon at bounding box center [261, 173] width 9 height 9
click at [0, 0] on input "radio" at bounding box center [0, 0] width 0 height 0
click at [261, 186] on icon at bounding box center [261, 190] width 9 height 9
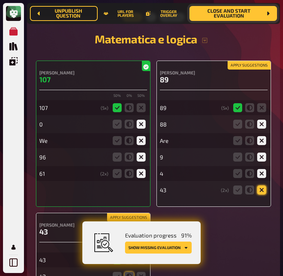
click at [0, 0] on input "radio" at bounding box center [0, 0] width 0 height 0
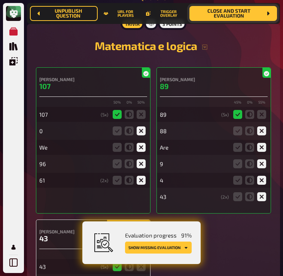
scroll to position [1273, 0]
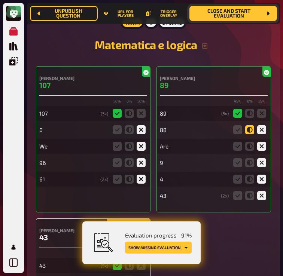
click at [251, 125] on icon at bounding box center [249, 129] width 9 height 9
click at [0, 0] on input "radio" at bounding box center [0, 0] width 0 height 0
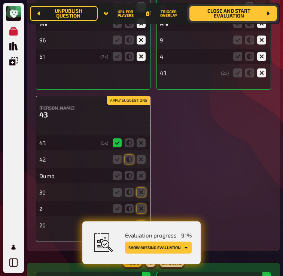
scroll to position [1400, 0]
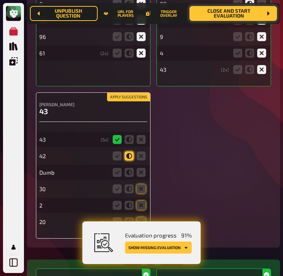
click at [130, 152] on icon at bounding box center [129, 156] width 9 height 9
click at [0, 0] on input "radio" at bounding box center [0, 0] width 0 height 0
click at [140, 168] on icon at bounding box center [141, 172] width 9 height 9
click at [0, 0] on input "radio" at bounding box center [0, 0] width 0 height 0
click at [140, 185] on icon at bounding box center [141, 189] width 9 height 9
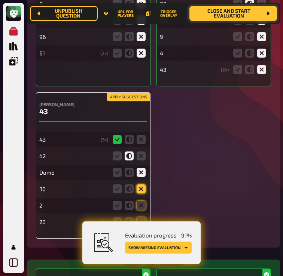
click at [0, 0] on input "radio" at bounding box center [0, 0] width 0 height 0
click at [140, 201] on icon at bounding box center [141, 205] width 9 height 9
click at [0, 0] on input "radio" at bounding box center [0, 0] width 0 height 0
click at [140, 218] on icon at bounding box center [141, 222] width 9 height 9
click at [0, 0] on input "radio" at bounding box center [0, 0] width 0 height 0
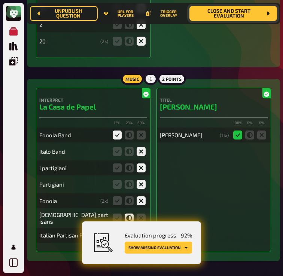
scroll to position [1588, 0]
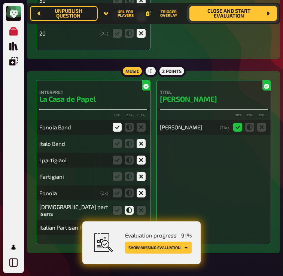
click at [134, 187] on fieldset at bounding box center [129, 193] width 36 height 12
click at [131, 189] on icon at bounding box center [129, 193] width 9 height 9
click at [0, 0] on input "radio" at bounding box center [0, 0] width 0 height 0
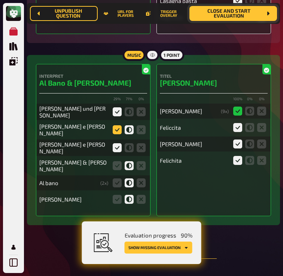
scroll to position [3435, 0]
click at [117, 125] on icon at bounding box center [117, 129] width 9 height 9
click at [0, 0] on input "radio" at bounding box center [0, 0] width 0 height 0
click at [120, 143] on icon at bounding box center [117, 147] width 9 height 9
click at [0, 0] on input "radio" at bounding box center [0, 0] width 0 height 0
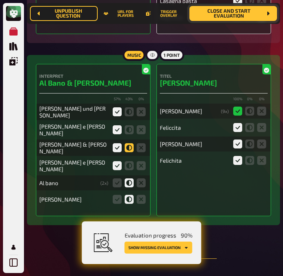
click at [132, 143] on icon at bounding box center [129, 147] width 9 height 9
click at [0, 0] on input "radio" at bounding box center [0, 0] width 0 height 0
click at [132, 161] on icon at bounding box center [129, 165] width 9 height 9
click at [0, 0] on input "radio" at bounding box center [0, 0] width 0 height 0
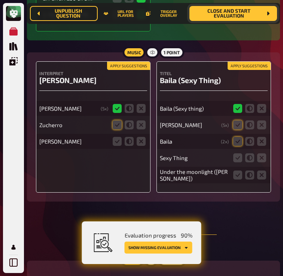
scroll to position [3984, 0]
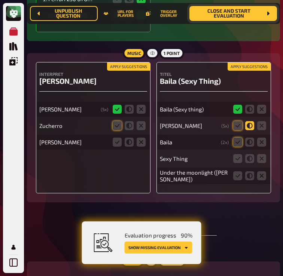
click at [251, 121] on icon at bounding box center [249, 125] width 9 height 9
click at [0, 0] on input "radio" at bounding box center [0, 0] width 0 height 0
click at [252, 138] on icon at bounding box center [249, 142] width 9 height 9
click at [0, 0] on input "radio" at bounding box center [0, 0] width 0 height 0
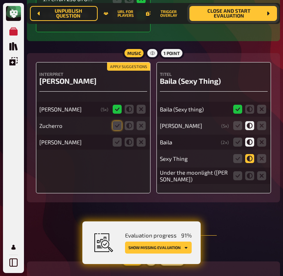
click at [252, 154] on icon at bounding box center [249, 158] width 9 height 9
click at [0, 0] on input "radio" at bounding box center [0, 0] width 0 height 0
click at [263, 172] on icon at bounding box center [261, 176] width 9 height 9
click at [0, 0] on input "radio" at bounding box center [0, 0] width 0 height 0
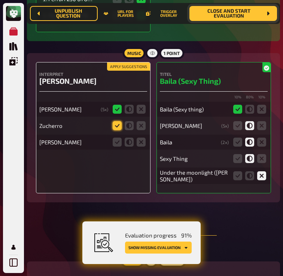
click at [117, 121] on icon at bounding box center [117, 125] width 9 height 9
click at [0, 0] on input "radio" at bounding box center [0, 0] width 0 height 0
click at [117, 138] on icon at bounding box center [117, 142] width 9 height 9
click at [0, 0] on input "radio" at bounding box center [0, 0] width 0 height 0
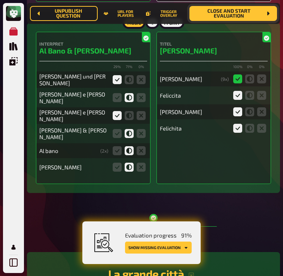
scroll to position [3467, 0]
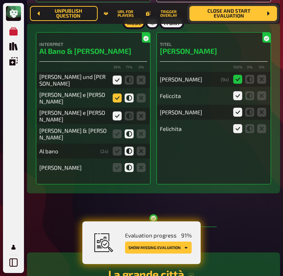
click at [115, 94] on icon at bounding box center [117, 98] width 9 height 9
click at [0, 0] on input "radio" at bounding box center [0, 0] width 0 height 0
click at [116, 112] on icon at bounding box center [117, 116] width 9 height 9
click at [0, 0] on input "radio" at bounding box center [0, 0] width 0 height 0
click at [120, 163] on icon at bounding box center [117, 167] width 9 height 9
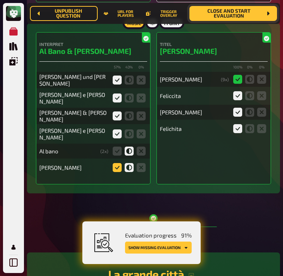
click at [0, 0] on input "radio" at bounding box center [0, 0] width 0 height 0
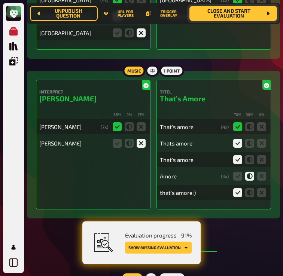
scroll to position [5469, 0]
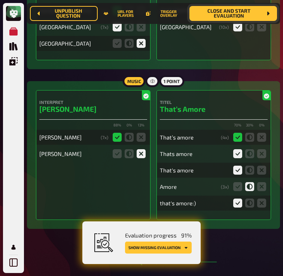
click at [140, 149] on icon at bounding box center [141, 153] width 9 height 9
click at [0, 0] on input "radio" at bounding box center [0, 0] width 0 height 0
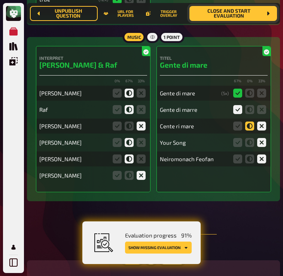
scroll to position [6016, 0]
click at [216, 15] on span "Close and start evaluation" at bounding box center [229, 14] width 67 height 10
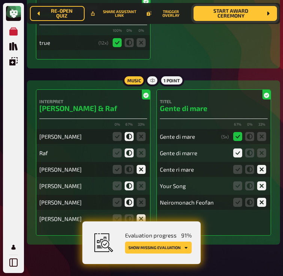
scroll to position [6006, 0]
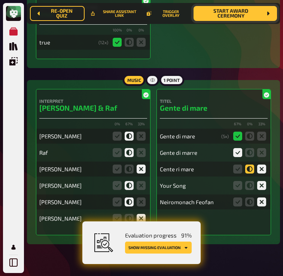
click at [248, 165] on icon at bounding box center [249, 169] width 9 height 9
click at [0, 0] on input "radio" at bounding box center [0, 0] width 0 height 0
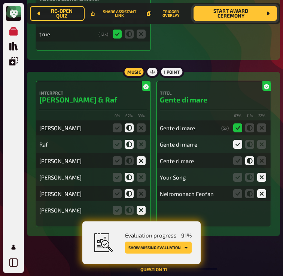
scroll to position [6015, 0]
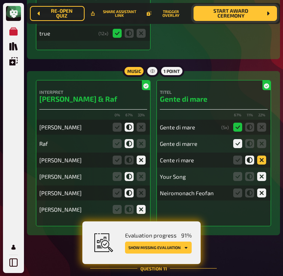
click at [261, 156] on icon at bounding box center [261, 160] width 9 height 9
click at [0, 0] on input "radio" at bounding box center [0, 0] width 0 height 0
click at [258, 156] on icon at bounding box center [261, 160] width 9 height 9
click at [0, 0] on input "radio" at bounding box center [0, 0] width 0 height 0
click at [251, 156] on icon at bounding box center [249, 160] width 9 height 9
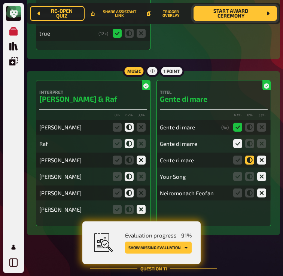
click at [0, 0] on input "radio" at bounding box center [0, 0] width 0 height 0
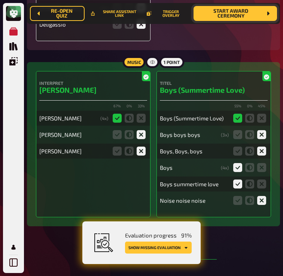
scroll to position [6834, 0]
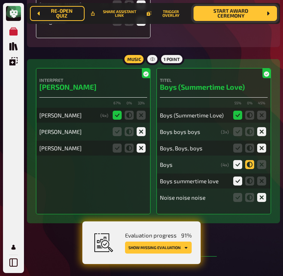
click at [250, 160] on icon at bounding box center [249, 164] width 9 height 9
click at [0, 0] on input "radio" at bounding box center [0, 0] width 0 height 0
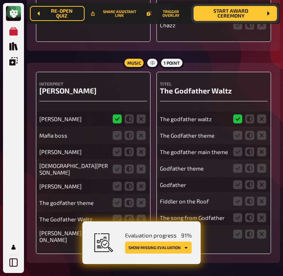
scroll to position [9414, 0]
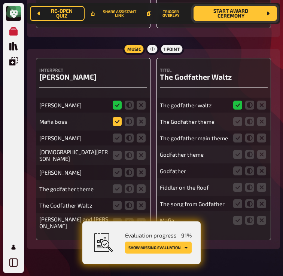
click at [117, 117] on icon at bounding box center [117, 121] width 9 height 9
click at [0, 0] on input "radio" at bounding box center [0, 0] width 0 height 0
click at [139, 117] on icon at bounding box center [141, 121] width 9 height 9
click at [0, 0] on input "radio" at bounding box center [0, 0] width 0 height 0
click at [139, 134] on icon at bounding box center [141, 138] width 9 height 9
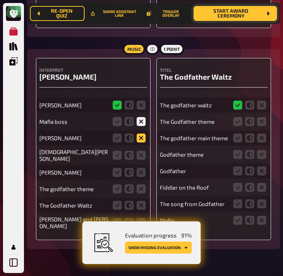
click at [0, 0] on input "radio" at bounding box center [0, 0] width 0 height 0
click at [139, 151] on icon at bounding box center [141, 155] width 9 height 9
click at [0, 0] on input "radio" at bounding box center [0, 0] width 0 height 0
click at [142, 168] on icon at bounding box center [141, 172] width 9 height 9
click at [0, 0] on input "radio" at bounding box center [0, 0] width 0 height 0
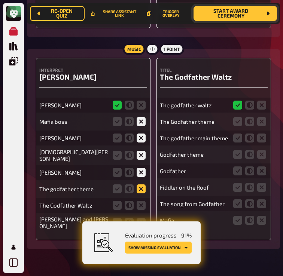
click at [142, 185] on icon at bounding box center [141, 189] width 9 height 9
click at [0, 0] on input "radio" at bounding box center [0, 0] width 0 height 0
click at [142, 200] on fieldset at bounding box center [129, 206] width 36 height 12
click at [143, 201] on icon at bounding box center [141, 205] width 9 height 9
click at [0, 0] on input "radio" at bounding box center [0, 0] width 0 height 0
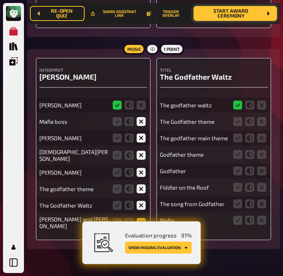
click at [143, 218] on icon at bounding box center [141, 222] width 9 height 9
click at [0, 0] on input "radio" at bounding box center [0, 0] width 0 height 0
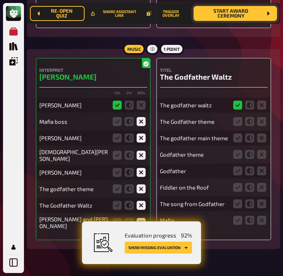
click at [120, 200] on fieldset at bounding box center [129, 206] width 36 height 12
click at [131, 218] on icon at bounding box center [129, 222] width 9 height 9
click at [0, 0] on input "radio" at bounding box center [0, 0] width 0 height 0
click at [118, 218] on icon at bounding box center [117, 222] width 9 height 9
click at [0, 0] on input "radio" at bounding box center [0, 0] width 0 height 0
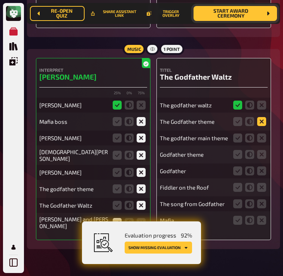
click at [263, 117] on icon at bounding box center [261, 121] width 9 height 9
click at [0, 0] on input "radio" at bounding box center [0, 0] width 0 height 0
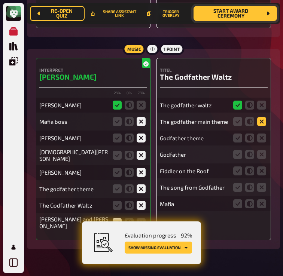
click at [261, 117] on icon at bounding box center [261, 121] width 9 height 9
click at [0, 0] on input "radio" at bounding box center [0, 0] width 0 height 0
click at [261, 134] on icon at bounding box center [261, 138] width 9 height 9
click at [0, 0] on input "radio" at bounding box center [0, 0] width 0 height 0
click at [261, 150] on icon at bounding box center [261, 154] width 9 height 9
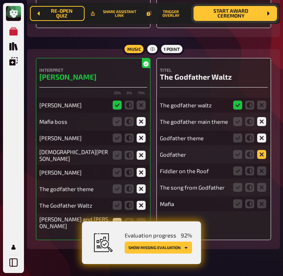
click at [0, 0] on input "radio" at bounding box center [0, 0] width 0 height 0
click at [261, 167] on icon at bounding box center [261, 171] width 9 height 9
click at [0, 0] on input "radio" at bounding box center [0, 0] width 0 height 0
click at [263, 183] on icon at bounding box center [261, 187] width 9 height 9
click at [0, 0] on input "radio" at bounding box center [0, 0] width 0 height 0
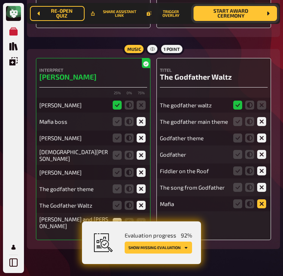
click at [263, 200] on icon at bounding box center [261, 204] width 9 height 9
click at [0, 0] on input "radio" at bounding box center [0, 0] width 0 height 0
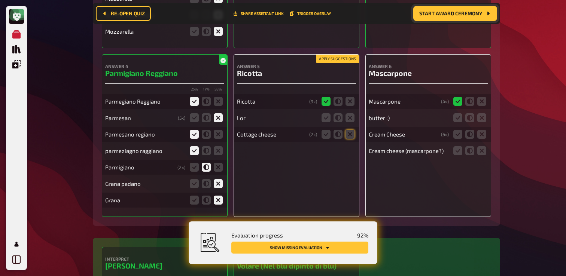
scroll to position [357, 0]
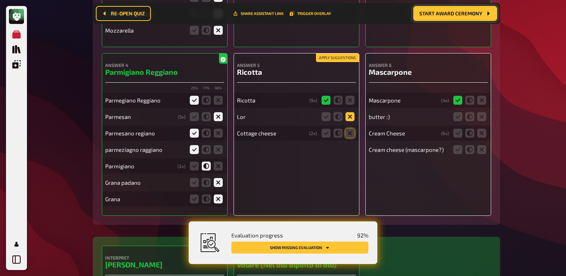
click at [352, 120] on icon at bounding box center [350, 116] width 9 height 9
click at [0, 0] on input "radio" at bounding box center [0, 0] width 0 height 0
click at [352, 137] on icon at bounding box center [350, 133] width 9 height 9
click at [0, 0] on input "radio" at bounding box center [0, 0] width 0 height 0
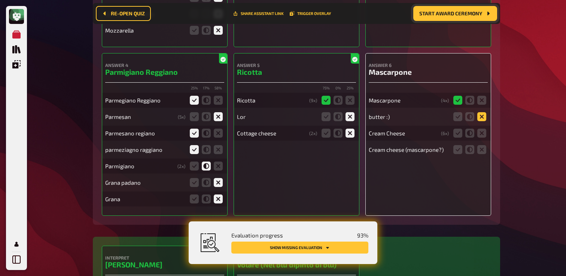
click at [484, 118] on icon at bounding box center [482, 116] width 9 height 9
click at [0, 0] on input "radio" at bounding box center [0, 0] width 0 height 0
click at [484, 137] on icon at bounding box center [482, 133] width 9 height 9
click at [0, 0] on input "radio" at bounding box center [0, 0] width 0 height 0
click at [483, 148] on icon at bounding box center [482, 149] width 9 height 9
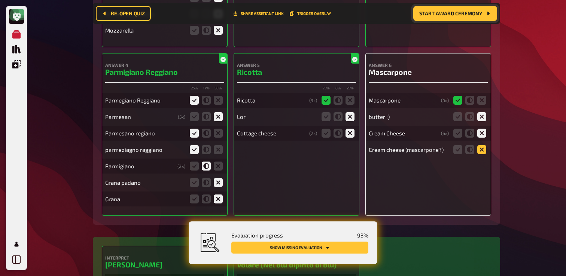
click at [0, 0] on input "radio" at bounding box center [0, 0] width 0 height 0
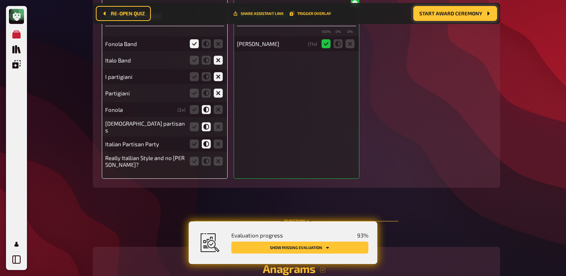
scroll to position [1368, 0]
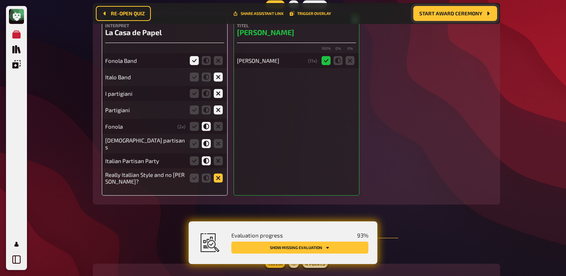
click at [219, 182] on icon at bounding box center [218, 178] width 9 height 9
click at [0, 0] on input "radio" at bounding box center [0, 0] width 0 height 0
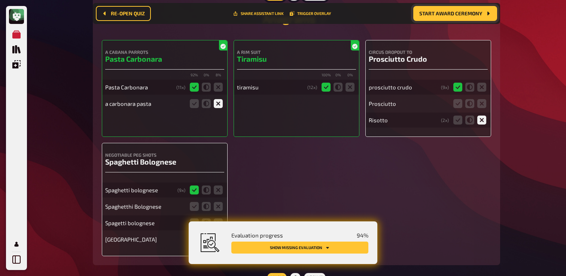
scroll to position [1636, 0]
click at [196, 105] on icon at bounding box center [194, 103] width 9 height 9
click at [0, 0] on input "radio" at bounding box center [0, 0] width 0 height 0
click at [470, 106] on icon at bounding box center [470, 103] width 9 height 9
click at [0, 0] on input "radio" at bounding box center [0, 0] width 0 height 0
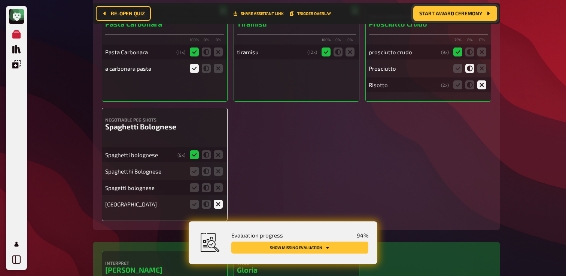
scroll to position [1688, 0]
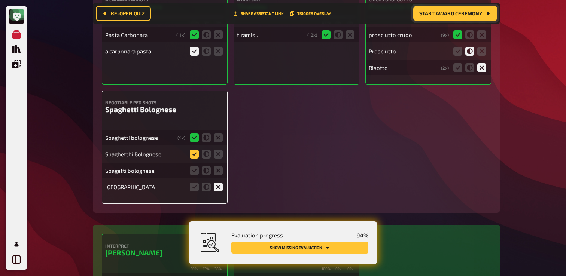
click at [196, 158] on icon at bounding box center [194, 154] width 9 height 9
click at [0, 0] on input "radio" at bounding box center [0, 0] width 0 height 0
click at [194, 173] on icon at bounding box center [194, 170] width 9 height 9
click at [0, 0] on input "radio" at bounding box center [0, 0] width 0 height 0
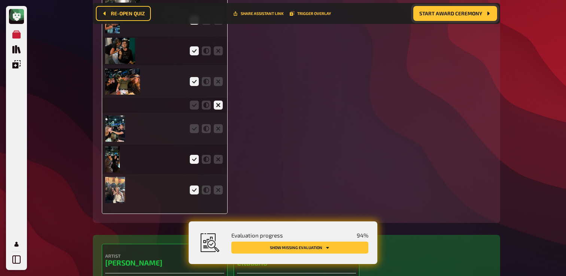
scroll to position [2329, 0]
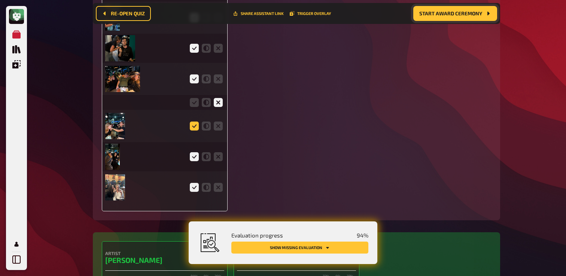
click at [198, 131] on icon at bounding box center [194, 126] width 9 height 9
click at [0, 0] on input "radio" at bounding box center [0, 0] width 0 height 0
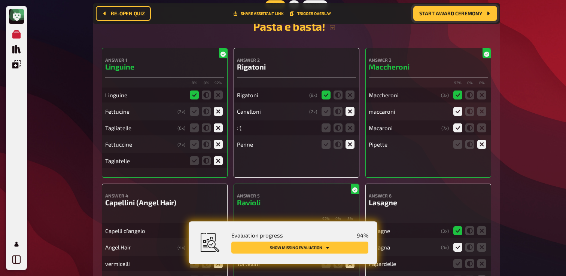
scroll to position [2728, 0]
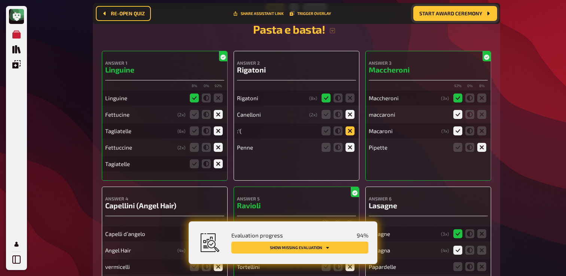
click at [350, 136] on icon at bounding box center [350, 131] width 9 height 9
click at [0, 0] on input "radio" at bounding box center [0, 0] width 0 height 0
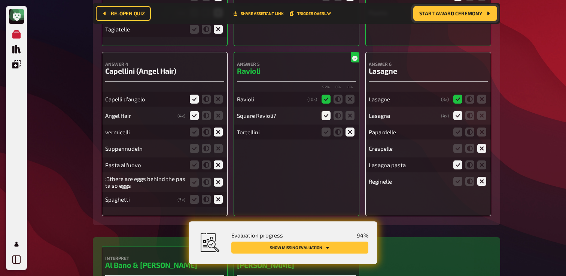
scroll to position [2863, 0]
click at [219, 153] on icon at bounding box center [218, 148] width 9 height 9
click at [0, 0] on input "radio" at bounding box center [0, 0] width 0 height 0
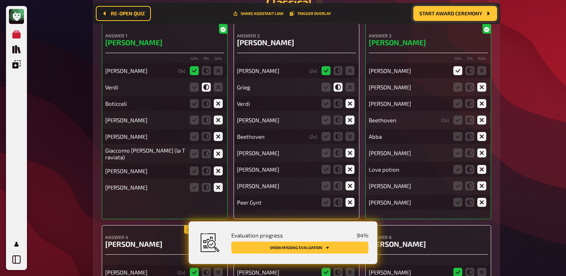
scroll to position [3885, 0]
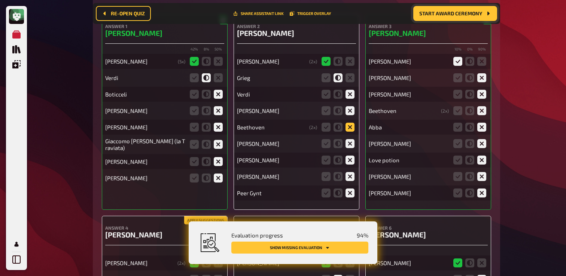
click at [349, 128] on icon at bounding box center [350, 127] width 9 height 9
click at [0, 0] on input "radio" at bounding box center [0, 0] width 0 height 0
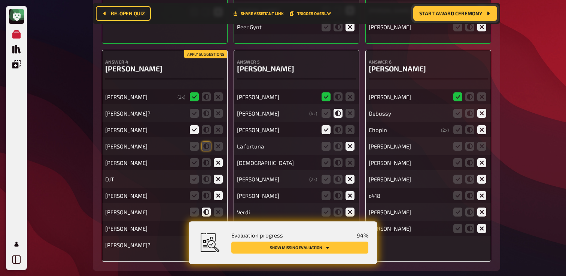
scroll to position [4055, 0]
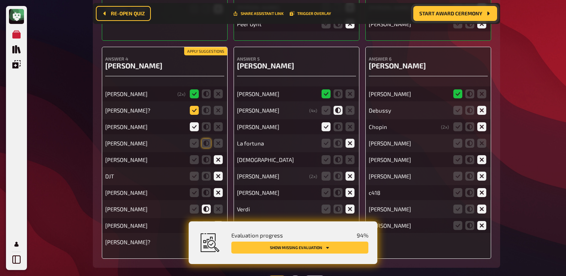
click at [195, 113] on icon at bounding box center [194, 110] width 9 height 9
click at [0, 0] on input "radio" at bounding box center [0, 0] width 0 height 0
click at [211, 146] on fieldset at bounding box center [206, 143] width 36 height 12
click at [211, 145] on fieldset at bounding box center [206, 143] width 36 height 12
click at [209, 145] on icon at bounding box center [206, 143] width 9 height 9
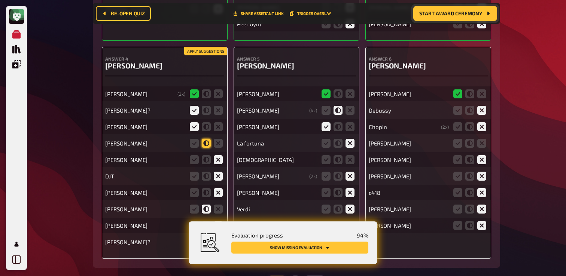
click at [0, 0] on input "radio" at bounding box center [0, 0] width 0 height 0
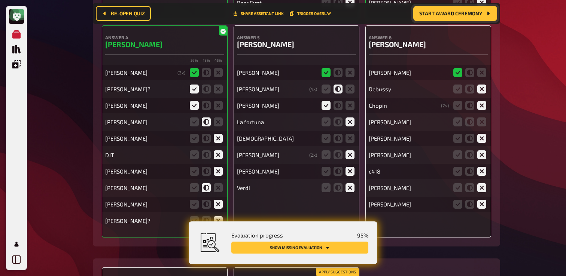
scroll to position [4080, 0]
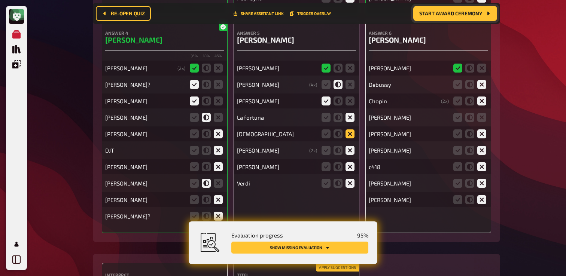
click at [353, 134] on icon at bounding box center [350, 134] width 9 height 9
click at [0, 0] on input "radio" at bounding box center [0, 0] width 0 height 0
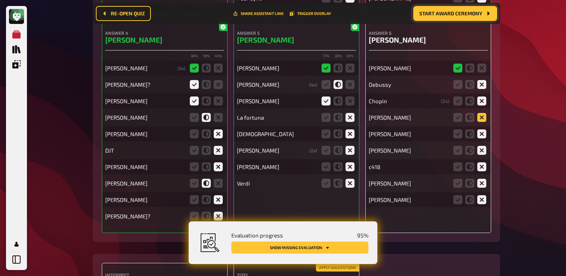
click at [482, 121] on icon at bounding box center [482, 117] width 9 height 9
click at [0, 0] on input "radio" at bounding box center [0, 0] width 0 height 0
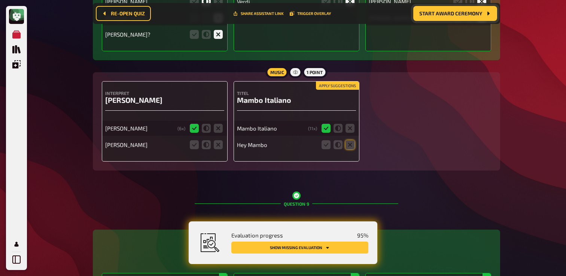
scroll to position [4265, 0]
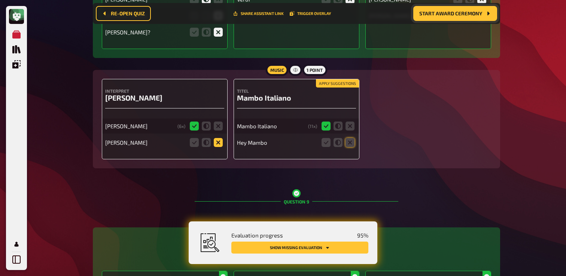
click at [219, 147] on icon at bounding box center [218, 142] width 9 height 9
click at [0, 0] on input "radio" at bounding box center [0, 0] width 0 height 0
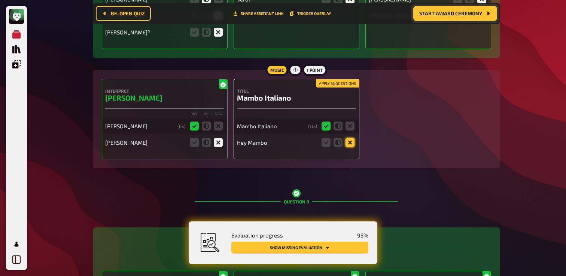
click at [347, 146] on icon at bounding box center [350, 142] width 9 height 9
click at [0, 0] on input "radio" at bounding box center [0, 0] width 0 height 0
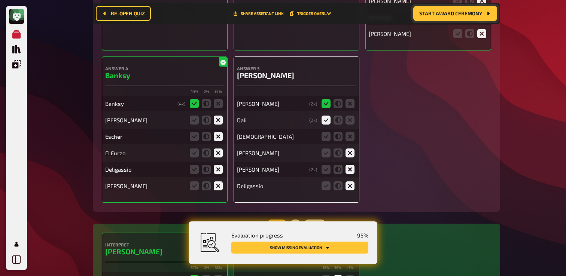
scroll to position [5718, 0]
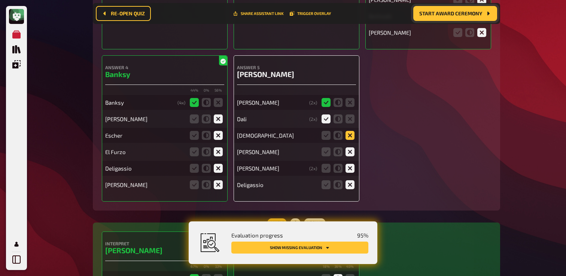
click at [349, 140] on icon at bounding box center [350, 135] width 9 height 9
click at [0, 0] on input "radio" at bounding box center [0, 0] width 0 height 0
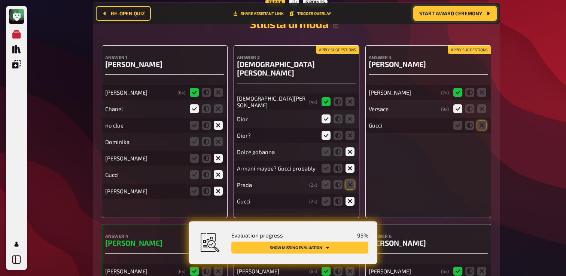
scroll to position [6614, 0]
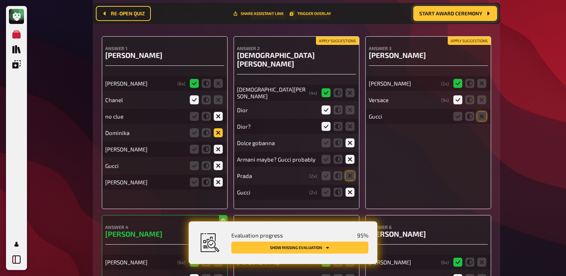
click at [216, 134] on icon at bounding box center [218, 132] width 9 height 9
click at [0, 0] on input "radio" at bounding box center [0, 0] width 0 height 0
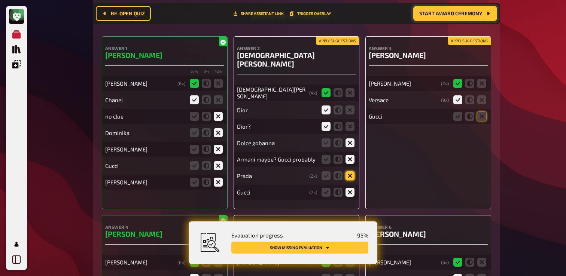
click at [351, 172] on icon at bounding box center [350, 176] width 9 height 9
click at [0, 0] on input "radio" at bounding box center [0, 0] width 0 height 0
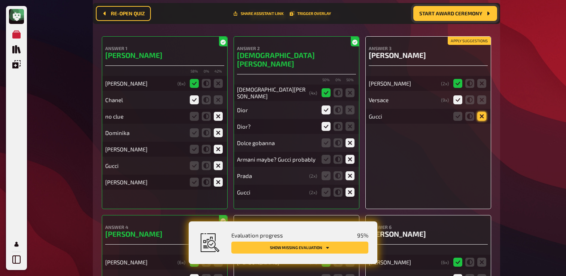
click at [485, 119] on icon at bounding box center [482, 116] width 9 height 9
click at [0, 0] on input "radio" at bounding box center [0, 0] width 0 height 0
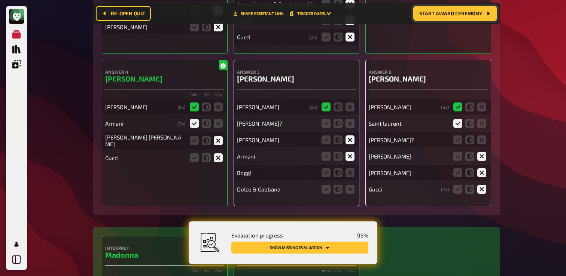
scroll to position [6778, 0]
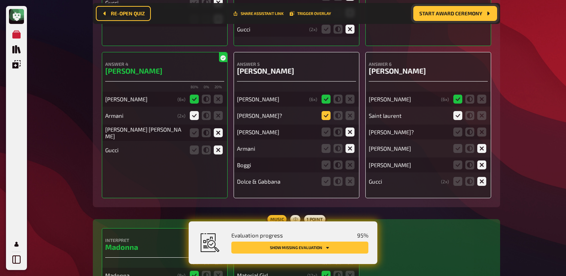
click at [325, 111] on icon at bounding box center [326, 115] width 9 height 9
click at [0, 0] on input "radio" at bounding box center [0, 0] width 0 height 0
click at [346, 161] on icon at bounding box center [350, 165] width 9 height 9
click at [0, 0] on input "radio" at bounding box center [0, 0] width 0 height 0
click at [349, 177] on fieldset at bounding box center [338, 182] width 36 height 12
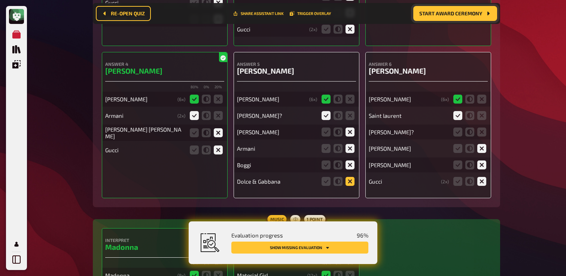
click at [349, 177] on icon at bounding box center [350, 181] width 9 height 9
click at [0, 0] on input "radio" at bounding box center [0, 0] width 0 height 0
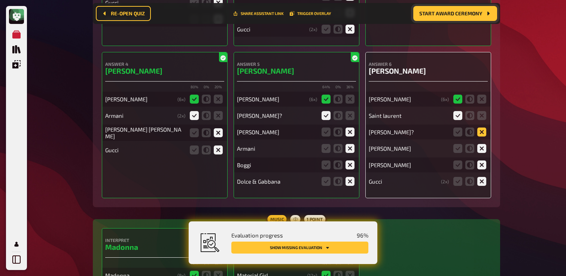
click at [481, 128] on icon at bounding box center [482, 132] width 9 height 9
click at [0, 0] on input "radio" at bounding box center [0, 0] width 0 height 0
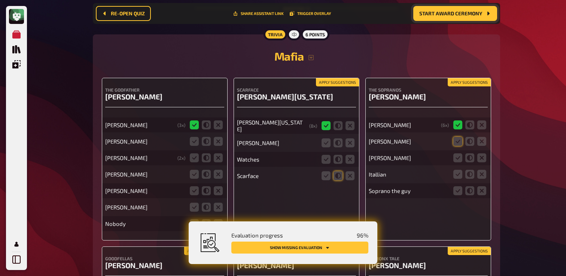
scroll to position [7604, 0]
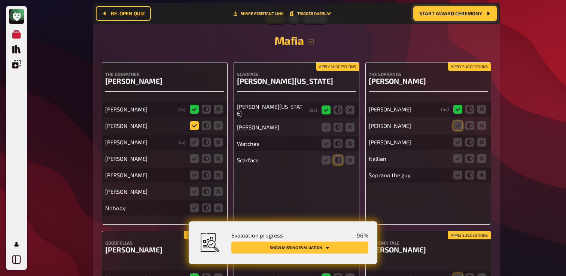
click at [197, 121] on icon at bounding box center [194, 125] width 9 height 9
click at [0, 0] on input "radio" at bounding box center [0, 0] width 0 height 0
click at [210, 138] on icon at bounding box center [206, 142] width 9 height 9
click at [0, 0] on input "radio" at bounding box center [0, 0] width 0 height 0
click at [219, 154] on icon at bounding box center [218, 158] width 9 height 9
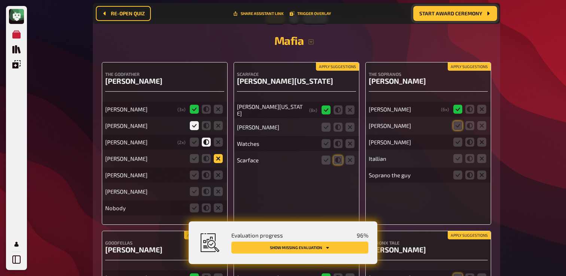
click at [0, 0] on input "radio" at bounding box center [0, 0] width 0 height 0
click at [220, 171] on icon at bounding box center [218, 175] width 9 height 9
click at [0, 0] on input "radio" at bounding box center [0, 0] width 0 height 0
click at [219, 187] on icon at bounding box center [218, 191] width 9 height 9
click at [0, 0] on input "radio" at bounding box center [0, 0] width 0 height 0
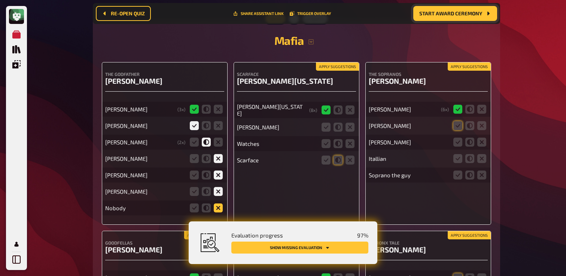
click at [219, 204] on icon at bounding box center [218, 208] width 9 height 9
click at [0, 0] on input "radio" at bounding box center [0, 0] width 0 height 0
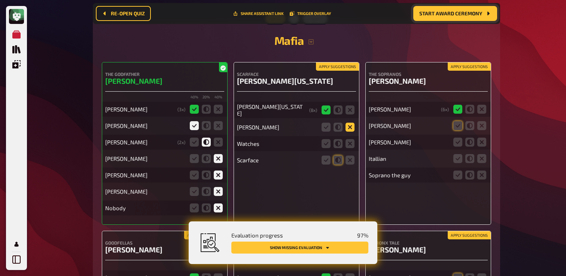
click at [349, 123] on icon at bounding box center [350, 127] width 9 height 9
click at [0, 0] on input "radio" at bounding box center [0, 0] width 0 height 0
click at [349, 139] on icon at bounding box center [350, 143] width 9 height 9
click at [0, 0] on input "radio" at bounding box center [0, 0] width 0 height 0
click at [349, 156] on icon at bounding box center [350, 160] width 9 height 9
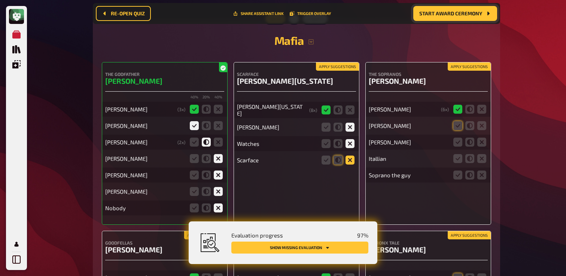
click at [0, 0] on input "radio" at bounding box center [0, 0] width 0 height 0
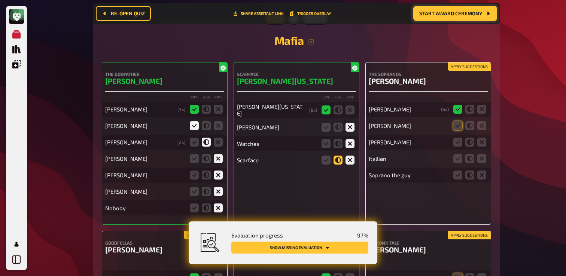
click at [339, 156] on icon at bounding box center [338, 160] width 9 height 9
click at [0, 0] on input "radio" at bounding box center [0, 0] width 0 height 0
click at [455, 121] on icon at bounding box center [458, 125] width 9 height 9
click at [0, 0] on input "radio" at bounding box center [0, 0] width 0 height 0
click at [472, 138] on icon at bounding box center [470, 142] width 9 height 9
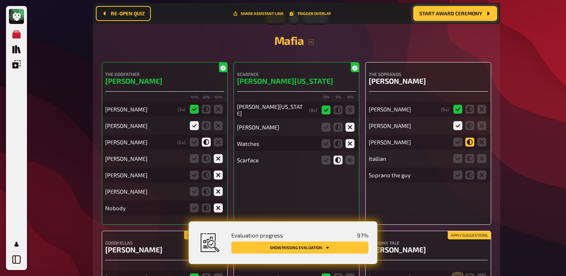
click at [0, 0] on input "radio" at bounding box center [0, 0] width 0 height 0
click at [485, 154] on icon at bounding box center [482, 158] width 9 height 9
click at [0, 0] on input "radio" at bounding box center [0, 0] width 0 height 0
click at [485, 171] on icon at bounding box center [482, 175] width 9 height 9
click at [0, 0] on input "radio" at bounding box center [0, 0] width 0 height 0
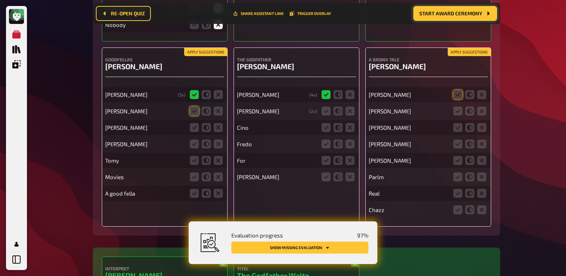
scroll to position [7788, 0]
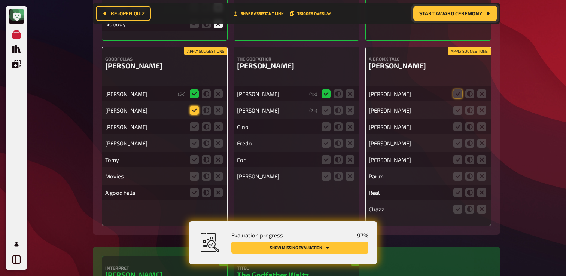
click at [191, 106] on icon at bounding box center [194, 110] width 9 height 9
click at [0, 0] on input "radio" at bounding box center [0, 0] width 0 height 0
click at [194, 122] on icon at bounding box center [194, 126] width 9 height 9
click at [0, 0] on input "radio" at bounding box center [0, 0] width 0 height 0
click at [216, 139] on icon at bounding box center [218, 143] width 9 height 9
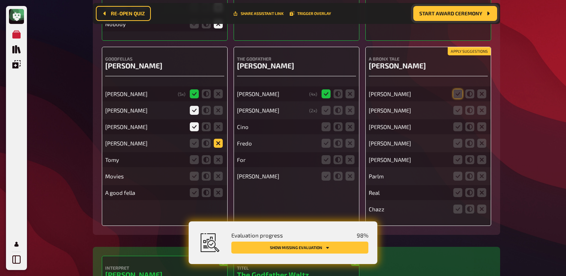
click at [0, 0] on input "radio" at bounding box center [0, 0] width 0 height 0
click at [206, 155] on icon at bounding box center [206, 159] width 9 height 9
click at [0, 0] on input "radio" at bounding box center [0, 0] width 0 height 0
click at [217, 172] on icon at bounding box center [218, 176] width 9 height 9
click at [0, 0] on input "radio" at bounding box center [0, 0] width 0 height 0
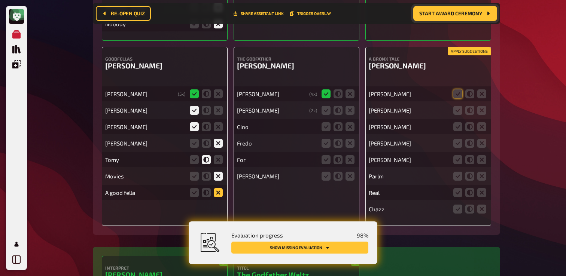
click at [217, 188] on icon at bounding box center [218, 192] width 9 height 9
click at [0, 0] on input "radio" at bounding box center [0, 0] width 0 height 0
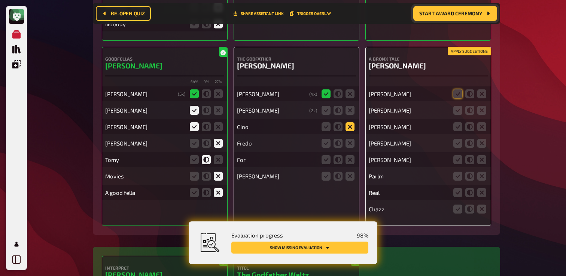
click at [353, 122] on icon at bounding box center [350, 126] width 9 height 9
click at [0, 0] on input "radio" at bounding box center [0, 0] width 0 height 0
click at [353, 139] on icon at bounding box center [350, 143] width 9 height 9
click at [0, 0] on input "radio" at bounding box center [0, 0] width 0 height 0
click at [349, 155] on icon at bounding box center [350, 159] width 9 height 9
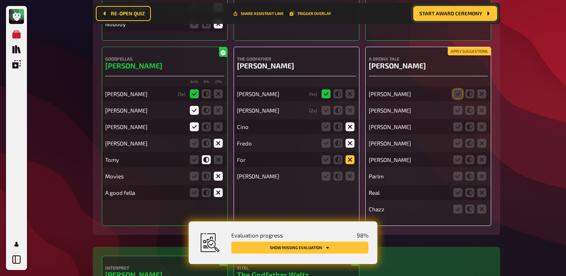
click at [0, 0] on input "radio" at bounding box center [0, 0] width 0 height 0
click at [348, 172] on icon at bounding box center [350, 176] width 9 height 9
click at [0, 0] on input "radio" at bounding box center [0, 0] width 0 height 0
click at [340, 106] on icon at bounding box center [338, 110] width 9 height 9
click at [0, 0] on input "radio" at bounding box center [0, 0] width 0 height 0
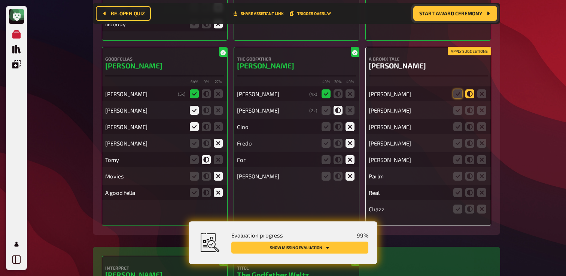
click at [468, 90] on icon at bounding box center [470, 94] width 9 height 9
click at [0, 0] on input "radio" at bounding box center [0, 0] width 0 height 0
click at [457, 90] on icon at bounding box center [458, 94] width 9 height 9
click at [0, 0] on input "radio" at bounding box center [0, 0] width 0 height 0
click at [482, 106] on icon at bounding box center [482, 110] width 9 height 9
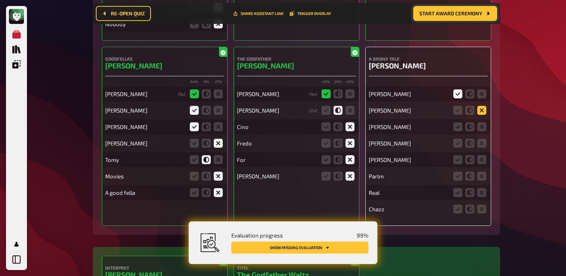
click at [0, 0] on input "radio" at bounding box center [0, 0] width 0 height 0
click at [482, 122] on icon at bounding box center [482, 126] width 9 height 9
click at [0, 0] on input "radio" at bounding box center [0, 0] width 0 height 0
click at [481, 139] on icon at bounding box center [482, 143] width 9 height 9
click at [0, 0] on input "radio" at bounding box center [0, 0] width 0 height 0
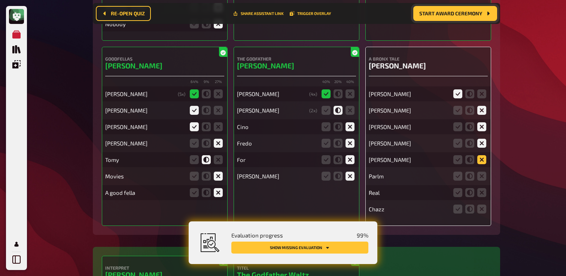
click at [484, 155] on icon at bounding box center [482, 159] width 9 height 9
click at [0, 0] on input "radio" at bounding box center [0, 0] width 0 height 0
click at [483, 172] on icon at bounding box center [482, 176] width 9 height 9
click at [0, 0] on input "radio" at bounding box center [0, 0] width 0 height 0
click at [483, 185] on div "Real" at bounding box center [428, 192] width 119 height 15
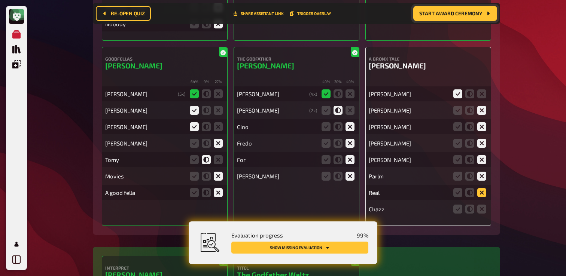
click at [484, 189] on icon at bounding box center [482, 192] width 9 height 9
click at [0, 0] on input "radio" at bounding box center [0, 0] width 0 height 0
click at [484, 205] on icon at bounding box center [482, 209] width 9 height 9
click at [0, 0] on input "radio" at bounding box center [0, 0] width 0 height 0
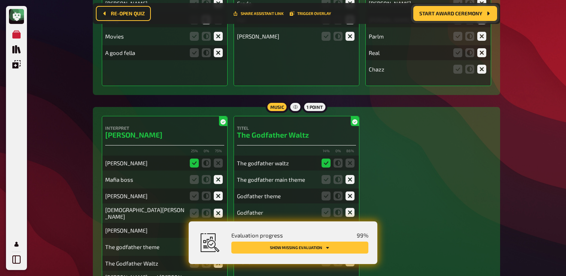
scroll to position [7997, 0]
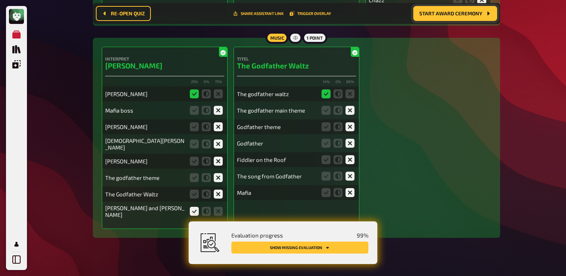
click at [336, 251] on button "Show missing evaluation" at bounding box center [299, 248] width 137 height 12
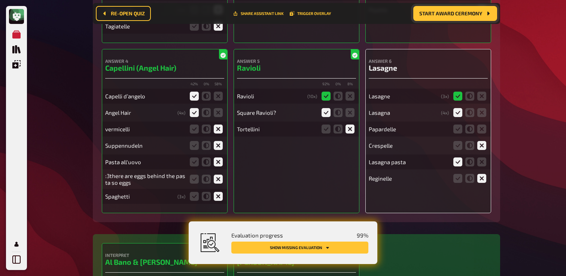
scroll to position [2868, 0]
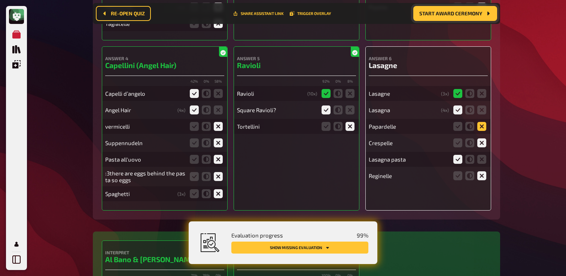
click at [478, 130] on icon at bounding box center [482, 126] width 9 height 9
click at [0, 0] on input "radio" at bounding box center [0, 0] width 0 height 0
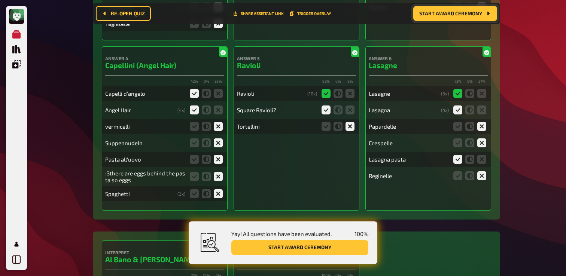
click at [316, 251] on button "Start award ceremony" at bounding box center [299, 247] width 137 height 15
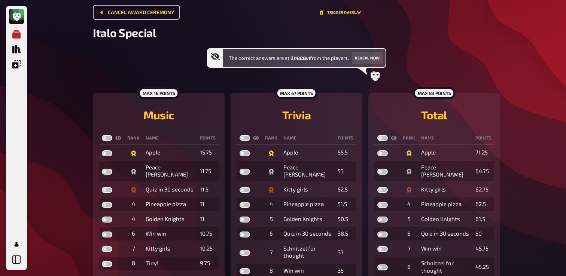
scroll to position [46, 0]
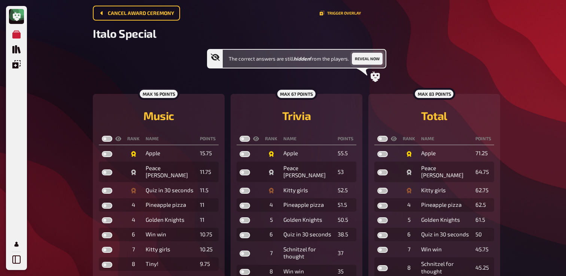
click at [369, 60] on button "Reveal now" at bounding box center [367, 59] width 31 height 12
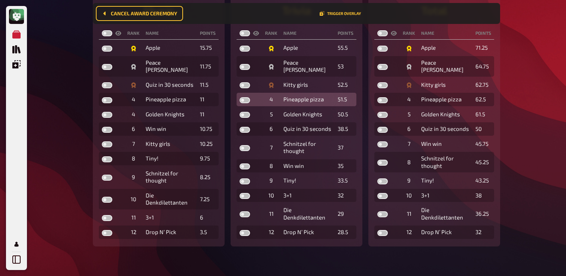
scroll to position [0, 0]
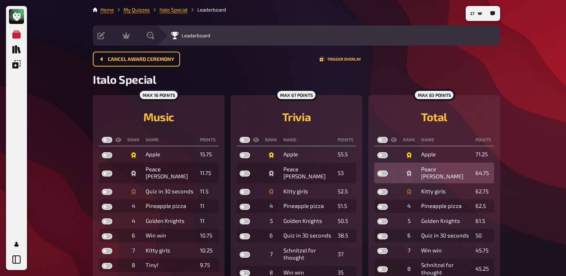
click at [383, 171] on label at bounding box center [383, 174] width 10 height 6
click at [378, 171] on input "checkbox" at bounding box center [377, 170] width 0 height 0
checkbox input "true"
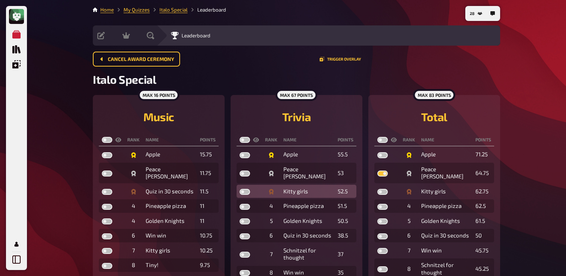
click at [243, 189] on label at bounding box center [245, 192] width 10 height 6
click at [240, 189] on input "checkbox" at bounding box center [239, 189] width 0 height 0
checkbox input "true"
click at [104, 142] on label at bounding box center [107, 140] width 10 height 6
click at [102, 137] on input "checkbox" at bounding box center [101, 137] width 0 height 0
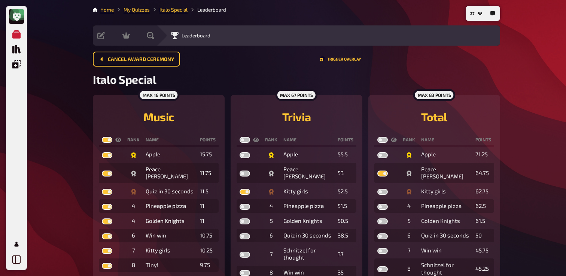
checkbox input "true"
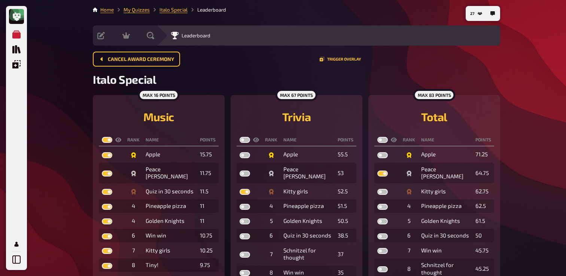
checkbox input "true"
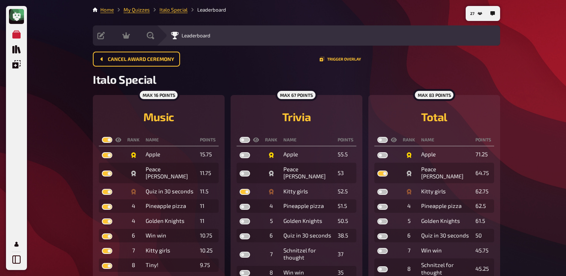
checkbox input "true"
click at [246, 139] on label at bounding box center [245, 140] width 10 height 6
click at [240, 137] on input "checkbox" at bounding box center [239, 137] width 0 height 0
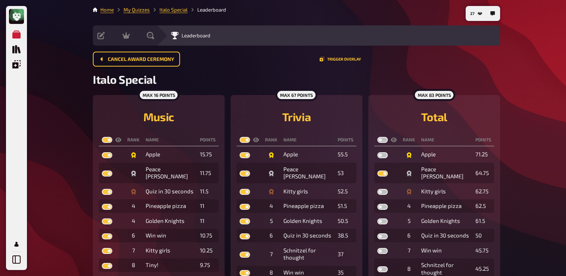
checkbox input "true"
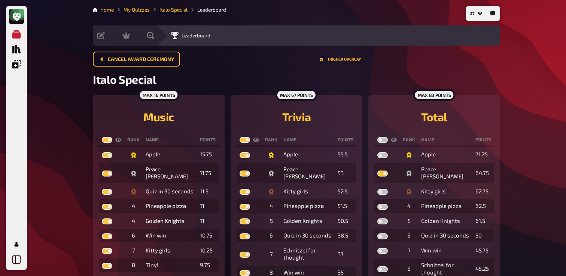
checkbox input "true"
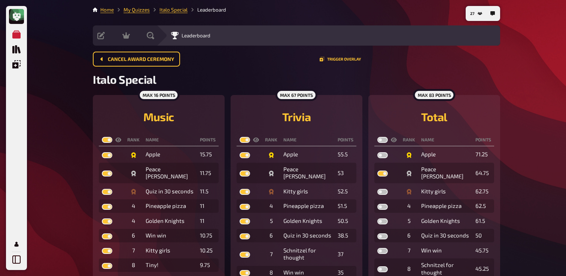
checkbox input "true"
click at [384, 137] on th at bounding box center [387, 140] width 25 height 12
click at [384, 138] on label at bounding box center [383, 140] width 10 height 6
click at [378, 137] on input "checkbox" at bounding box center [377, 137] width 0 height 0
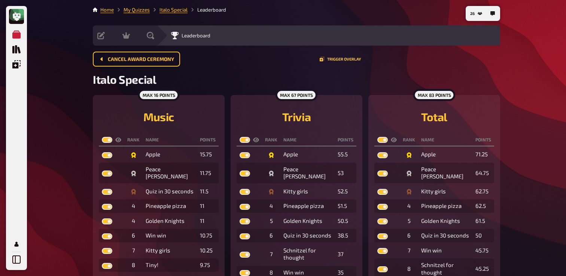
checkbox input "true"
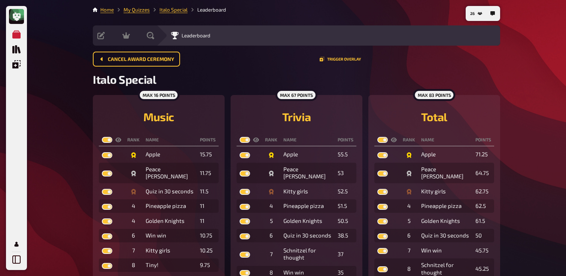
checkbox input "true"
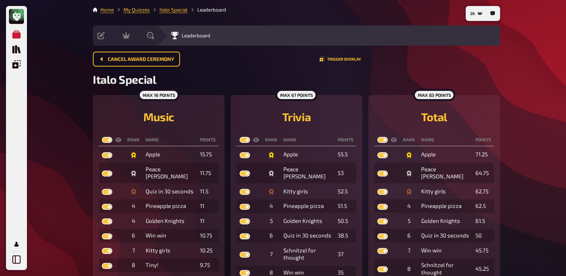
checkbox input "true"
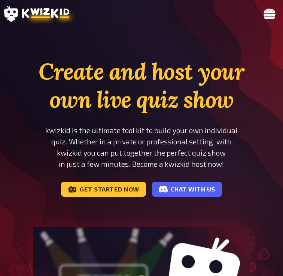
click at [266, 13] on icon at bounding box center [270, 13] width 12 height 12
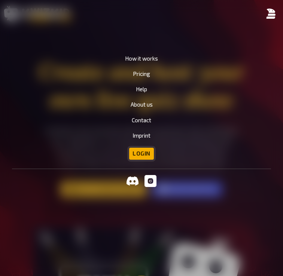
click at [144, 151] on link "Login" at bounding box center [141, 154] width 25 height 12
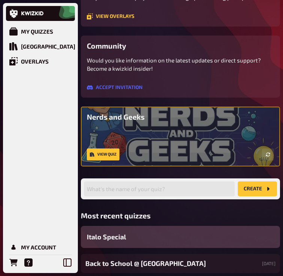
scroll to position [162, 0]
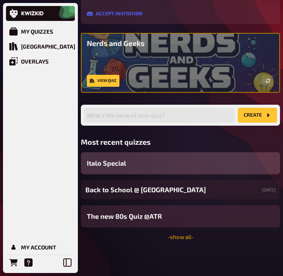
click at [175, 236] on link "- show all -" at bounding box center [180, 237] width 27 height 7
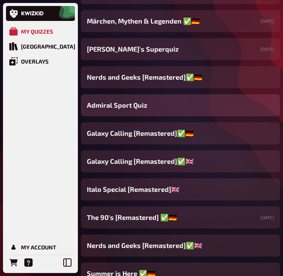
scroll to position [858, 0]
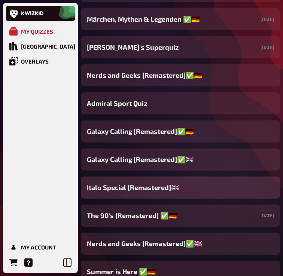
click at [152, 188] on span "Italo Special [Remastered]🇬🇧​" at bounding box center [133, 188] width 93 height 10
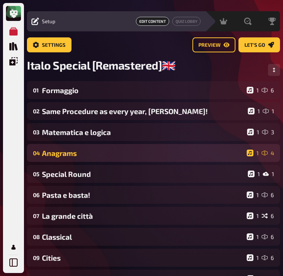
click at [124, 155] on div "Anagrams" at bounding box center [143, 153] width 202 height 9
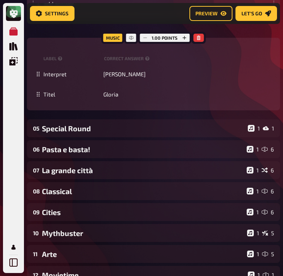
scroll to position [421, 0]
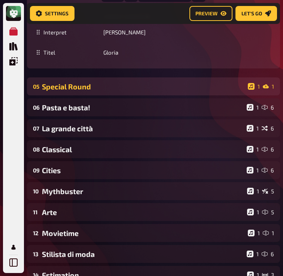
click at [105, 91] on div "Special Round" at bounding box center [143, 86] width 203 height 9
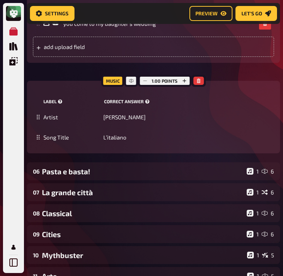
scroll to position [711, 0]
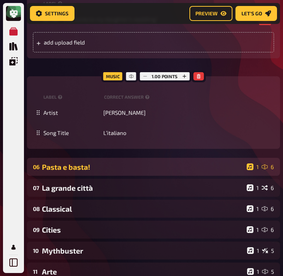
click at [169, 172] on div "Pasta e basta!" at bounding box center [143, 167] width 202 height 9
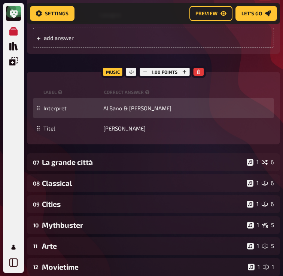
scroll to position [1237, 0]
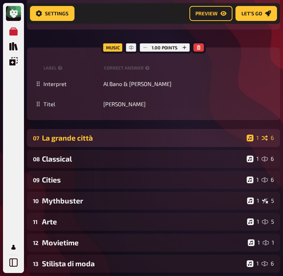
click at [118, 142] on div "La grande città" at bounding box center [143, 138] width 202 height 9
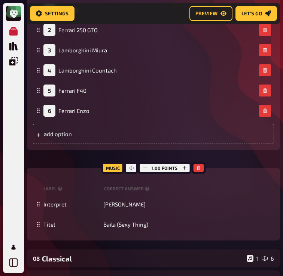
scroll to position [1720, 0]
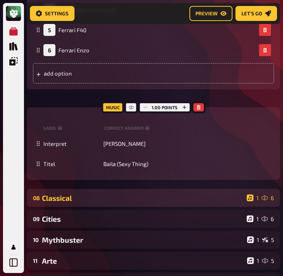
click at [137, 203] on div "Classical" at bounding box center [143, 198] width 202 height 9
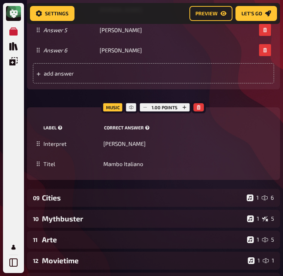
scroll to position [2167, 0]
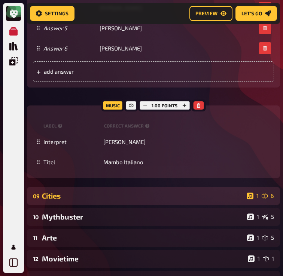
click at [139, 200] on div "Cities" at bounding box center [143, 196] width 202 height 9
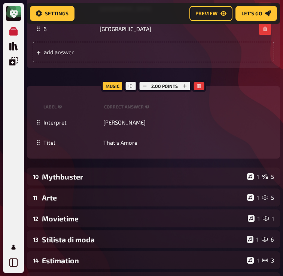
scroll to position [2750, 0]
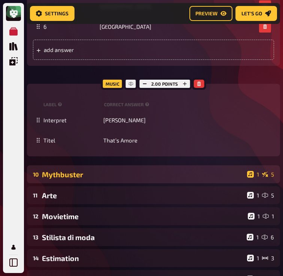
click at [119, 179] on div "Mythbuster" at bounding box center [143, 174] width 202 height 9
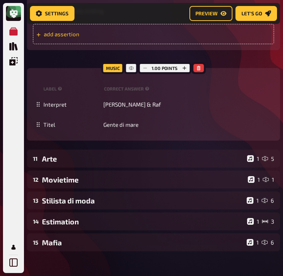
scroll to position [3297, 0]
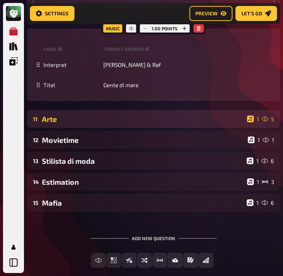
click at [113, 124] on div "Arte" at bounding box center [143, 119] width 202 height 9
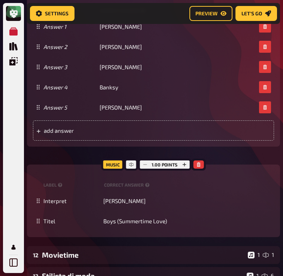
scroll to position [3737, 0]
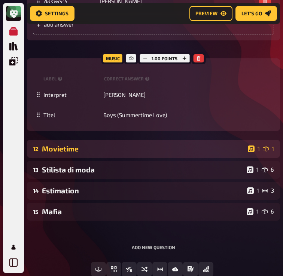
click at [119, 153] on div "Movietime" at bounding box center [143, 149] width 203 height 9
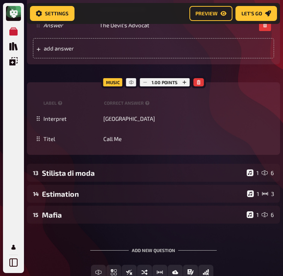
scroll to position [4130, 0]
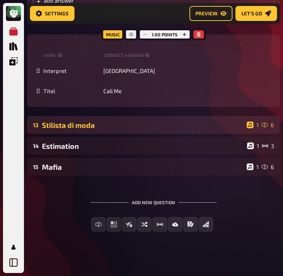
click at [110, 130] on div "Stilista di moda" at bounding box center [143, 125] width 202 height 9
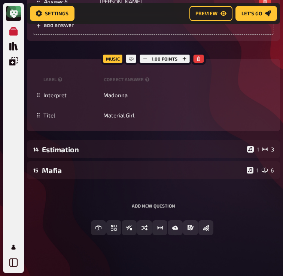
scroll to position [4766, 0]
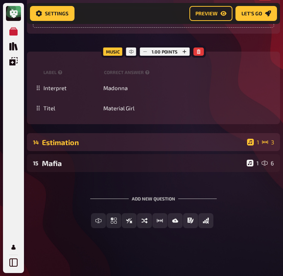
click at [166, 147] on div "Estimation" at bounding box center [143, 142] width 202 height 9
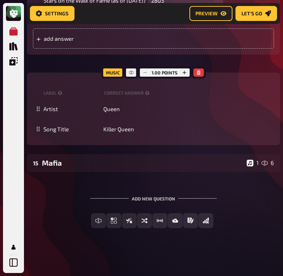
scroll to position [5151, 0]
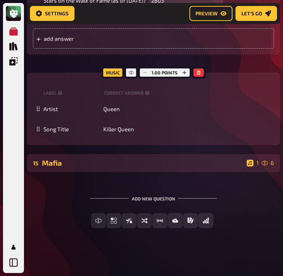
click at [116, 164] on div "Mafia" at bounding box center [143, 163] width 202 height 9
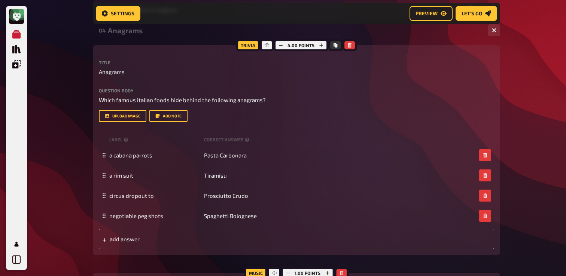
scroll to position [0, 0]
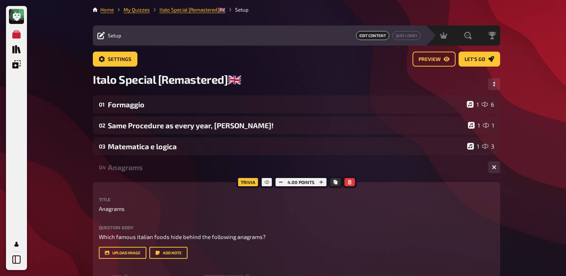
click at [145, 163] on div "04 Anagrams 1 4" at bounding box center [296, 167] width 407 height 18
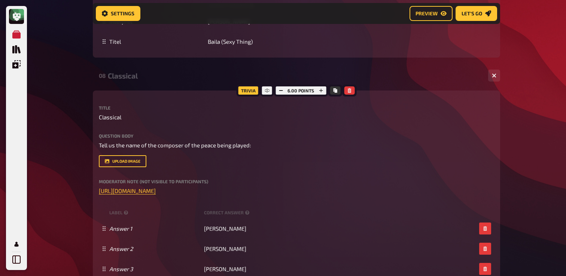
scroll to position [1700, 0]
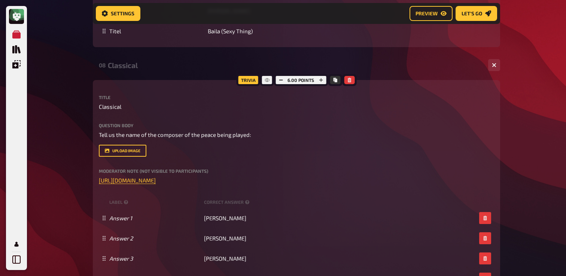
click at [162, 187] on div "Title Classical Question body Tell us the name of the composer of the peace bei…" at bounding box center [296, 224] width 395 height 258
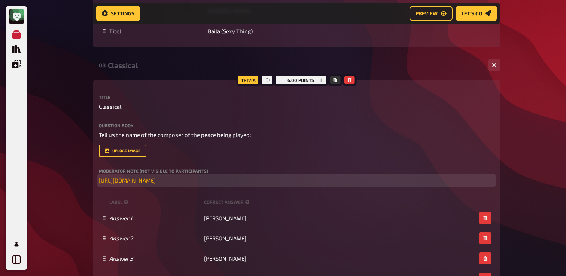
click at [156, 182] on span "[URL][DOMAIN_NAME]" at bounding box center [127, 180] width 57 height 7
click at [172, 168] on icon "button" at bounding box center [170, 167] width 4 height 4
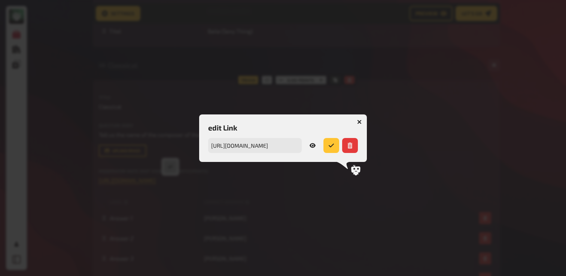
click at [283, 147] on icon at bounding box center [313, 146] width 6 height 6
click at [283, 123] on icon "button" at bounding box center [359, 122] width 4 height 4
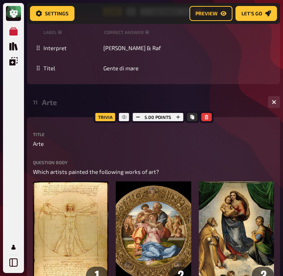
scroll to position [2983, 0]
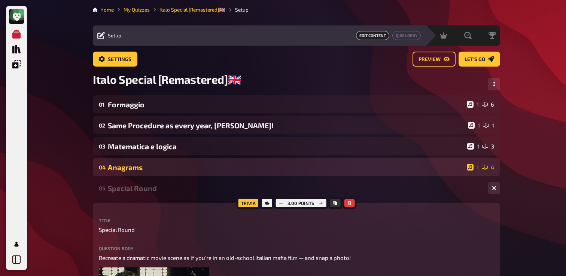
click at [145, 163] on div "04 Anagrams 1 4" at bounding box center [296, 167] width 407 height 18
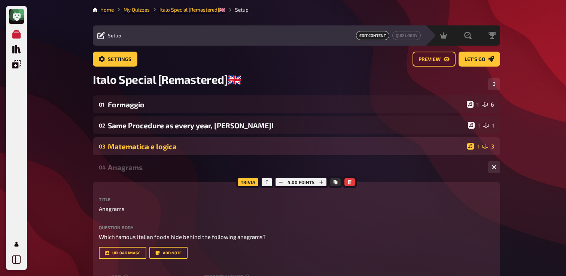
click at [154, 147] on div "Matematica e logica" at bounding box center [286, 146] width 357 height 9
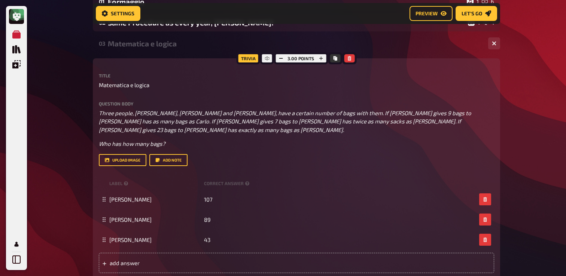
scroll to position [104, 0]
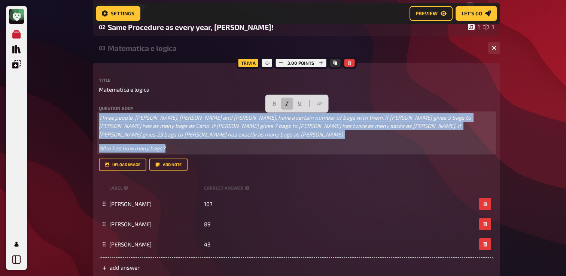
drag, startPoint x: 178, startPoint y: 140, endPoint x: 95, endPoint y: 120, distance: 85.5
click at [94, 119] on div "Trivia 3.00 points Title Matematica e logica Question body Three people, Carlo,…" at bounding box center [296, 173] width 407 height 221
copy div "Three people, Carlo, Luca and Federico, have a certain number of bags with them…"
